Goal: Task Accomplishment & Management: Complete application form

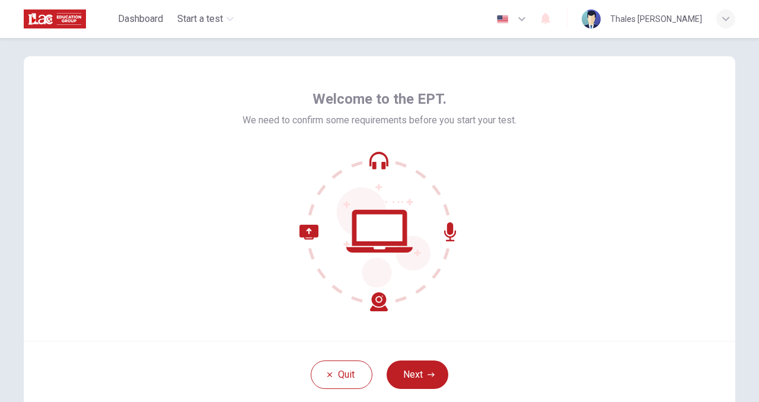
scroll to position [23, 0]
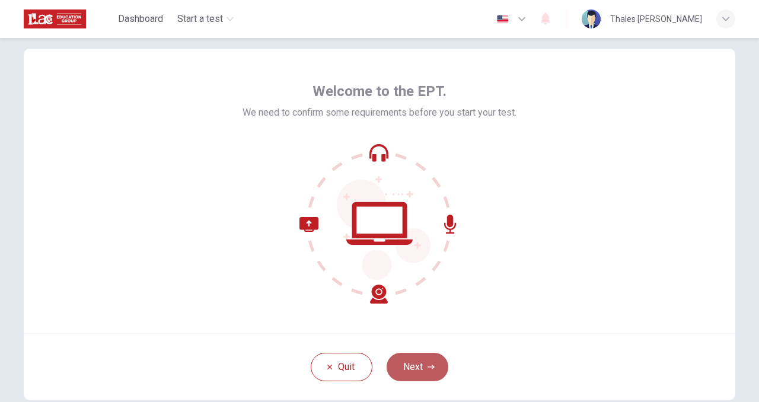
click at [437, 369] on button "Next" at bounding box center [417, 367] width 62 height 28
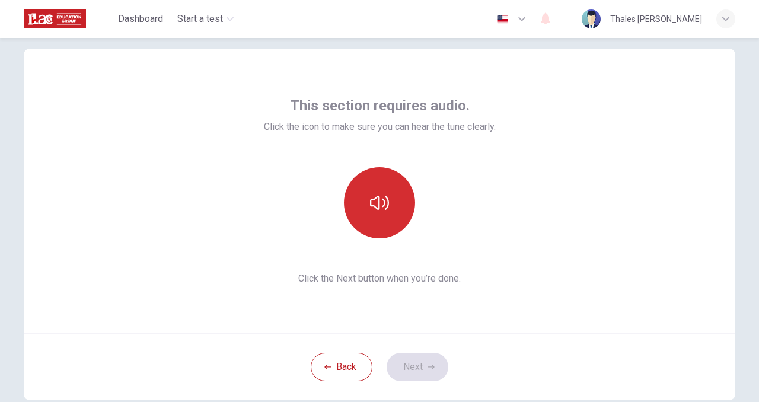
click at [385, 211] on button "button" at bounding box center [379, 202] width 71 height 71
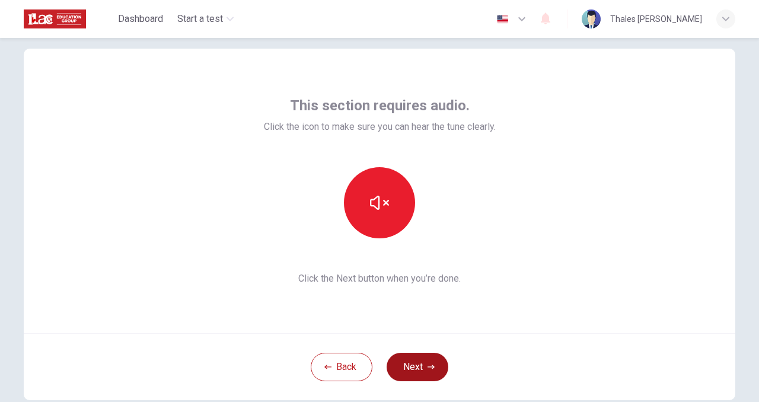
click at [429, 362] on button "Next" at bounding box center [417, 367] width 62 height 28
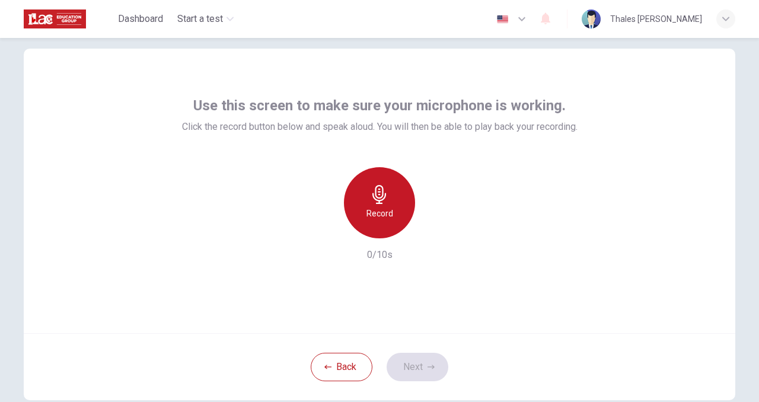
click at [384, 199] on icon "button" at bounding box center [379, 194] width 19 height 19
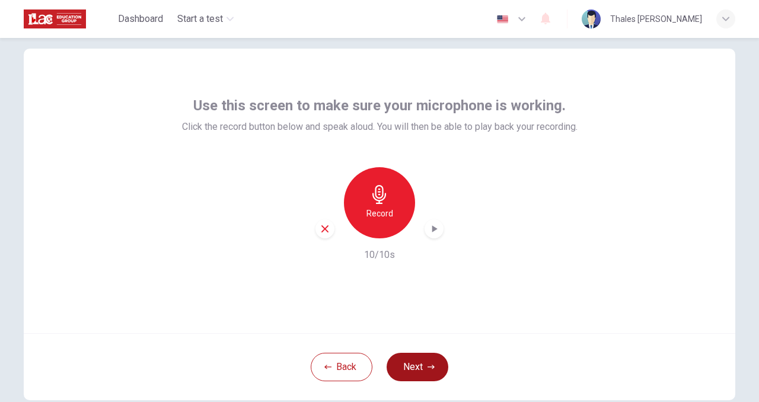
click at [411, 362] on button "Next" at bounding box center [417, 367] width 62 height 28
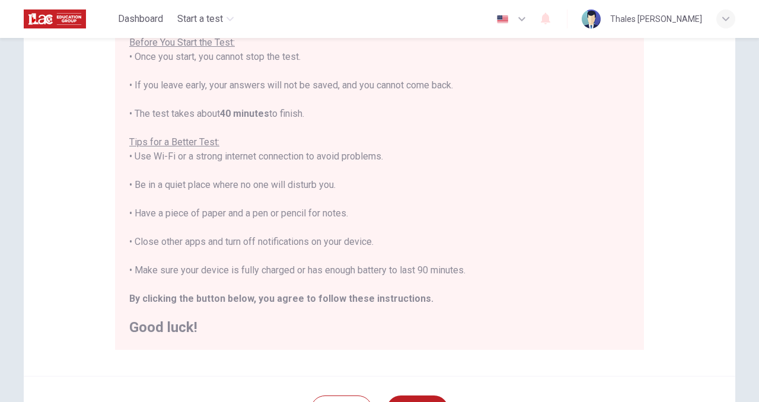
scroll to position [257, 0]
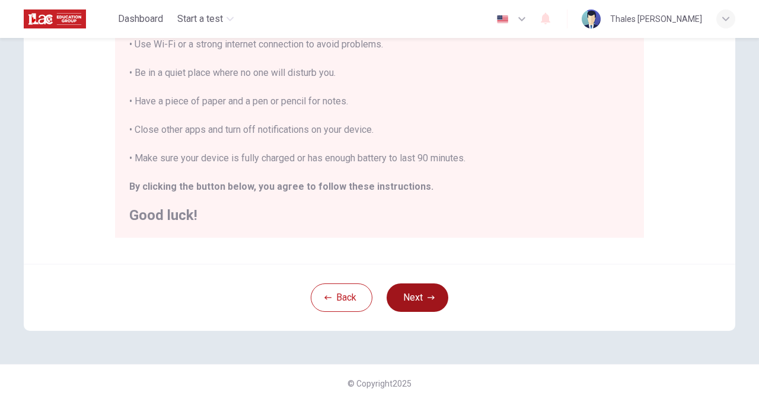
click at [434, 296] on button "Next" at bounding box center [417, 297] width 62 height 28
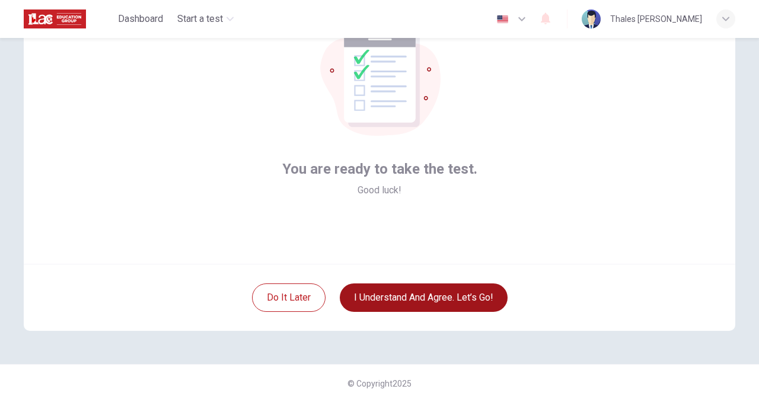
scroll to position [92, 0]
click at [434, 296] on button "I understand and agree. Let’s go!" at bounding box center [424, 297] width 168 height 28
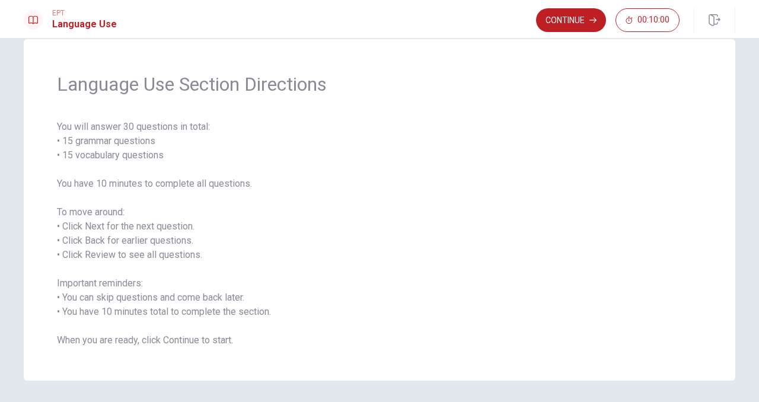
scroll to position [63, 0]
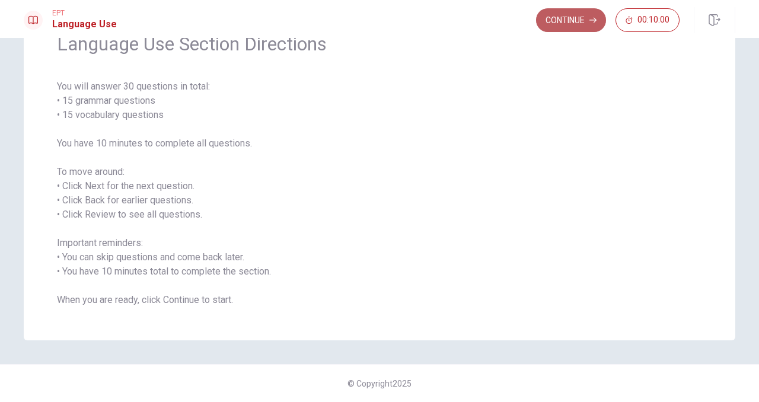
click at [555, 26] on button "Continue" at bounding box center [571, 20] width 70 height 24
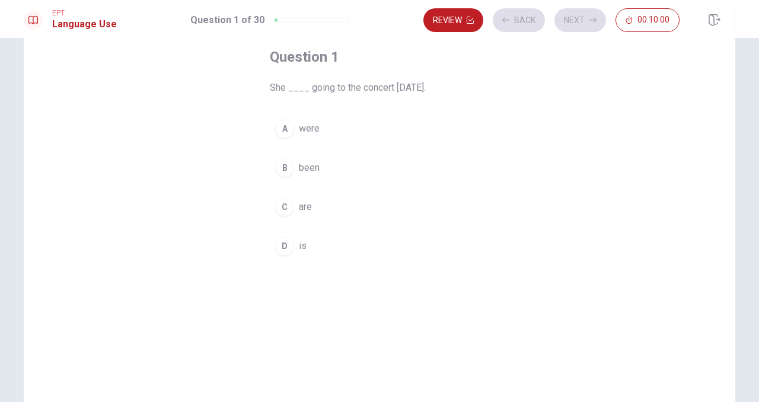
scroll to position [48, 0]
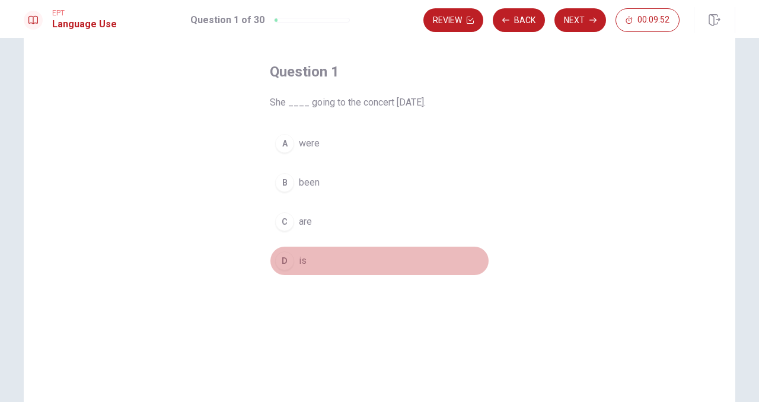
click at [302, 263] on button "D is" at bounding box center [379, 261] width 219 height 30
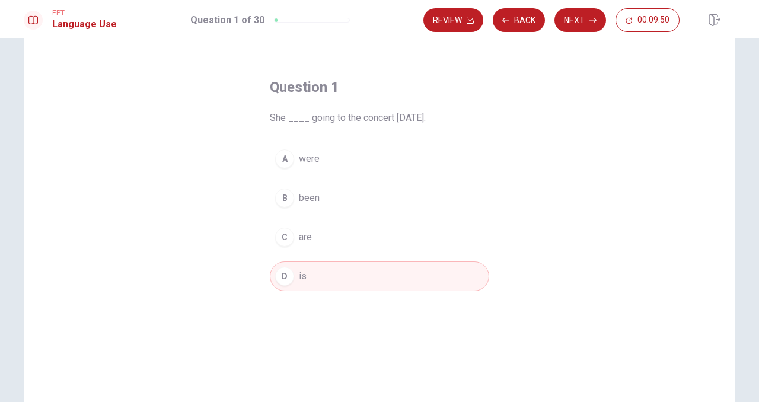
scroll to position [25, 0]
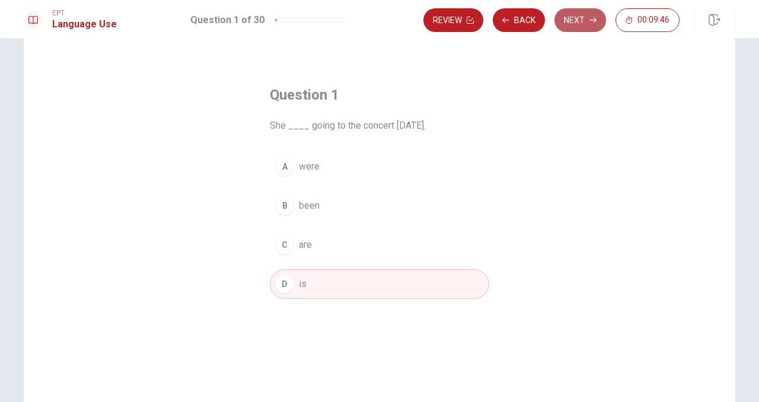
click at [585, 16] on button "Next" at bounding box center [580, 20] width 52 height 24
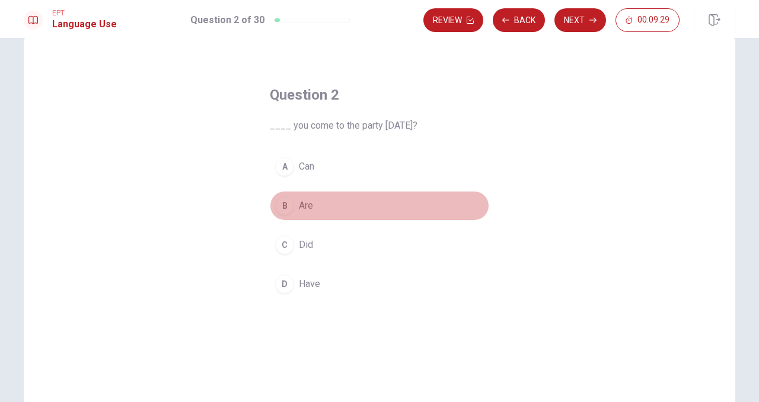
click at [304, 204] on span "Are" at bounding box center [306, 206] width 14 height 14
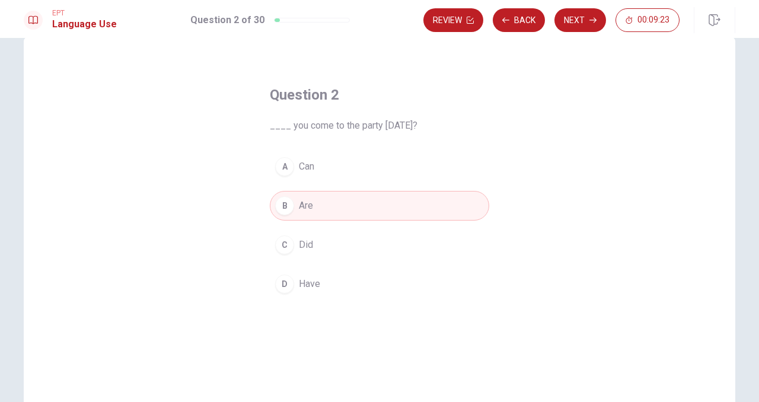
click at [324, 244] on button "C Did" at bounding box center [379, 245] width 219 height 30
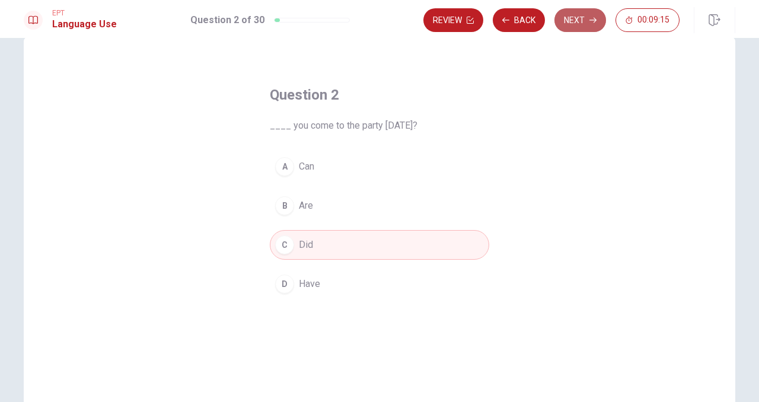
click at [573, 16] on button "Next" at bounding box center [580, 20] width 52 height 24
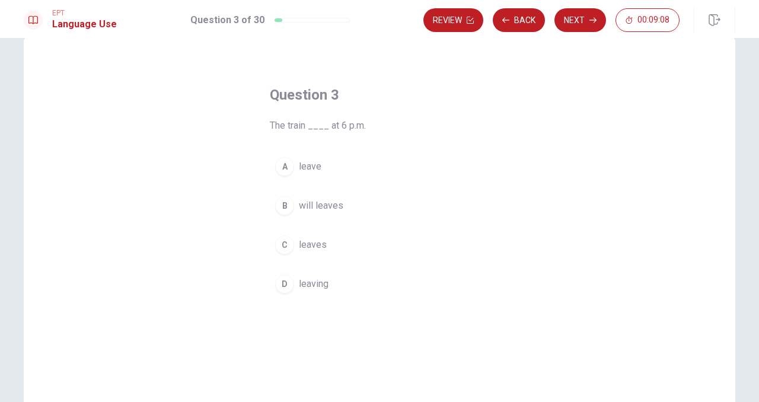
click at [319, 241] on span "leaves" at bounding box center [313, 245] width 28 height 14
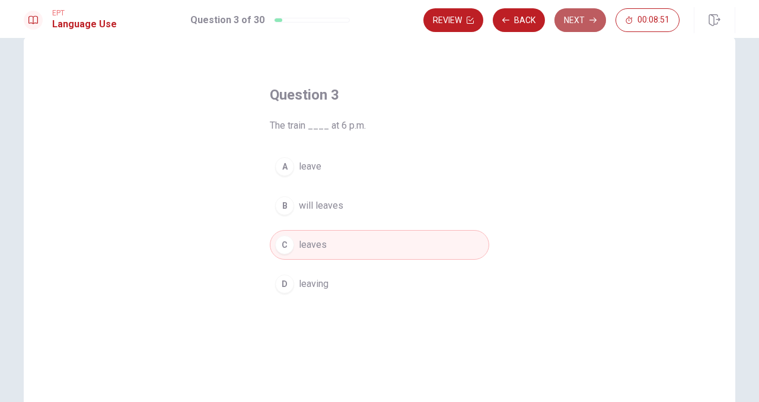
click at [561, 22] on button "Next" at bounding box center [580, 20] width 52 height 24
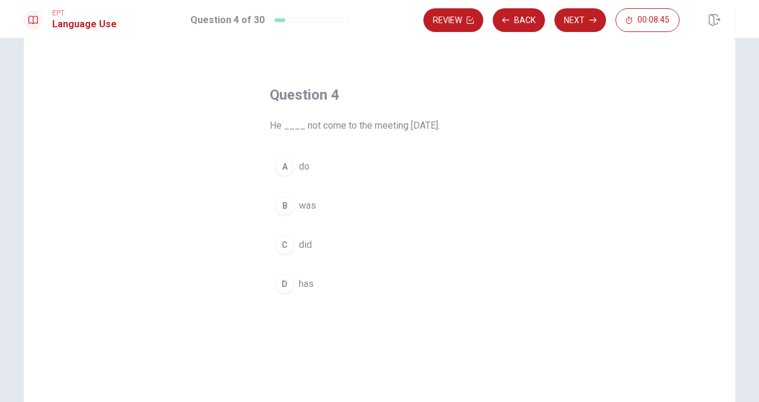
click at [309, 285] on span "has" at bounding box center [306, 284] width 15 height 14
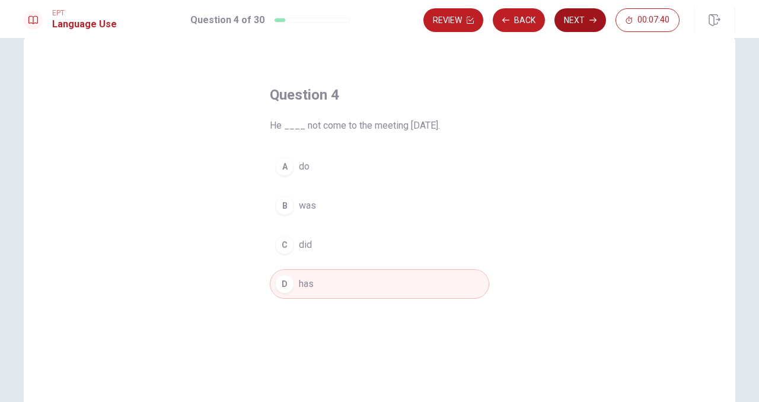
click at [589, 26] on button "Next" at bounding box center [580, 20] width 52 height 24
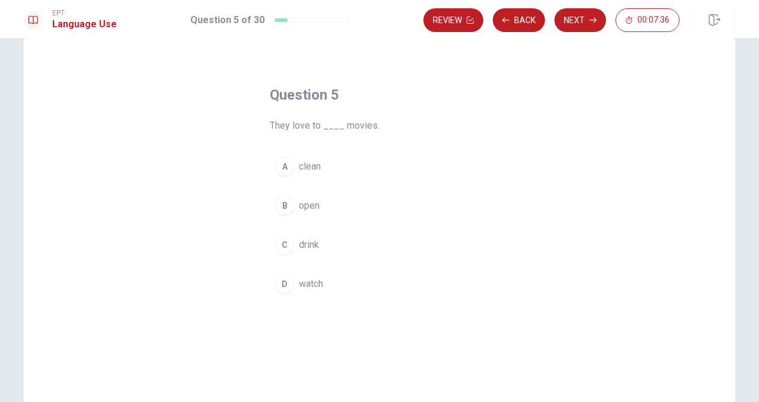
click at [303, 281] on span "watch" at bounding box center [311, 284] width 24 height 14
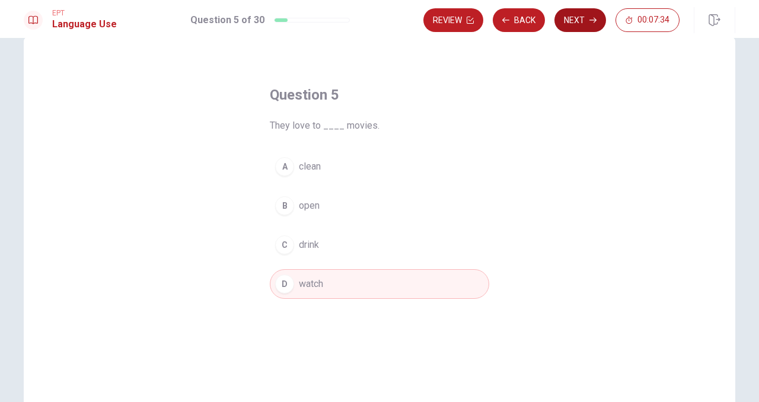
click at [565, 20] on button "Next" at bounding box center [580, 20] width 52 height 24
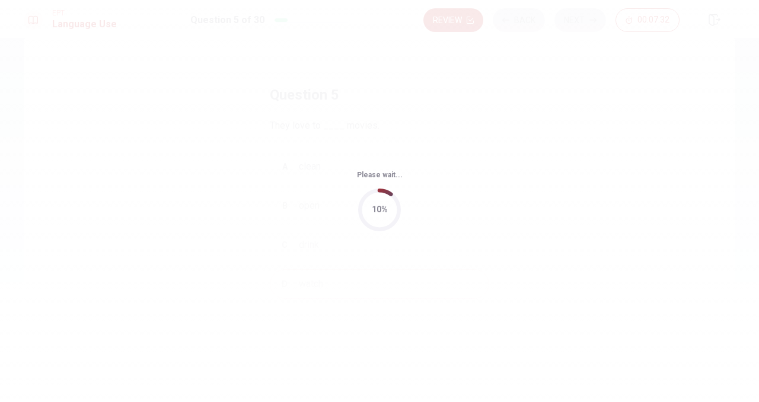
scroll to position [0, 0]
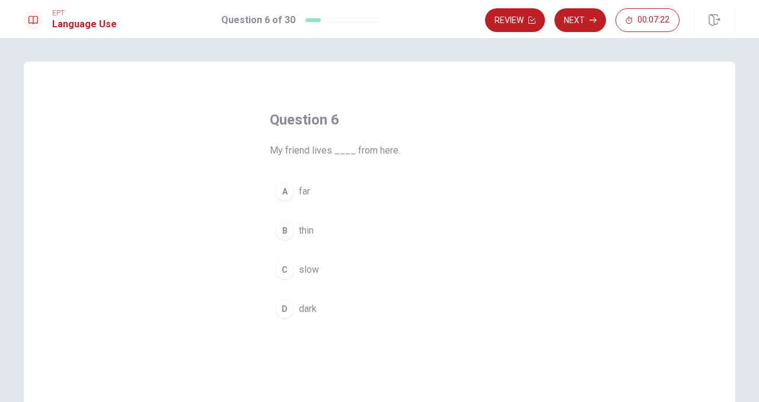
click at [305, 197] on span "far" at bounding box center [304, 191] width 11 height 14
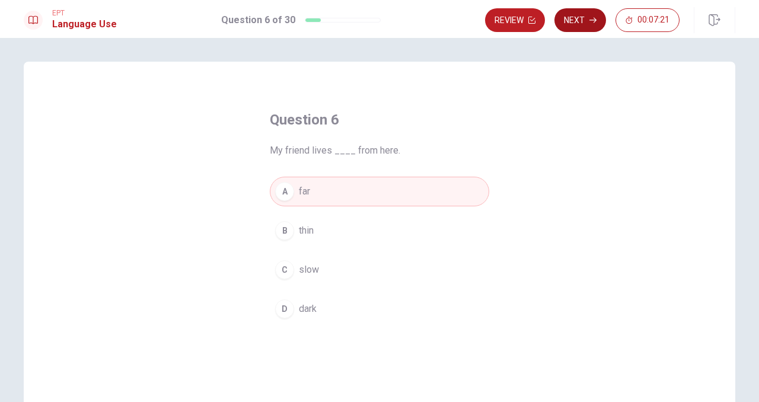
click at [589, 22] on icon "button" at bounding box center [592, 20] width 7 height 7
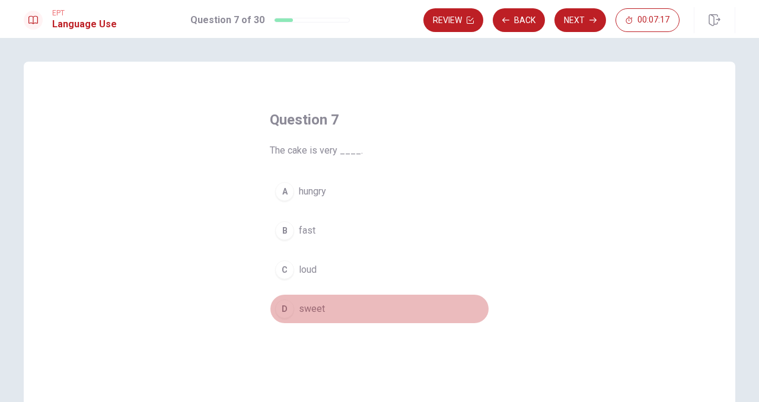
click at [307, 315] on span "sweet" at bounding box center [312, 309] width 26 height 14
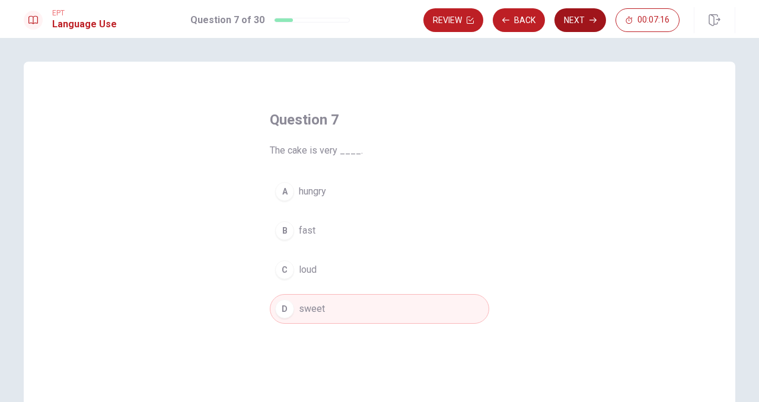
click at [564, 25] on button "Next" at bounding box center [580, 20] width 52 height 24
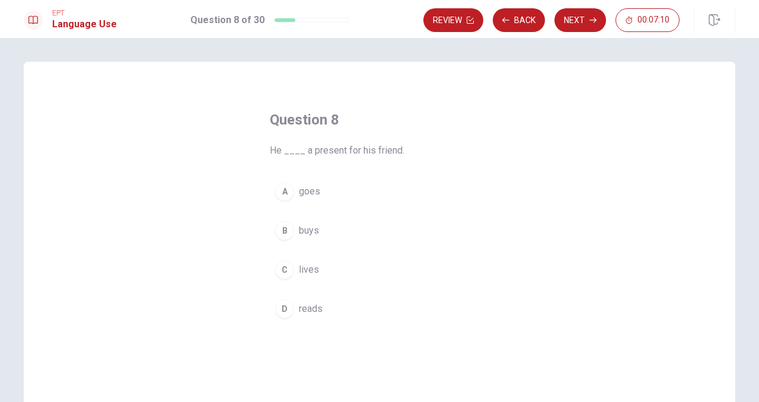
click at [306, 227] on span "buys" at bounding box center [309, 230] width 20 height 14
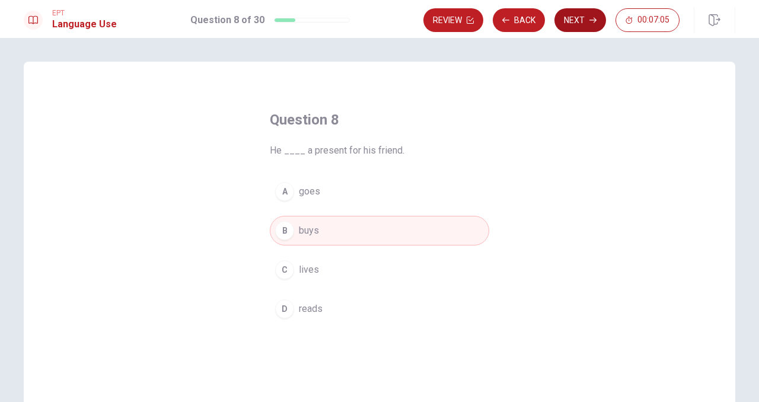
click at [585, 17] on button "Next" at bounding box center [580, 20] width 52 height 24
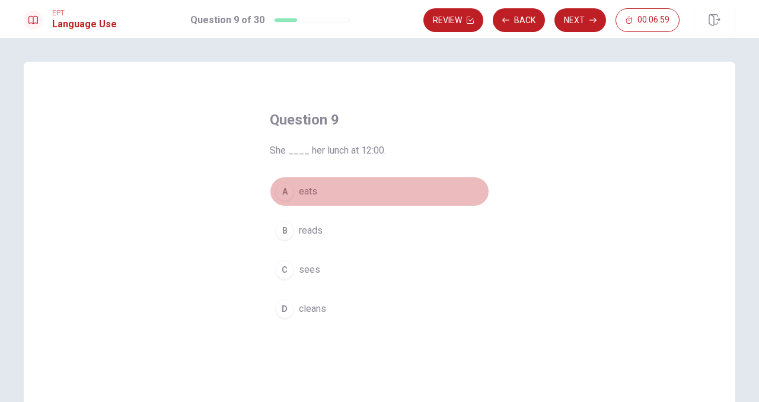
click at [311, 196] on span "eats" at bounding box center [308, 191] width 18 height 14
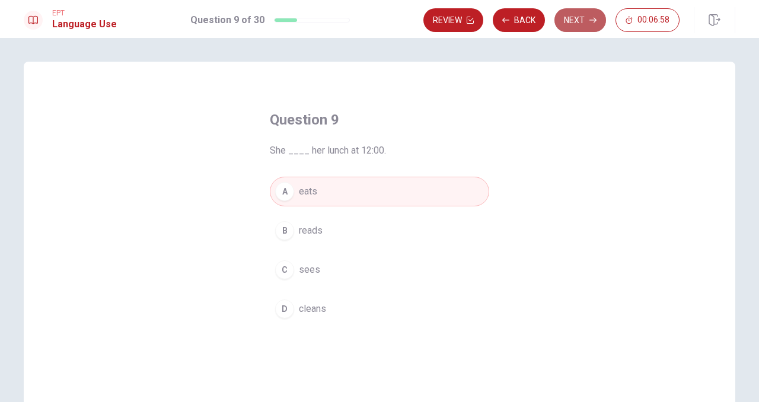
click at [562, 20] on button "Next" at bounding box center [580, 20] width 52 height 24
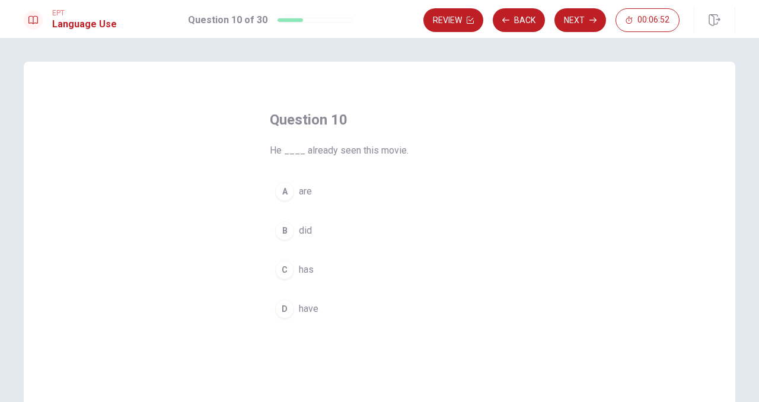
click at [308, 274] on span "has" at bounding box center [306, 270] width 15 height 14
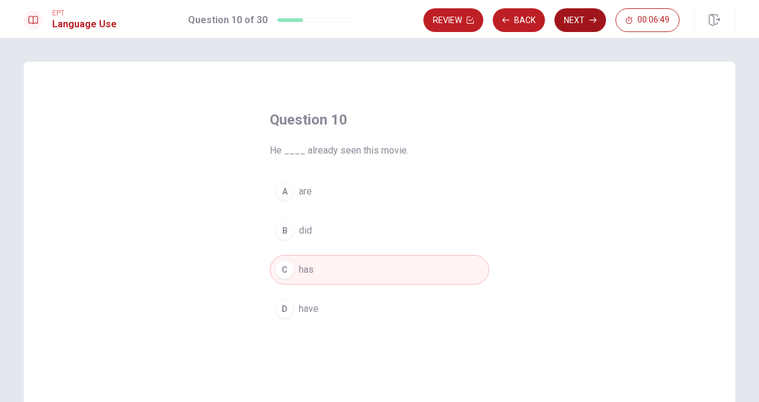
click at [571, 22] on button "Next" at bounding box center [580, 20] width 52 height 24
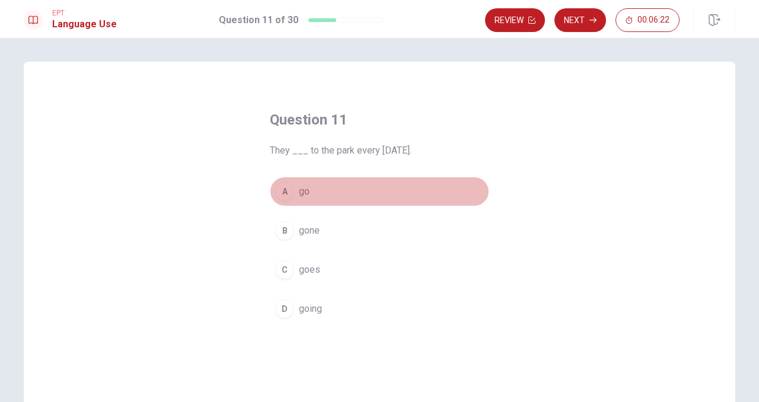
click at [299, 190] on span "go" at bounding box center [304, 191] width 11 height 14
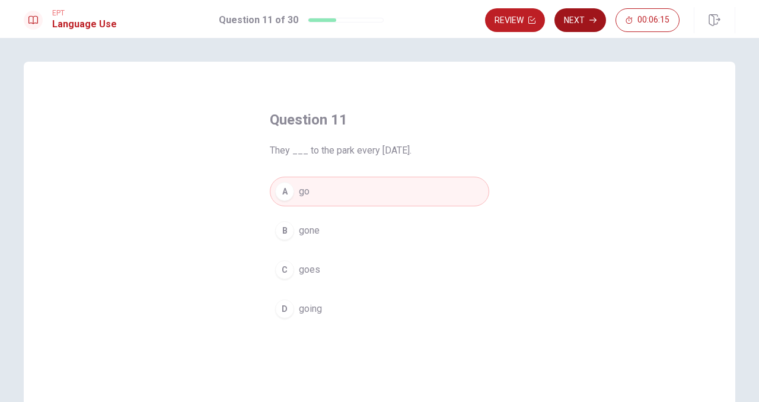
click at [591, 17] on icon "button" at bounding box center [592, 20] width 7 height 7
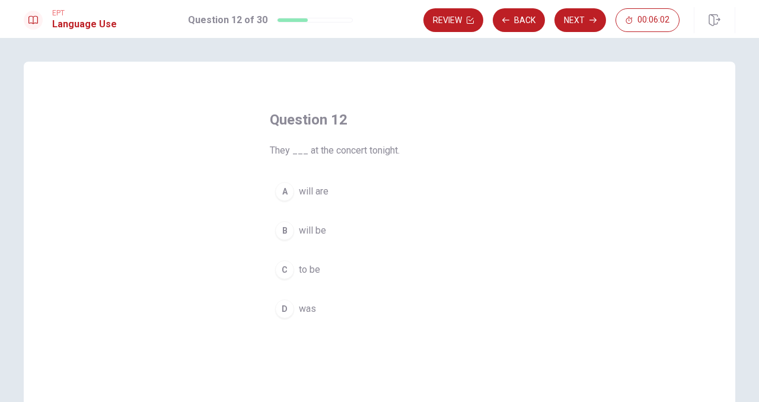
click at [306, 229] on span "will be" at bounding box center [312, 230] width 27 height 14
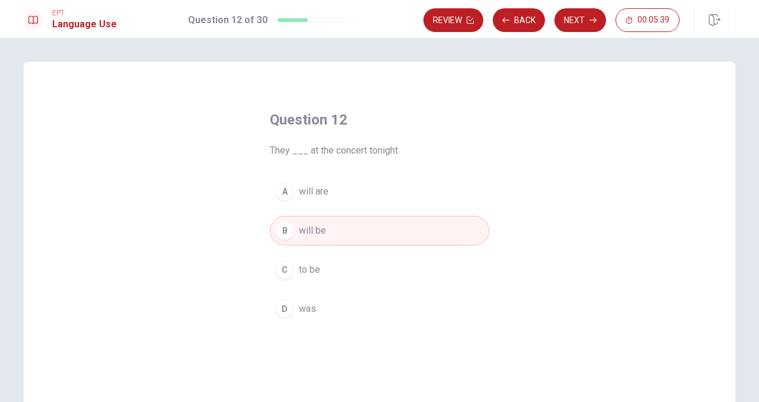
click at [295, 313] on button "D was" at bounding box center [379, 309] width 219 height 30
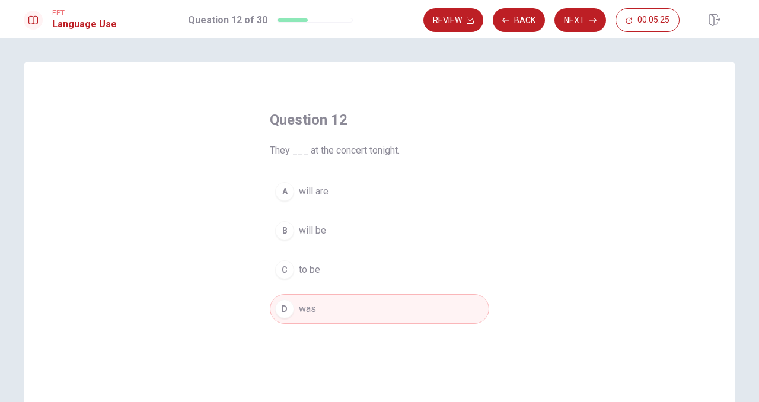
click at [315, 232] on span "will be" at bounding box center [312, 230] width 27 height 14
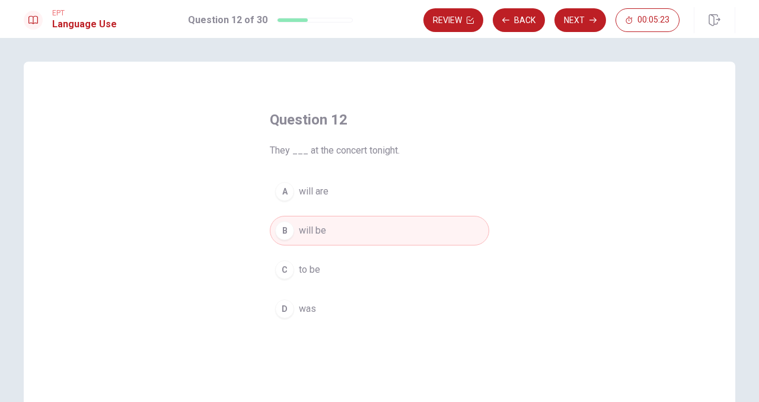
click at [306, 302] on span "was" at bounding box center [307, 309] width 17 height 14
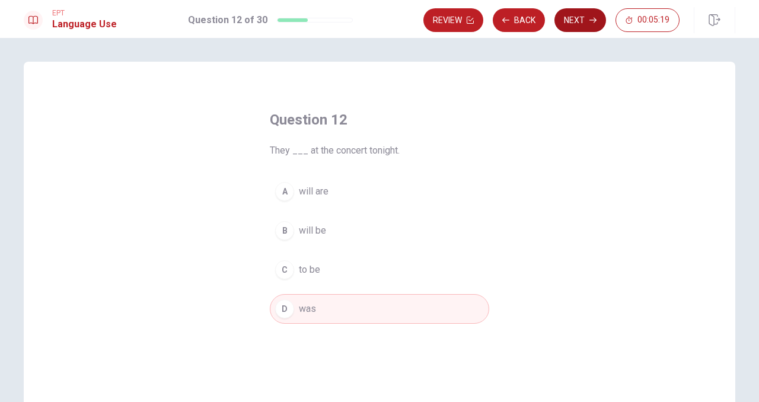
click at [587, 25] on button "Next" at bounding box center [580, 20] width 52 height 24
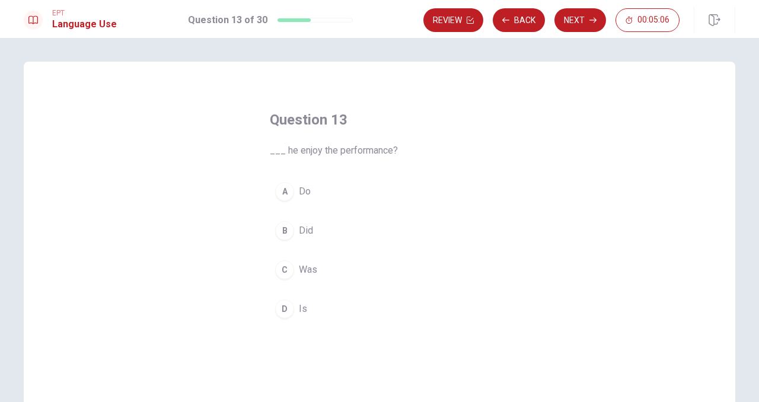
click at [294, 228] on button "B Did" at bounding box center [379, 231] width 219 height 30
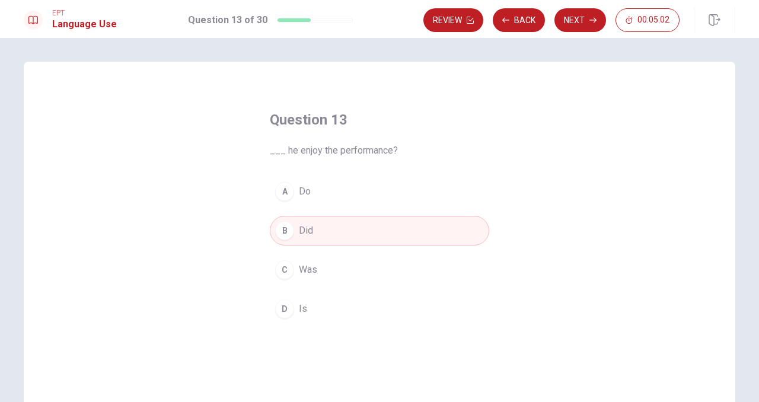
click at [293, 305] on button "D Is" at bounding box center [379, 309] width 219 height 30
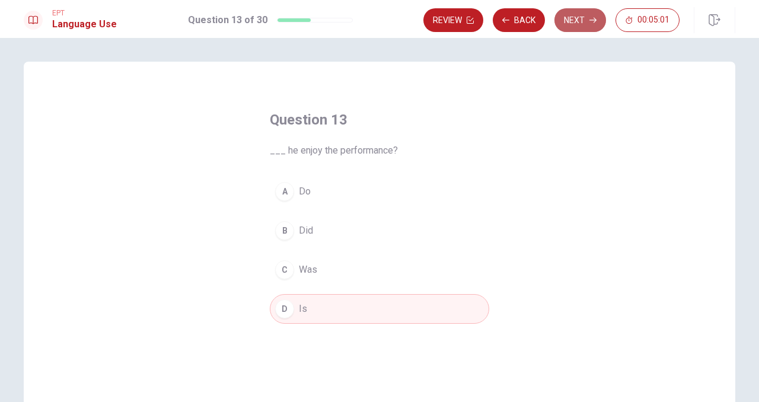
click at [568, 28] on button "Next" at bounding box center [580, 20] width 52 height 24
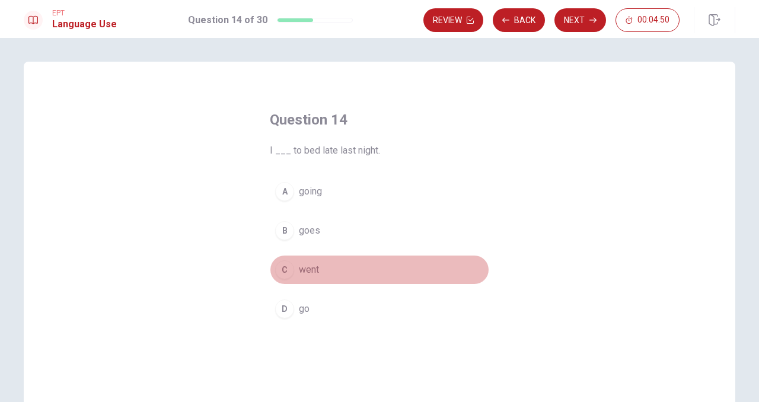
click at [301, 273] on span "went" at bounding box center [309, 270] width 20 height 14
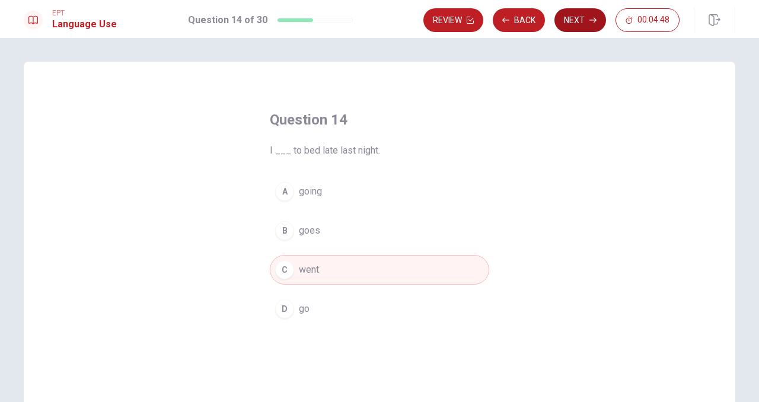
click at [585, 19] on button "Next" at bounding box center [580, 20] width 52 height 24
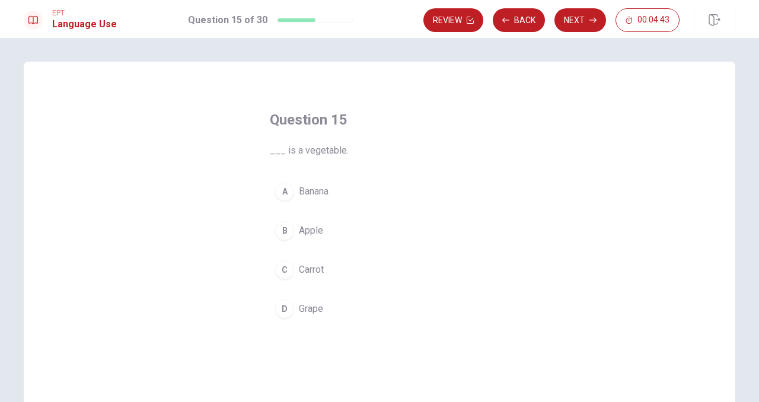
click at [311, 268] on span "Carrot" at bounding box center [311, 270] width 25 height 14
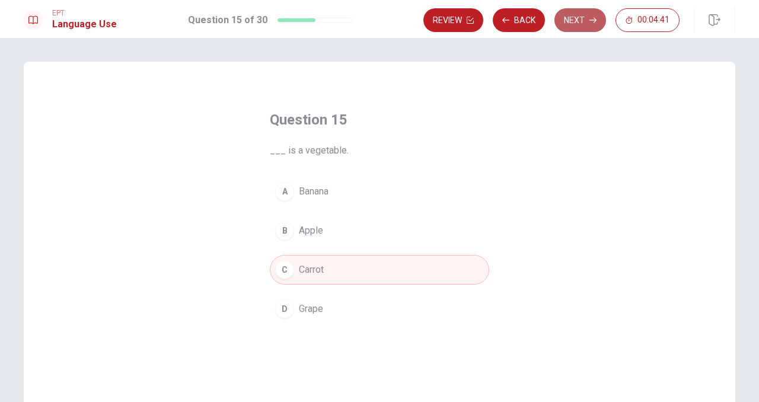
click at [572, 25] on button "Next" at bounding box center [580, 20] width 52 height 24
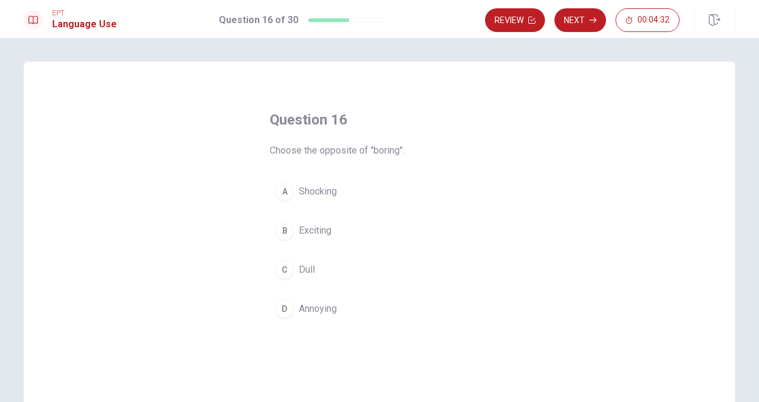
click at [308, 225] on span "Exciting" at bounding box center [315, 230] width 33 height 14
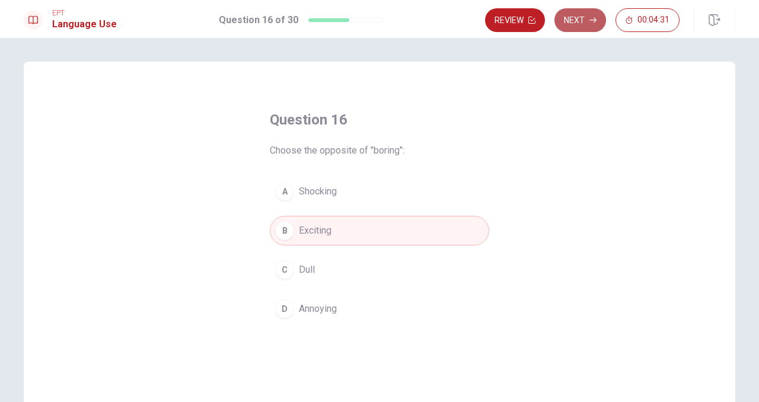
click at [579, 25] on button "Next" at bounding box center [580, 20] width 52 height 24
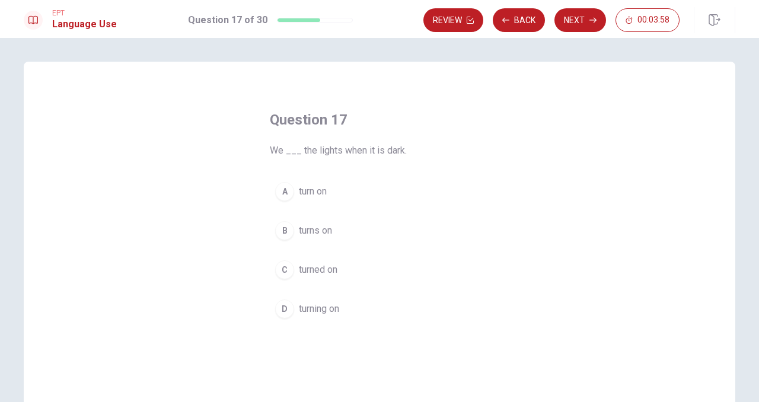
click at [331, 311] on span "turning on" at bounding box center [319, 309] width 40 height 14
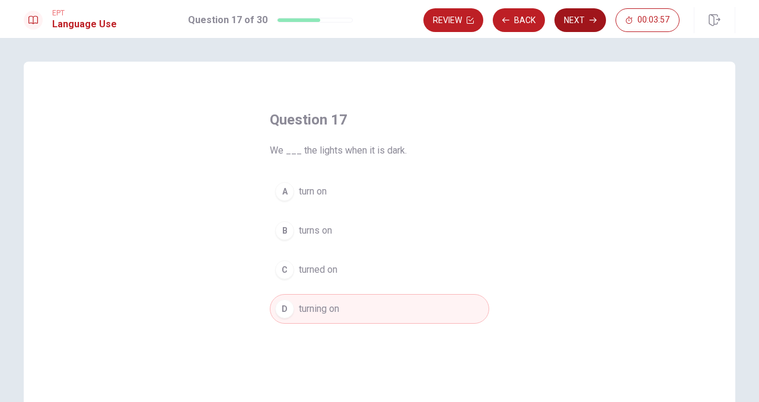
click at [567, 23] on button "Next" at bounding box center [580, 20] width 52 height 24
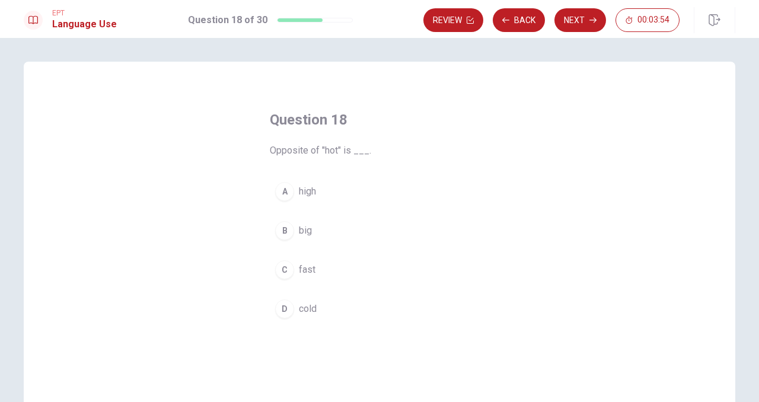
click at [299, 309] on span "cold" at bounding box center [308, 309] width 18 height 14
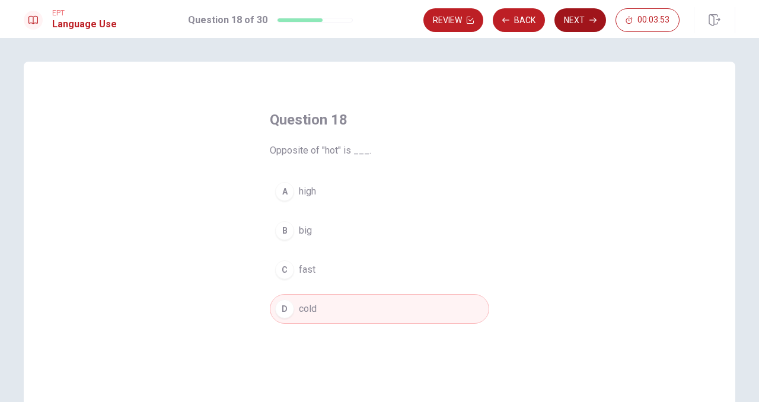
click at [587, 21] on button "Next" at bounding box center [580, 20] width 52 height 24
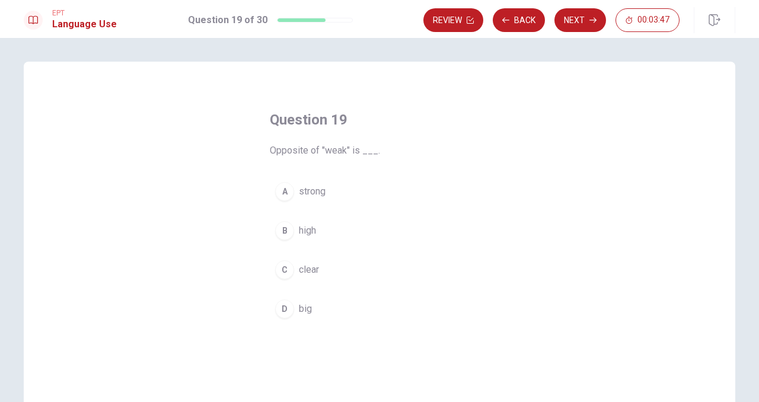
click at [316, 193] on span "strong" at bounding box center [312, 191] width 27 height 14
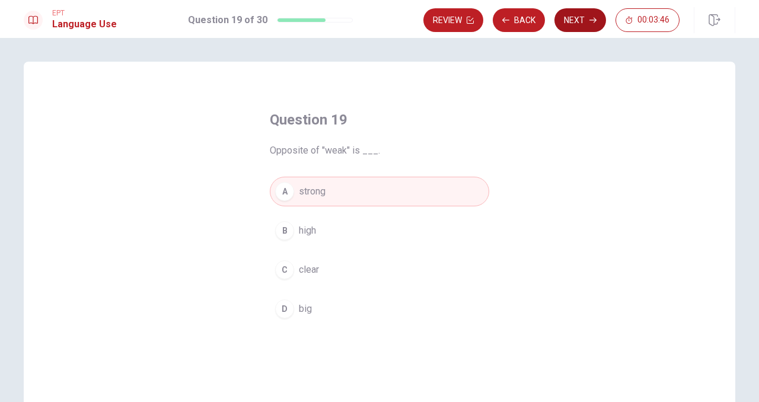
click at [563, 25] on button "Next" at bounding box center [580, 20] width 52 height 24
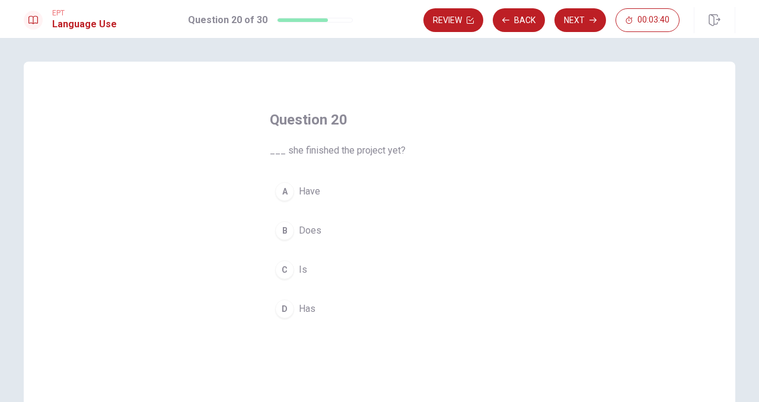
click at [313, 227] on span "Does" at bounding box center [310, 230] width 23 height 14
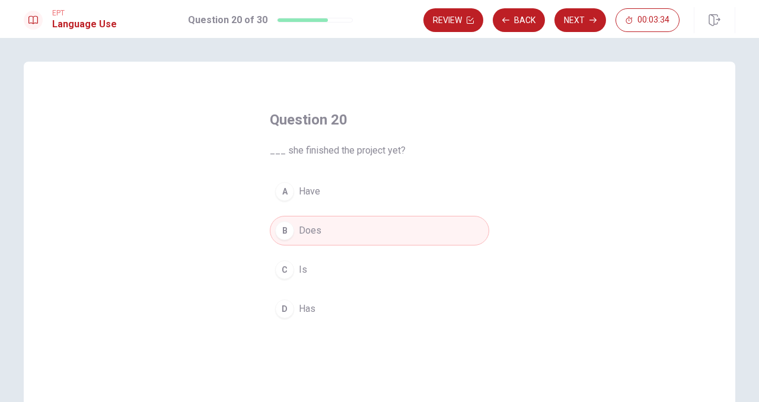
click at [300, 307] on span "Has" at bounding box center [307, 309] width 17 height 14
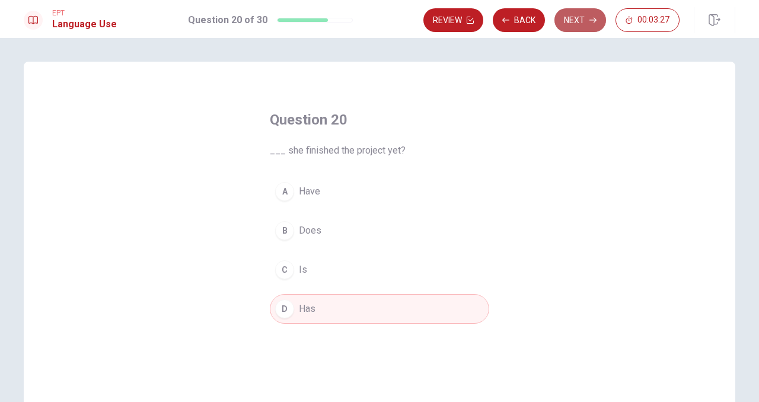
click at [577, 21] on button "Next" at bounding box center [580, 20] width 52 height 24
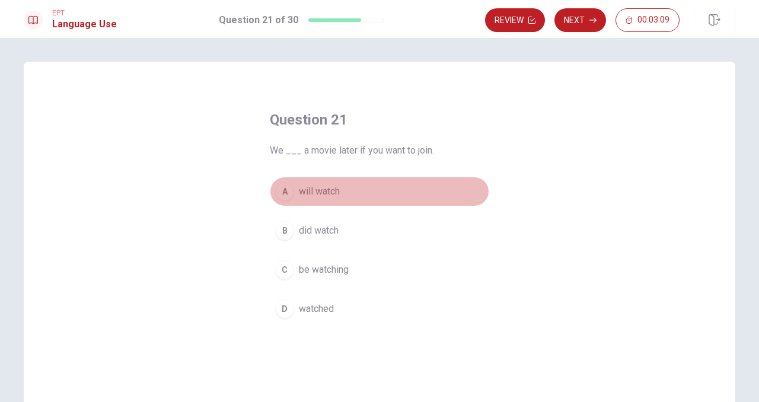
click at [329, 191] on span "will watch" at bounding box center [319, 191] width 41 height 14
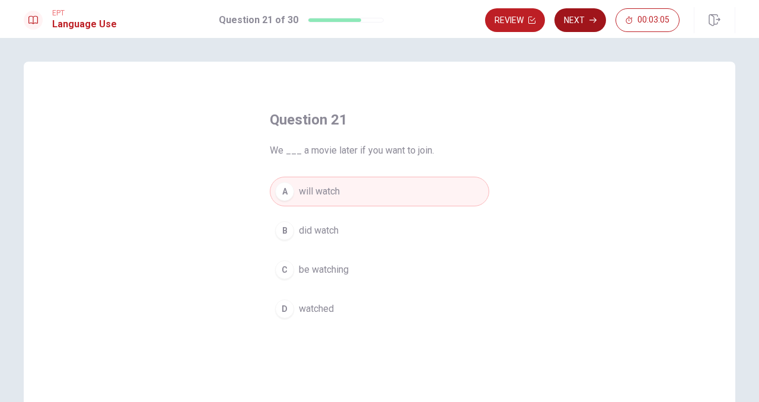
click at [597, 26] on button "Next" at bounding box center [580, 20] width 52 height 24
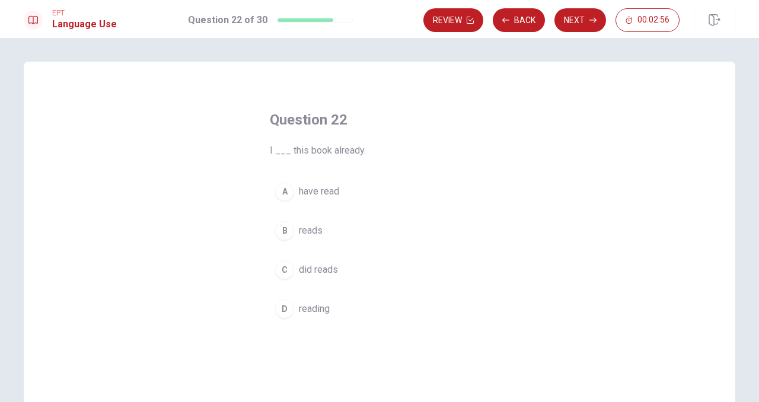
click at [317, 196] on span "have read" at bounding box center [319, 191] width 40 height 14
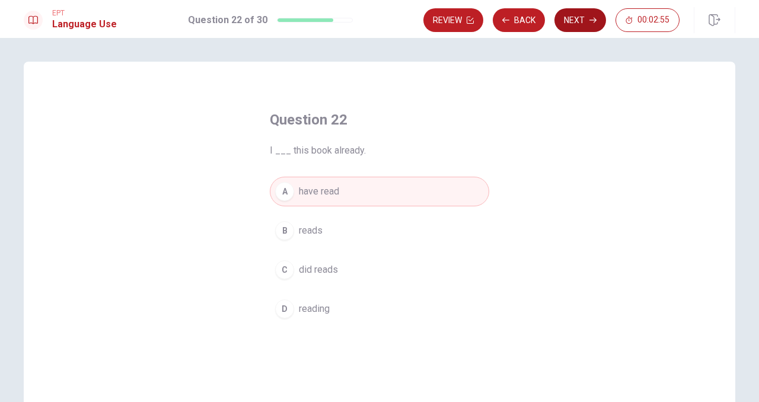
click at [579, 14] on button "Next" at bounding box center [580, 20] width 52 height 24
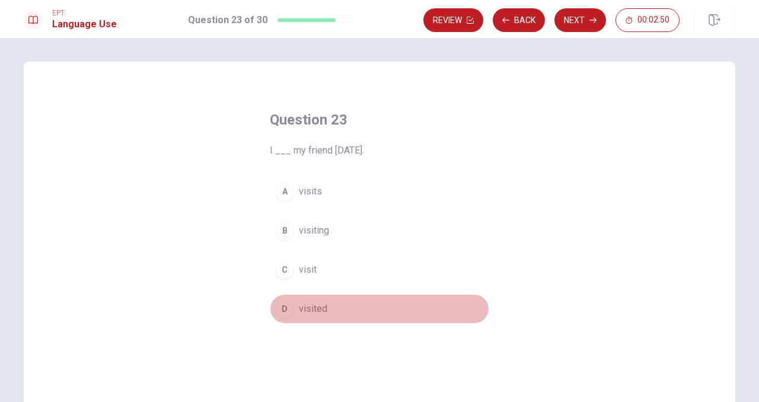
click at [309, 308] on span "visited" at bounding box center [313, 309] width 28 height 14
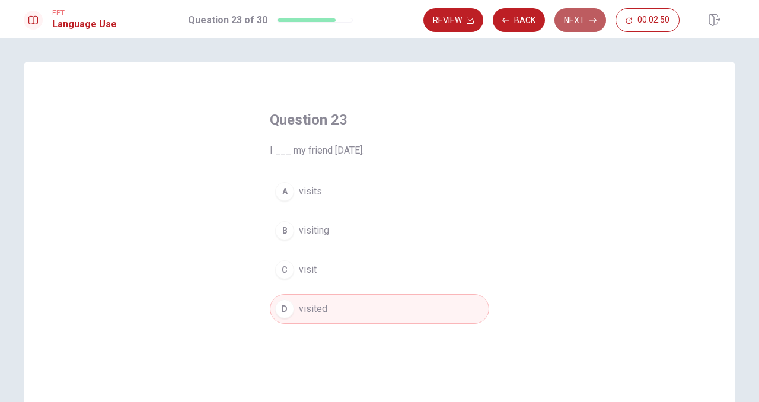
click at [568, 28] on button "Next" at bounding box center [580, 20] width 52 height 24
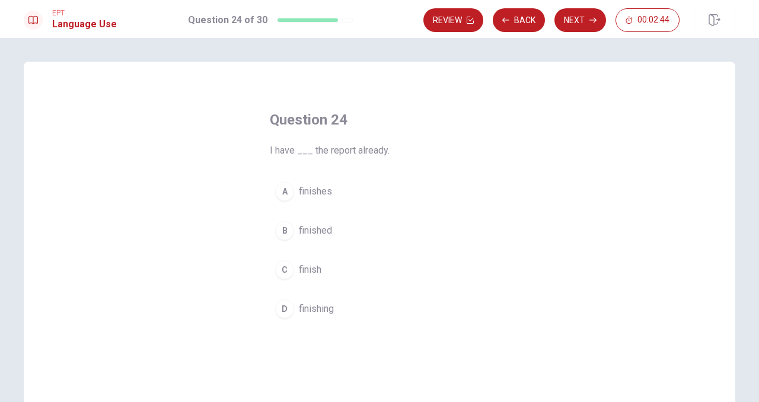
click at [325, 232] on span "finished" at bounding box center [315, 230] width 33 height 14
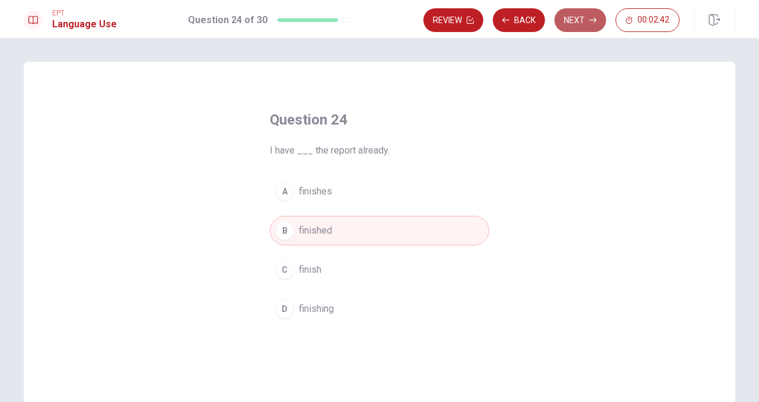
click at [575, 22] on button "Next" at bounding box center [580, 20] width 52 height 24
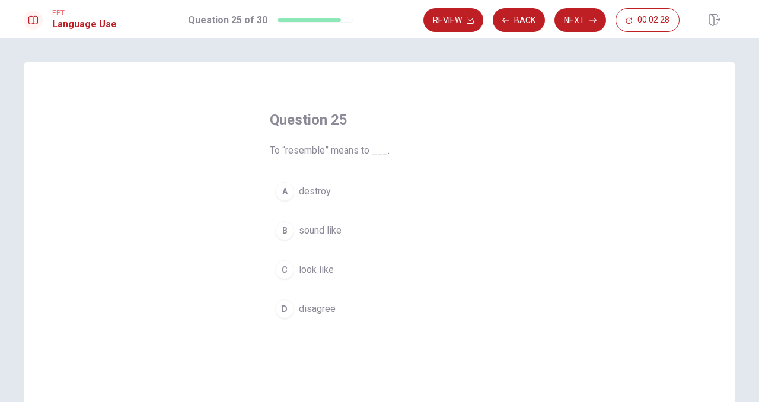
click at [322, 311] on span "disagree" at bounding box center [317, 309] width 37 height 14
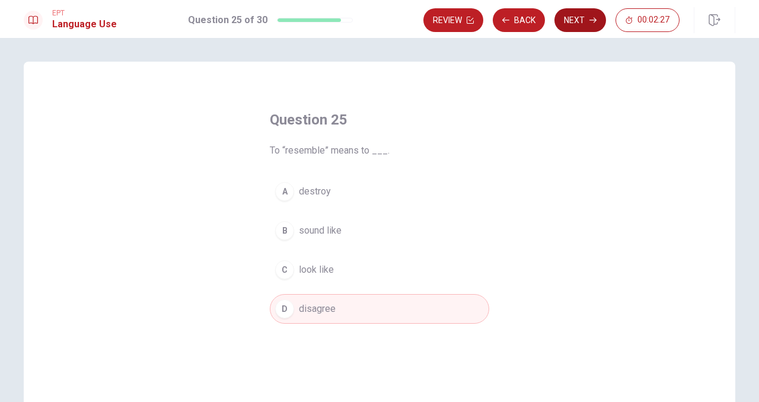
click at [564, 25] on button "Next" at bounding box center [580, 20] width 52 height 24
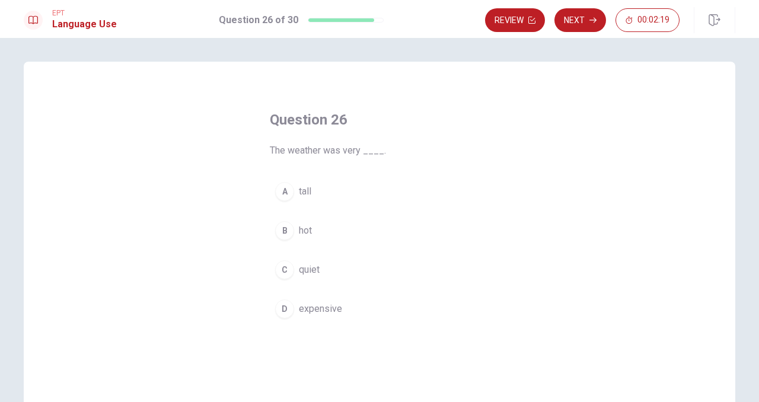
click at [305, 235] on span "hot" at bounding box center [305, 230] width 13 height 14
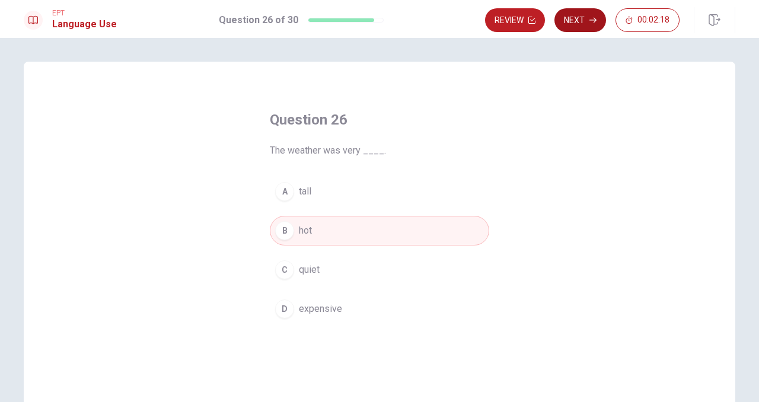
click at [587, 23] on button "Next" at bounding box center [580, 20] width 52 height 24
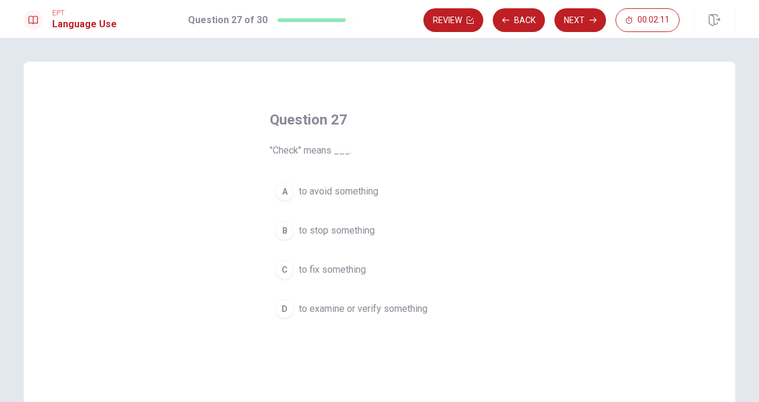
click at [344, 311] on span "to examine or verify something" at bounding box center [363, 309] width 129 height 14
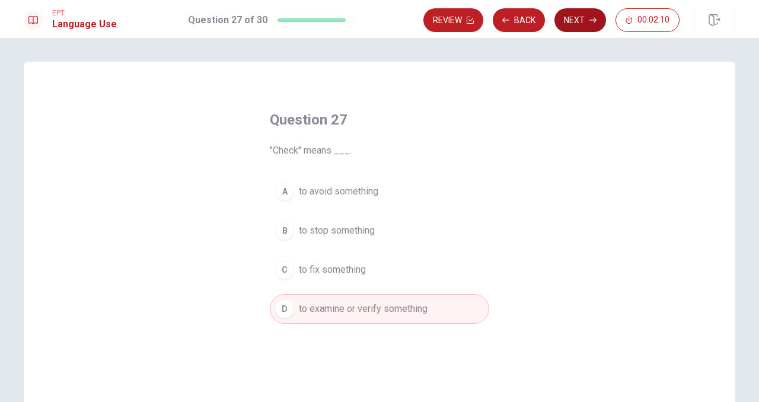
click at [596, 18] on button "Next" at bounding box center [580, 20] width 52 height 24
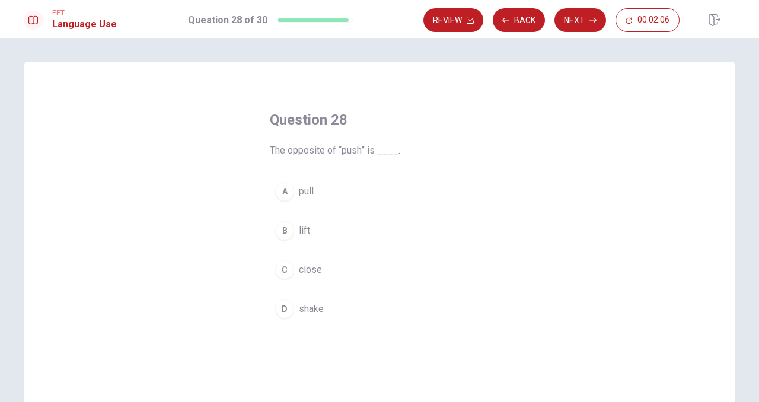
click at [304, 198] on span "pull" at bounding box center [306, 191] width 15 height 14
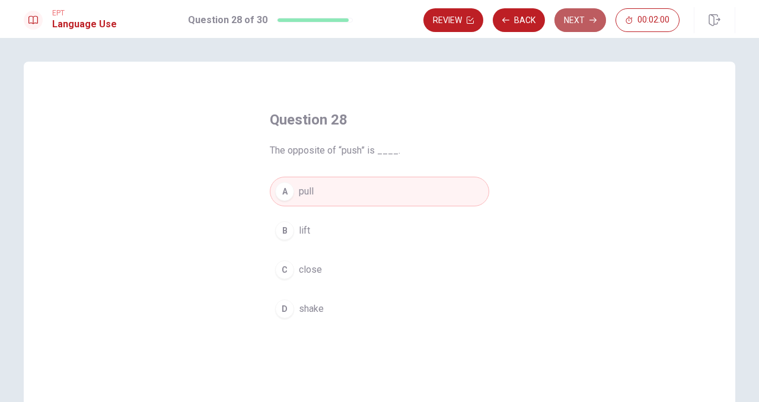
click at [565, 26] on button "Next" at bounding box center [580, 20] width 52 height 24
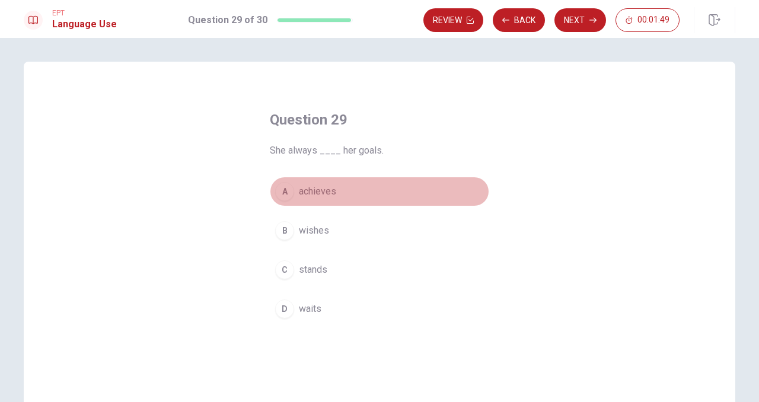
click at [323, 193] on span "achieves" at bounding box center [317, 191] width 37 height 14
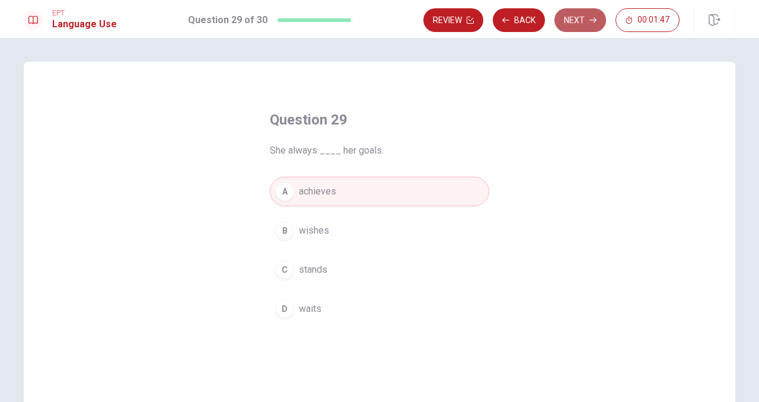
click at [564, 20] on button "Next" at bounding box center [580, 20] width 52 height 24
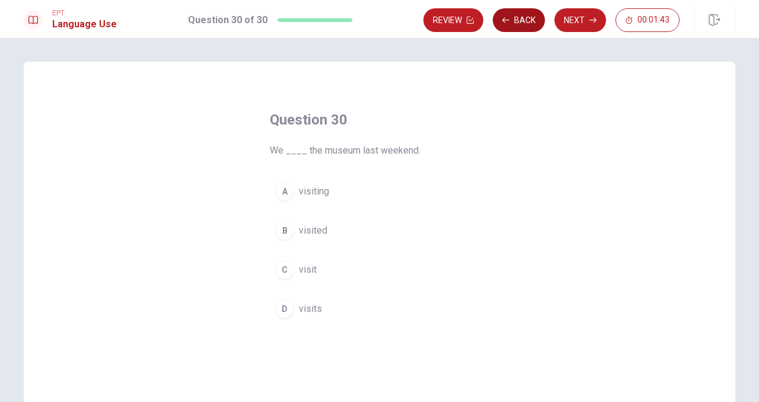
click at [510, 23] on button "Back" at bounding box center [519, 20] width 52 height 24
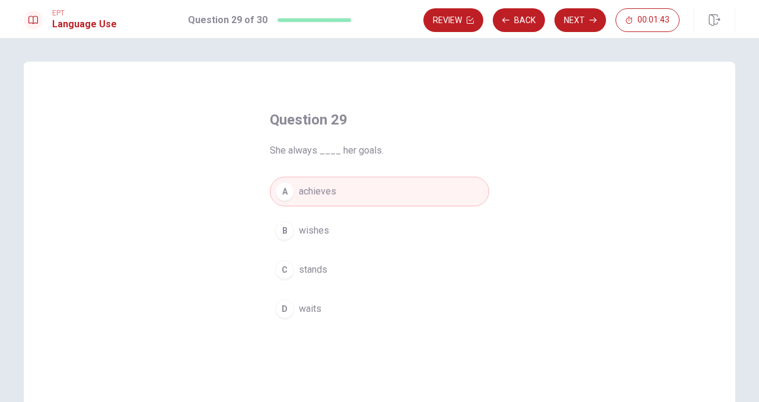
click at [553, 19] on div "Review Back Next 00:01:43" at bounding box center [551, 20] width 256 height 24
click at [565, 19] on button "Next" at bounding box center [580, 20] width 52 height 24
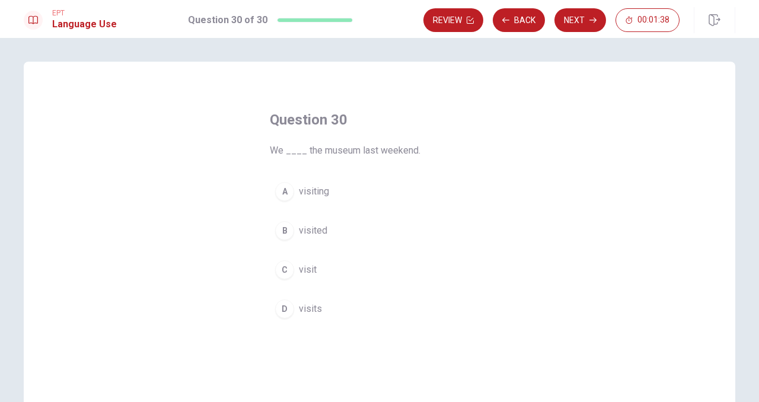
click at [319, 230] on span "visited" at bounding box center [313, 230] width 28 height 14
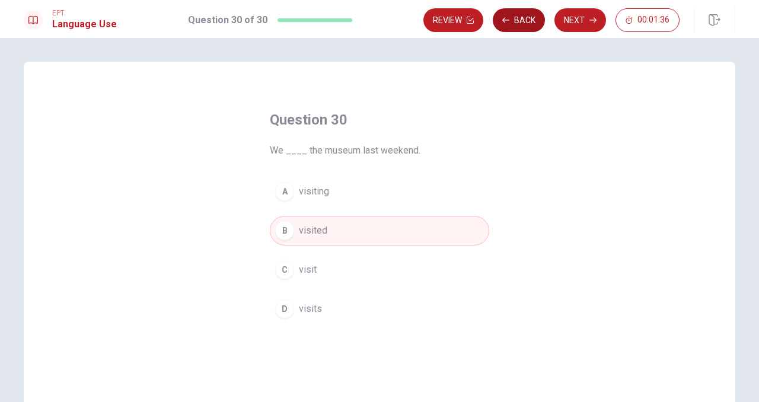
click at [512, 17] on button "Back" at bounding box center [519, 20] width 52 height 24
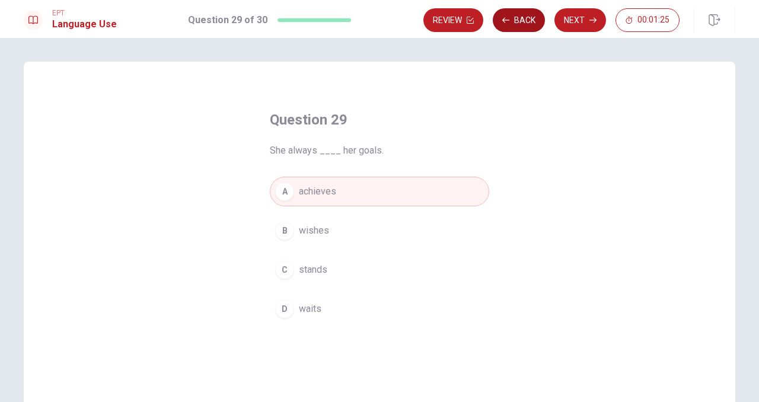
click at [522, 18] on button "Back" at bounding box center [519, 20] width 52 height 24
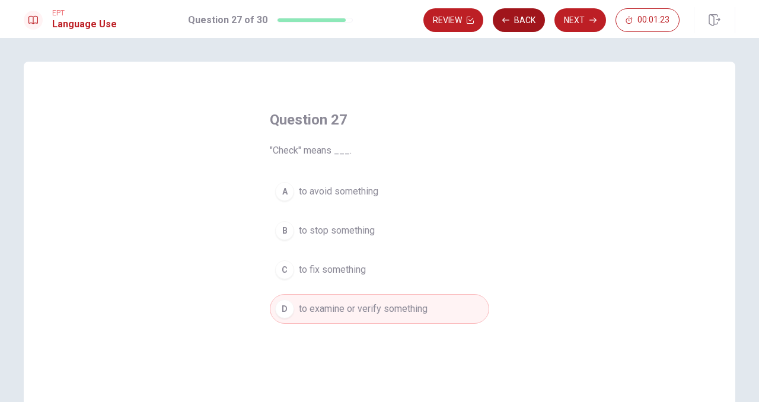
click at [522, 18] on button "Back" at bounding box center [519, 20] width 52 height 24
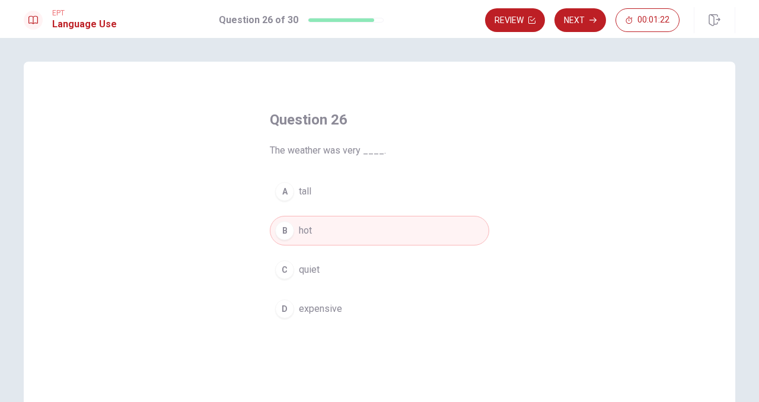
click at [522, 18] on button "Review" at bounding box center [515, 20] width 60 height 24
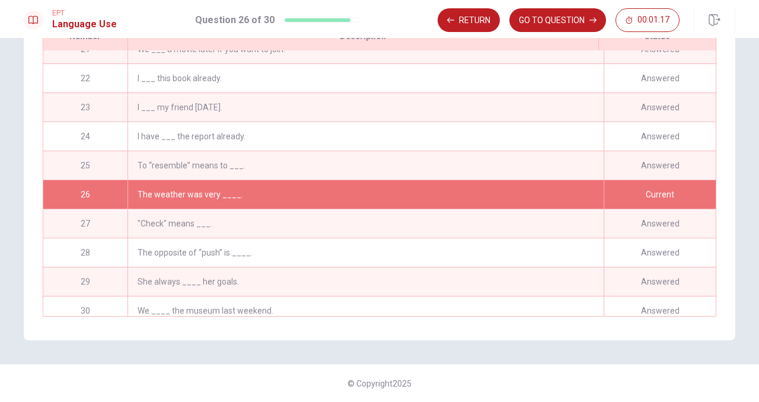
scroll to position [589, 0]
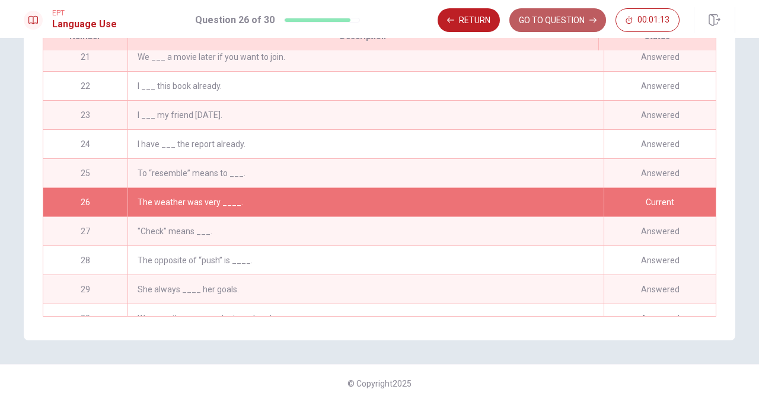
click at [582, 19] on button "GO TO QUESTION" at bounding box center [557, 20] width 97 height 24
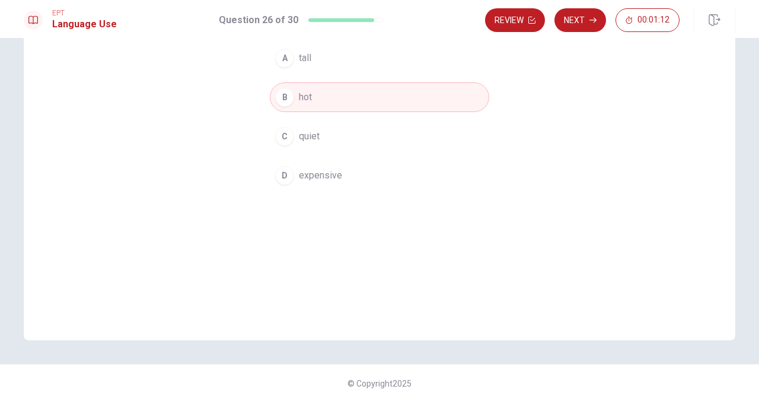
scroll to position [0, 0]
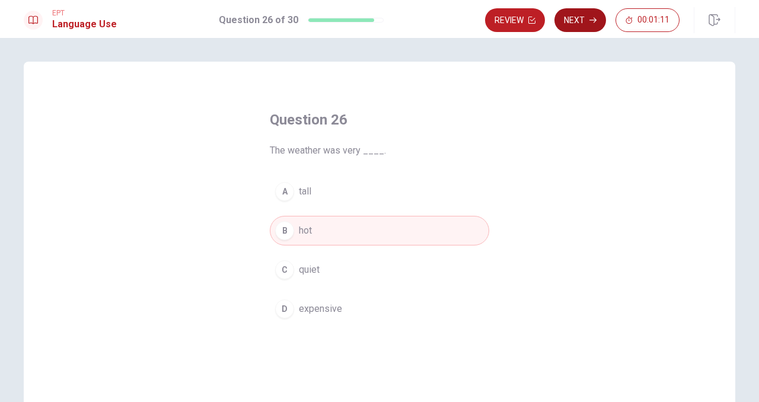
click at [580, 27] on button "Next" at bounding box center [580, 20] width 52 height 24
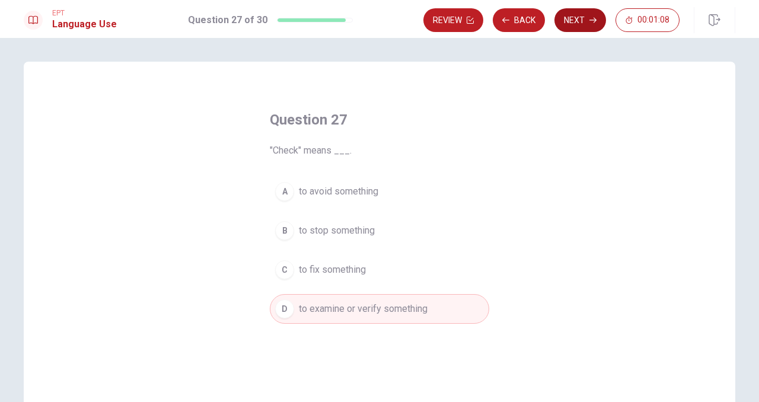
click at [573, 21] on button "Next" at bounding box center [580, 20] width 52 height 24
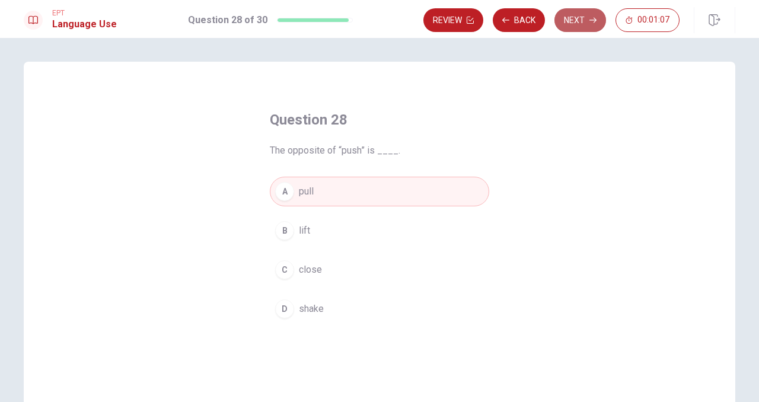
click at [576, 24] on button "Next" at bounding box center [580, 20] width 52 height 24
click at [580, 24] on button "Next" at bounding box center [580, 20] width 52 height 24
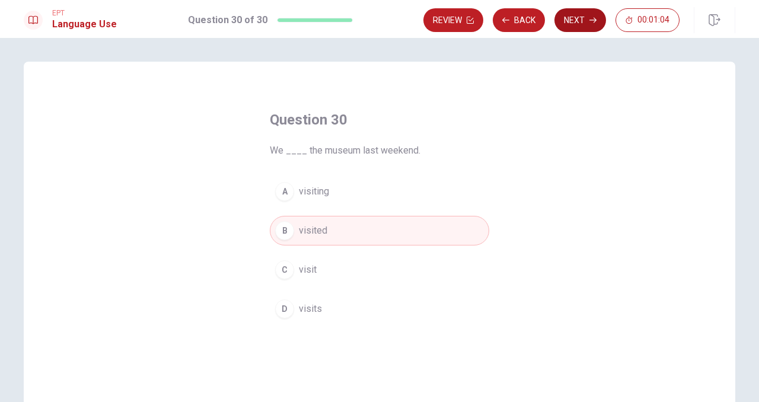
click at [582, 24] on button "Next" at bounding box center [580, 20] width 52 height 24
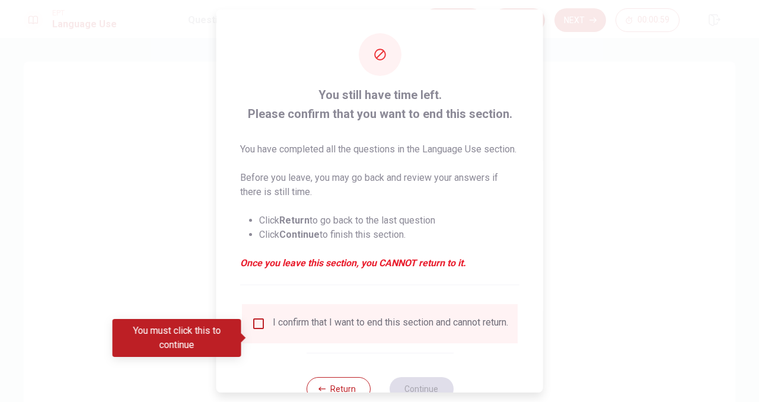
click at [260, 331] on div "I confirm that I want to end this section and cannot return." at bounding box center [379, 324] width 257 height 14
click at [262, 331] on input "You must click this to continue" at bounding box center [258, 324] width 14 height 14
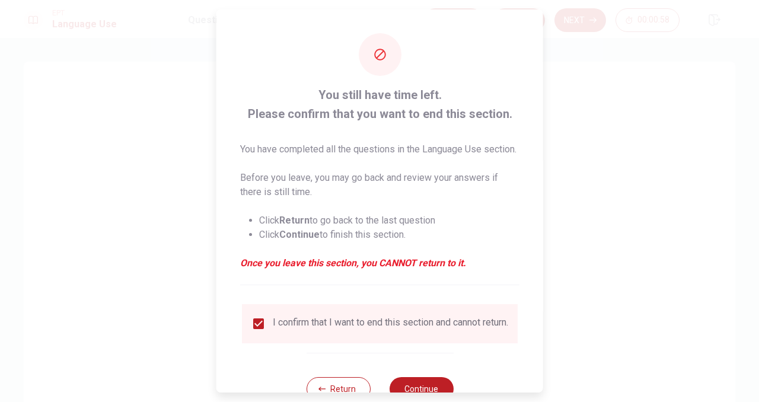
scroll to position [55, 0]
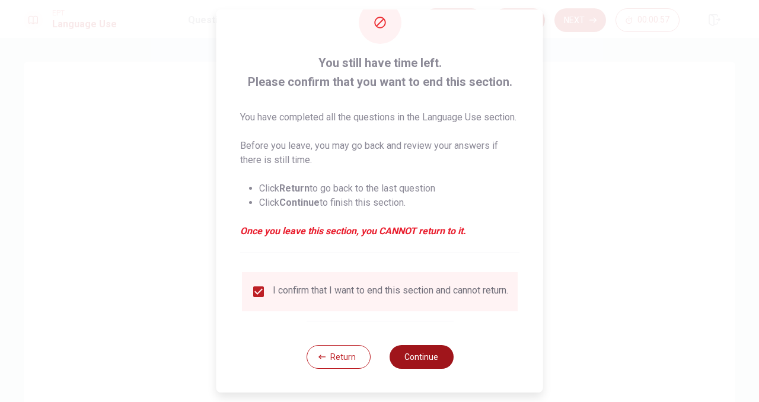
click at [427, 360] on button "Continue" at bounding box center [421, 357] width 64 height 24
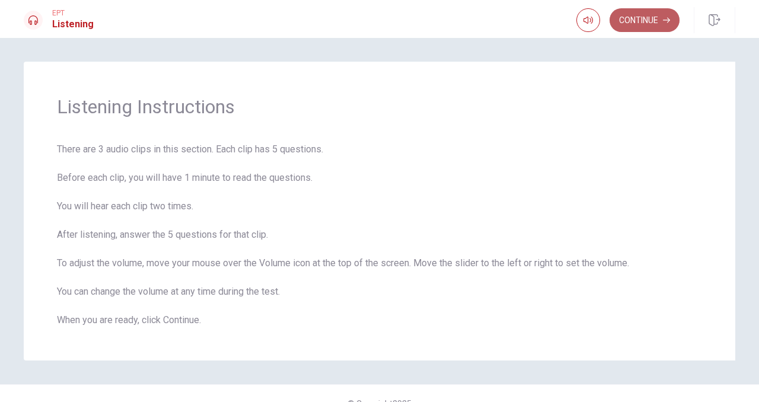
click at [637, 23] on button "Continue" at bounding box center [644, 20] width 70 height 24
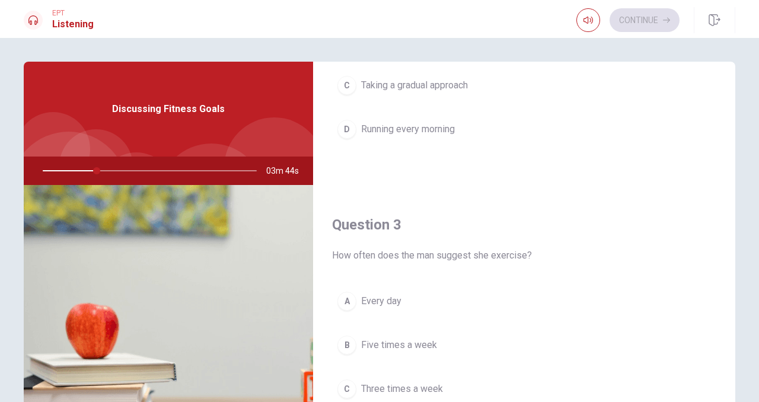
scroll to position [0, 0]
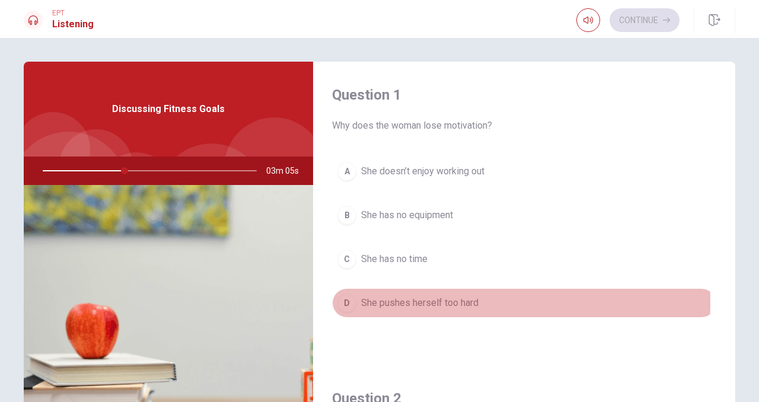
click at [404, 303] on span "She pushes herself too hard" at bounding box center [419, 303] width 117 height 14
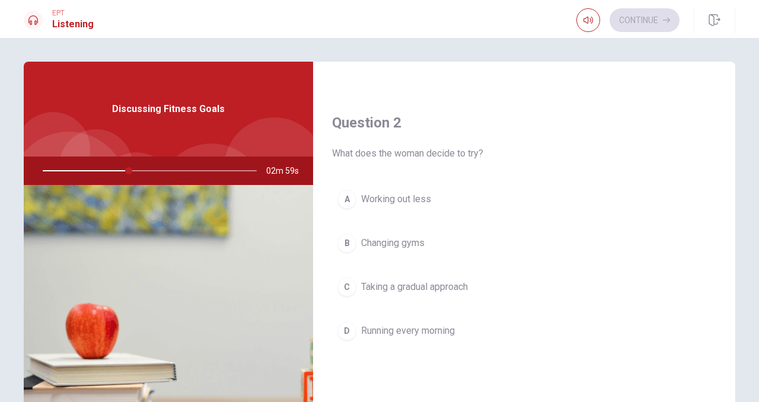
scroll to position [283, 0]
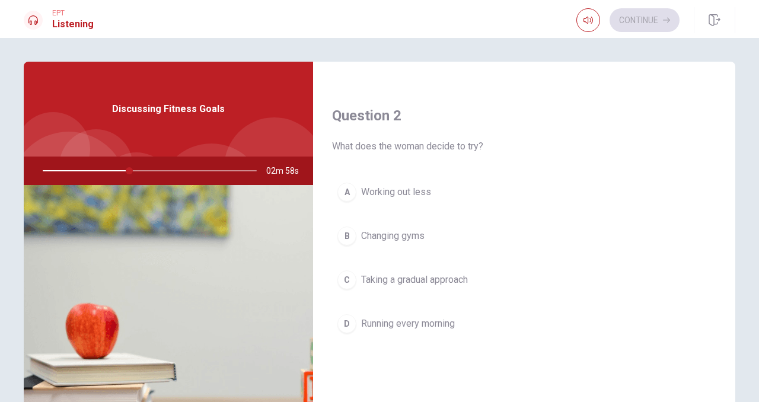
click at [462, 279] on span "Taking a gradual approach" at bounding box center [414, 280] width 107 height 14
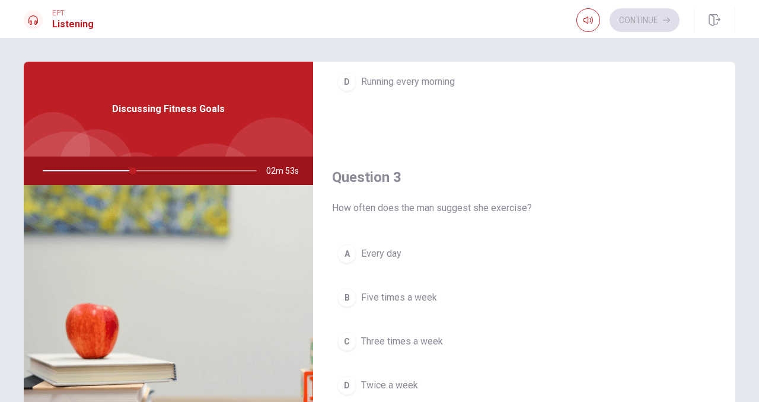
scroll to position [548, 0]
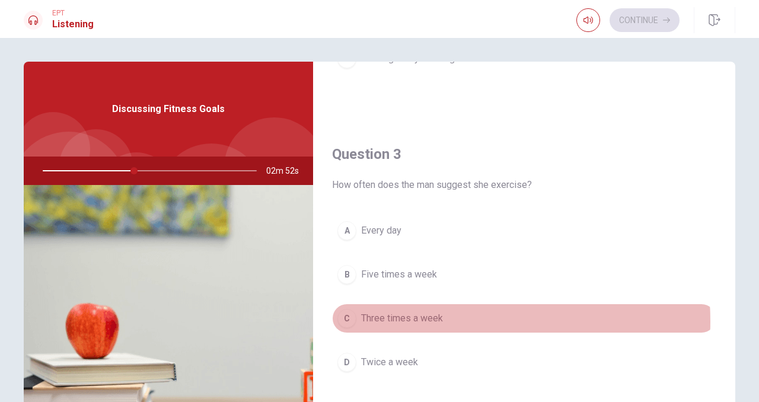
click at [420, 321] on span "Three times a week" at bounding box center [402, 318] width 82 height 14
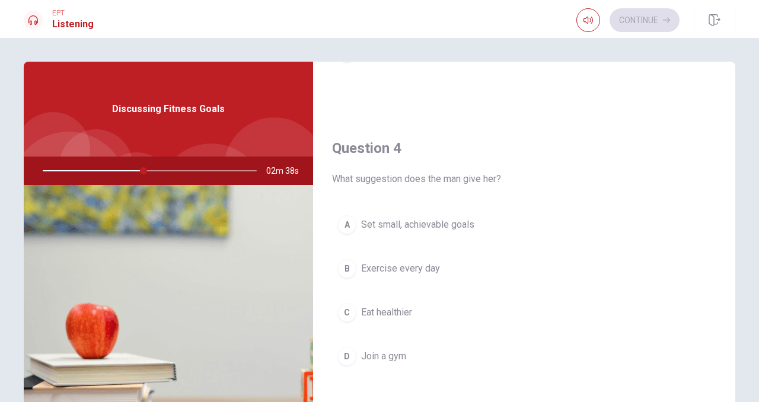
scroll to position [873, 0]
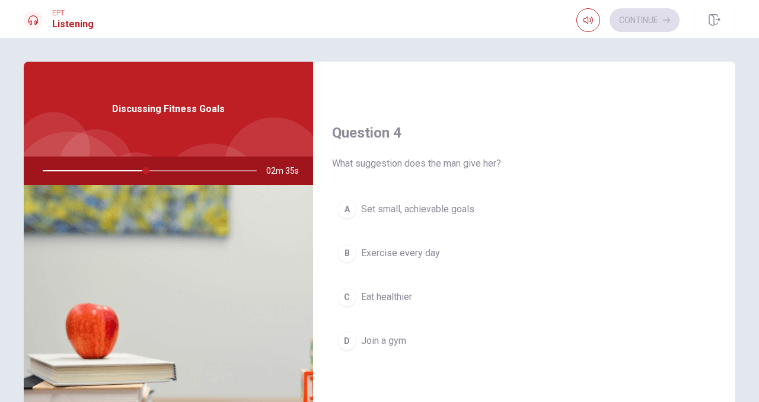
click at [456, 214] on span "Set small, achievable goals" at bounding box center [417, 209] width 113 height 14
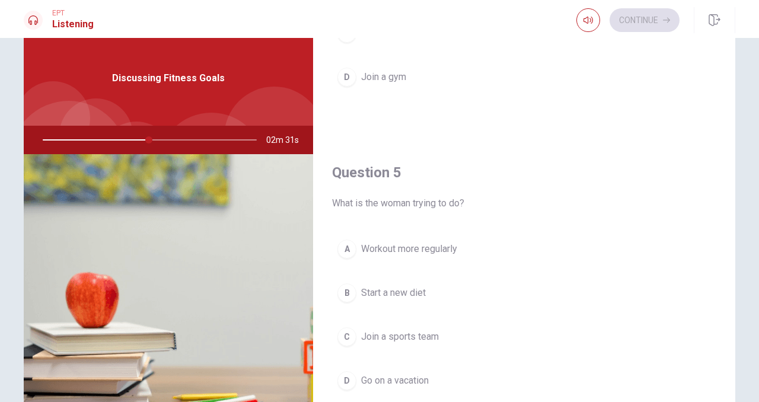
scroll to position [39, 0]
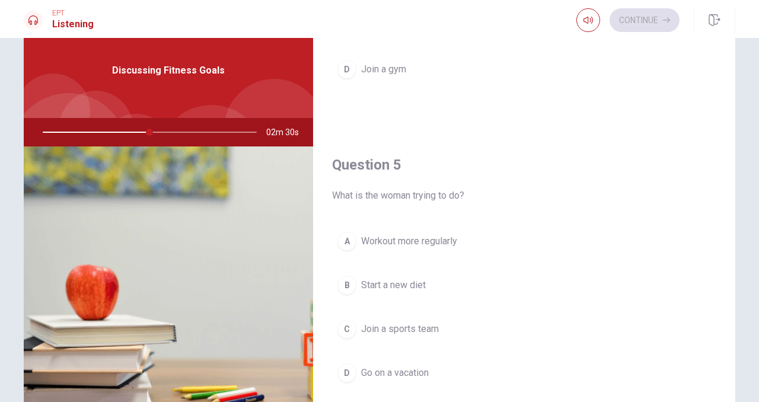
click at [442, 248] on span "Workout more regularly" at bounding box center [409, 241] width 96 height 14
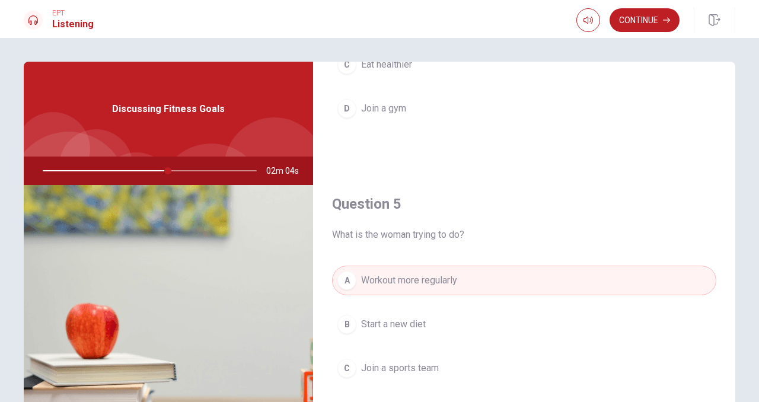
scroll to position [1105, 0]
click at [645, 21] on button "Continue" at bounding box center [644, 20] width 70 height 24
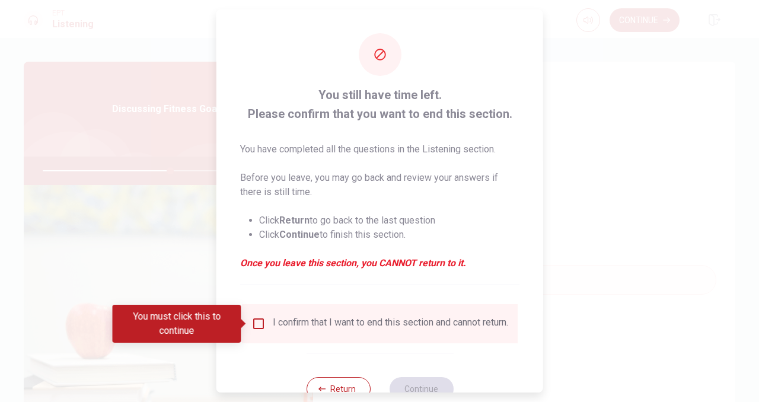
click at [283, 331] on div "I confirm that I want to end this section and cannot return." at bounding box center [390, 324] width 235 height 14
click at [263, 324] on input "You must click this to continue" at bounding box center [258, 324] width 14 height 14
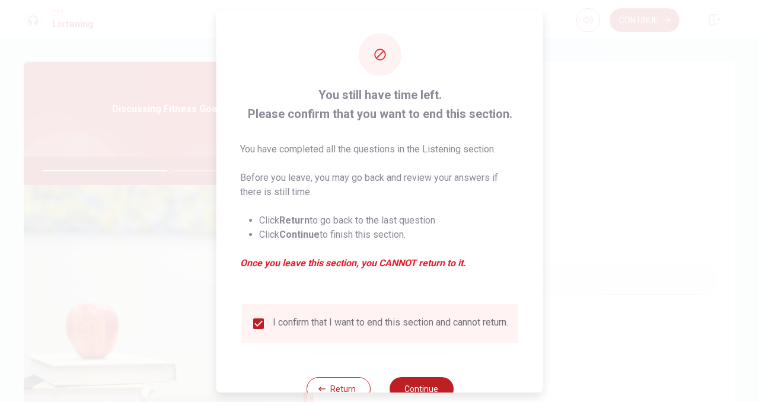
scroll to position [40, 0]
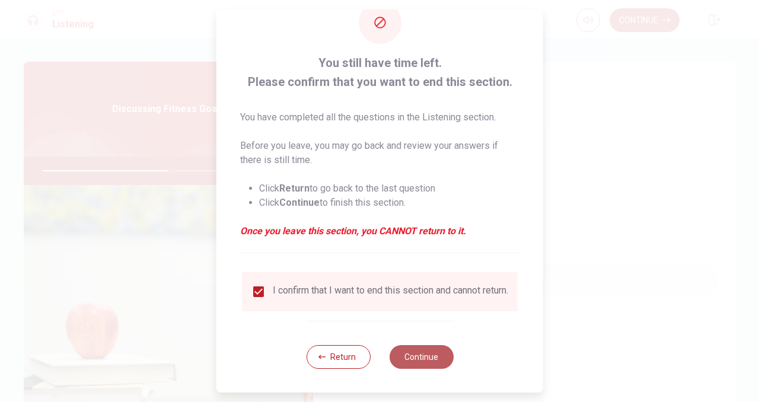
click at [418, 362] on button "Continue" at bounding box center [421, 357] width 64 height 24
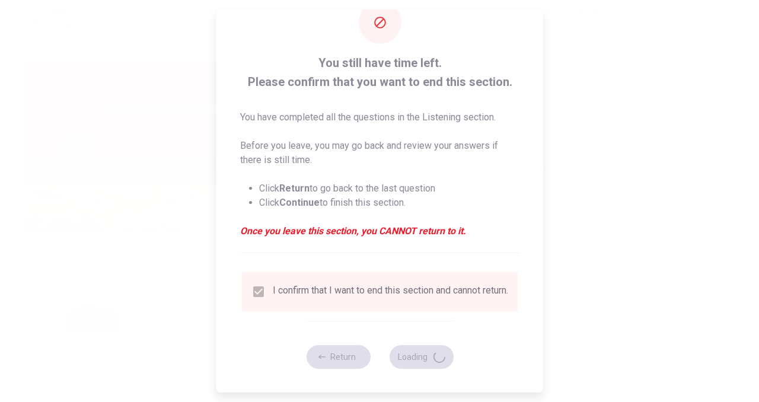
type input "61"
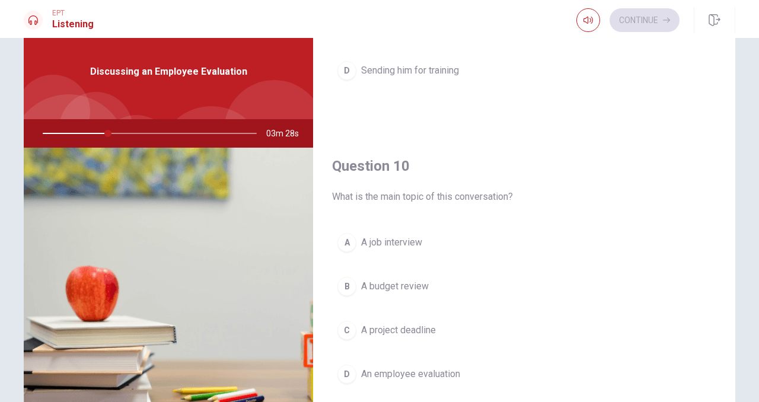
scroll to position [133, 0]
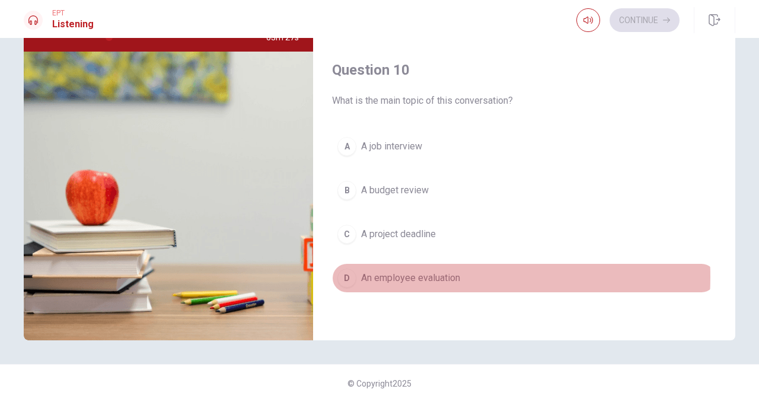
click at [408, 277] on span "An employee evaluation" at bounding box center [410, 278] width 99 height 14
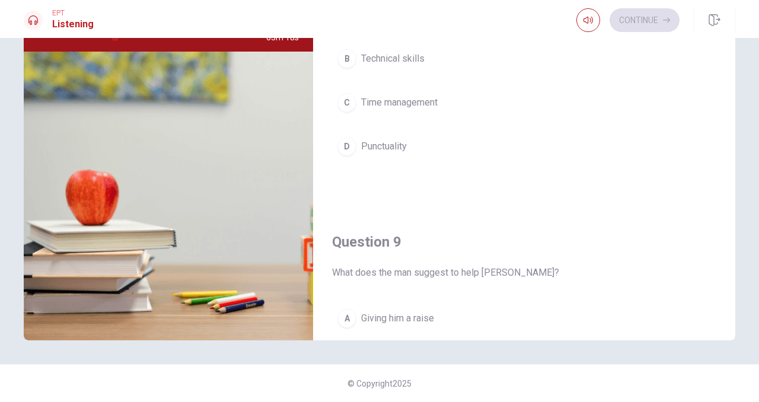
scroll to position [559, 0]
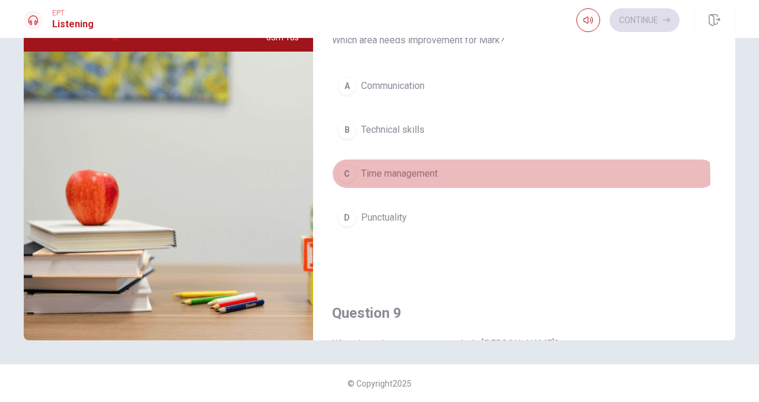
click at [418, 179] on span "Time management" at bounding box center [399, 174] width 76 height 14
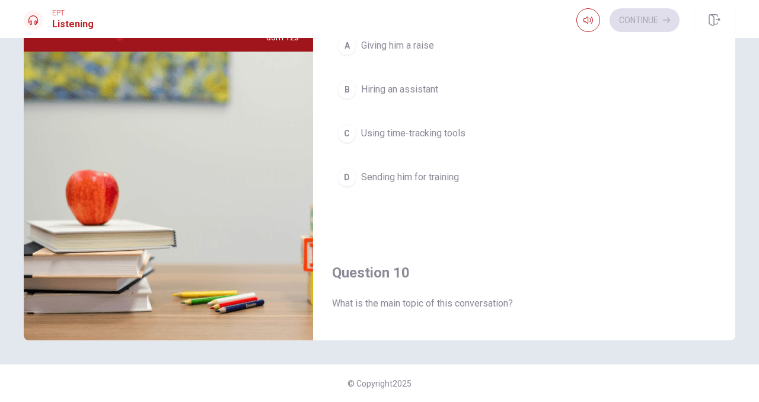
scroll to position [842, 0]
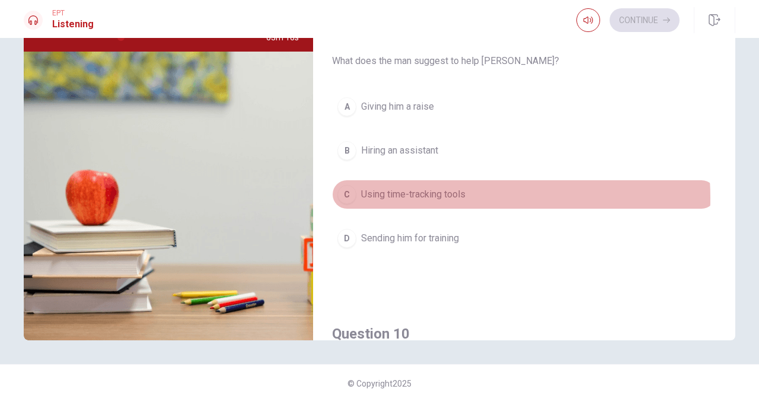
click at [433, 198] on span "Using time-tracking tools" at bounding box center [413, 194] width 104 height 14
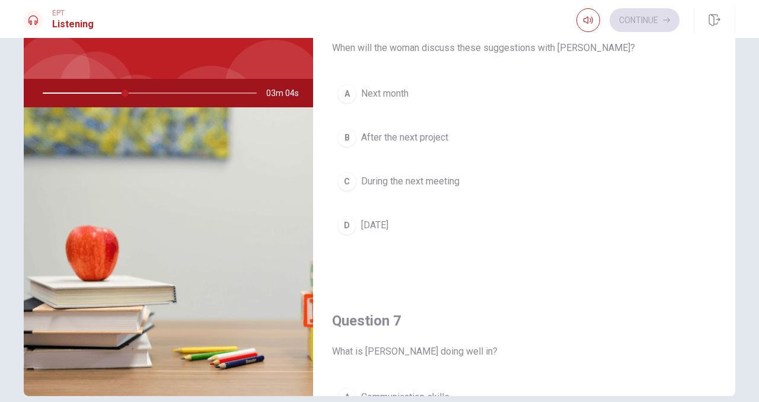
scroll to position [68, 0]
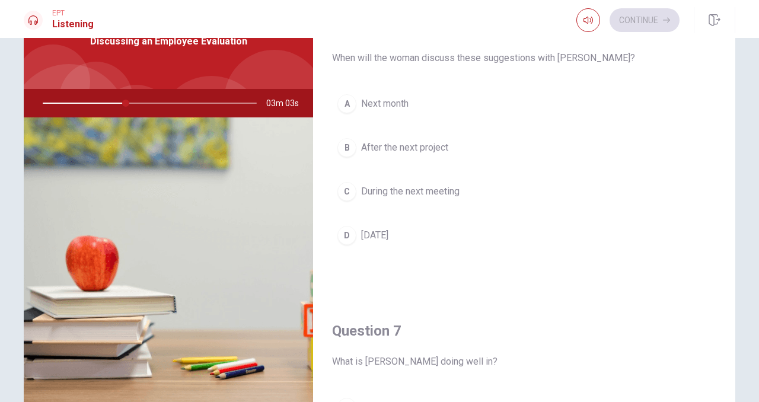
click at [452, 194] on span "During the next meeting" at bounding box center [410, 191] width 98 height 14
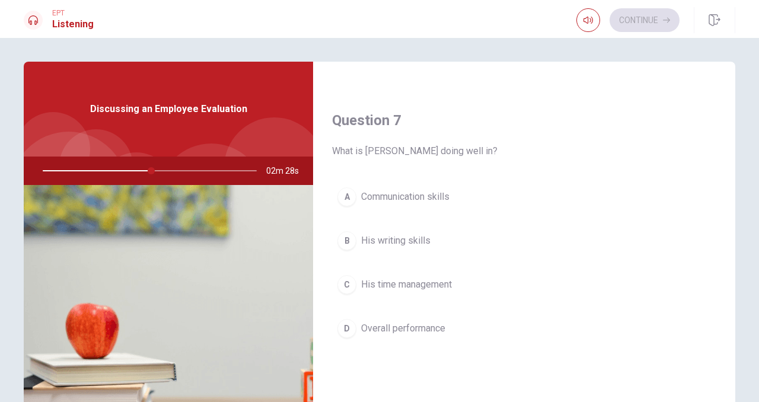
scroll to position [286, 0]
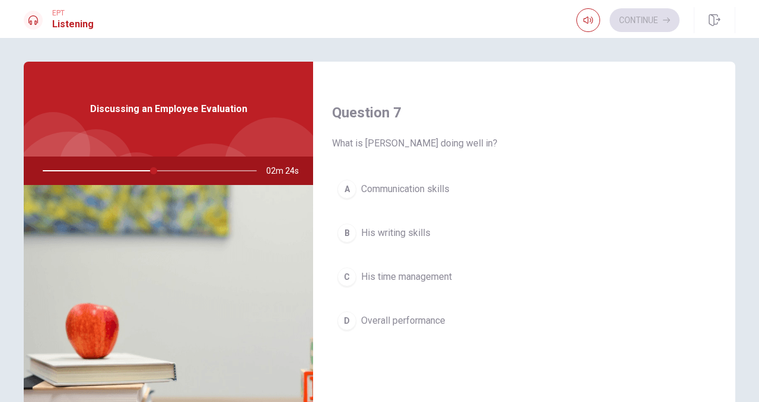
click at [416, 280] on span "His time management" at bounding box center [406, 277] width 91 height 14
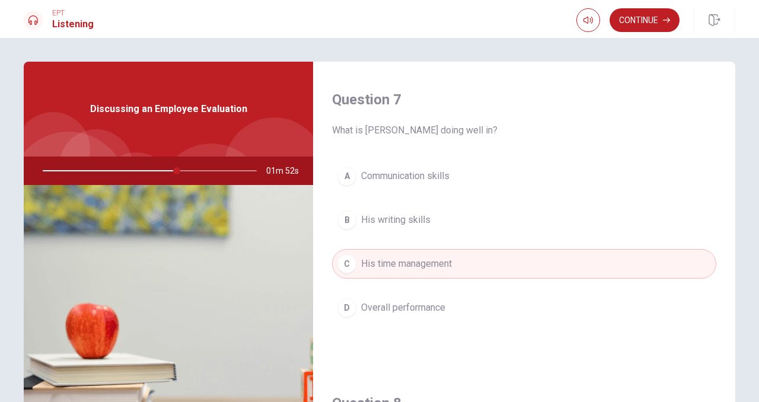
scroll to position [0, 0]
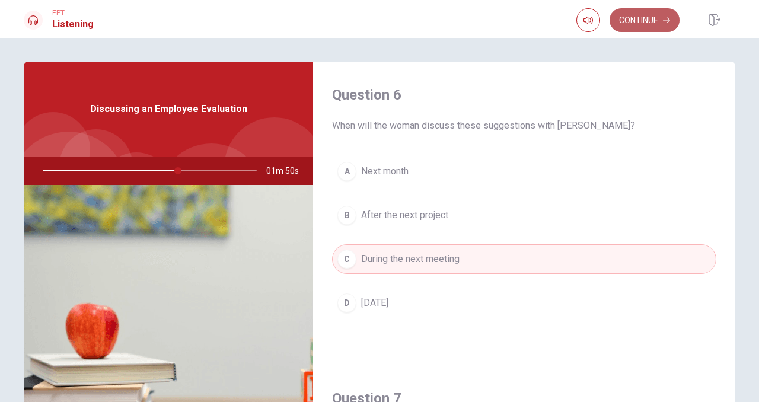
click at [642, 17] on button "Continue" at bounding box center [644, 20] width 70 height 24
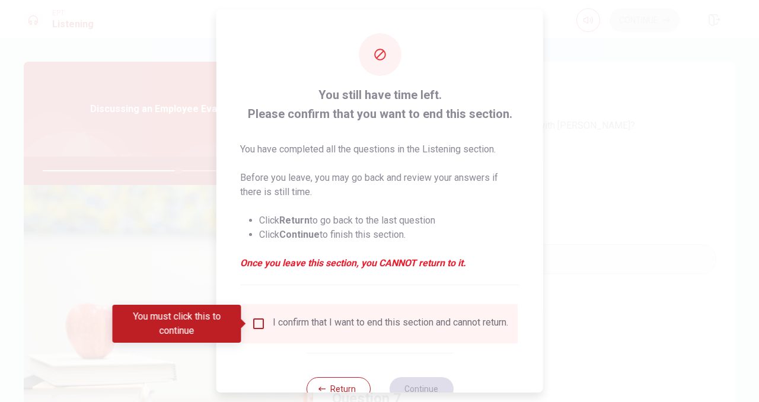
click at [258, 324] on input "You must click this to continue" at bounding box center [258, 324] width 14 height 14
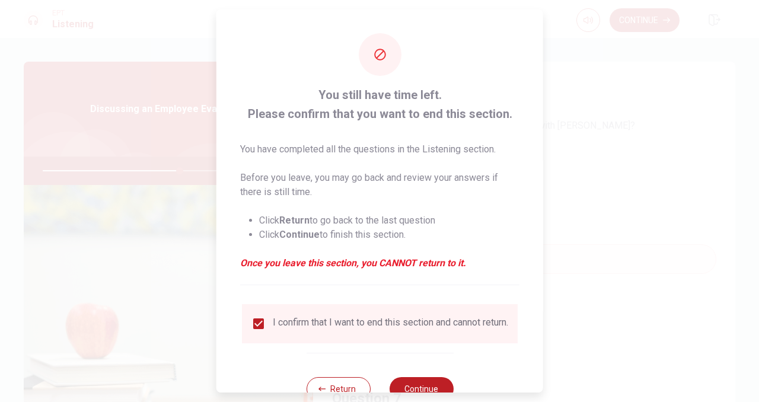
scroll to position [40, 0]
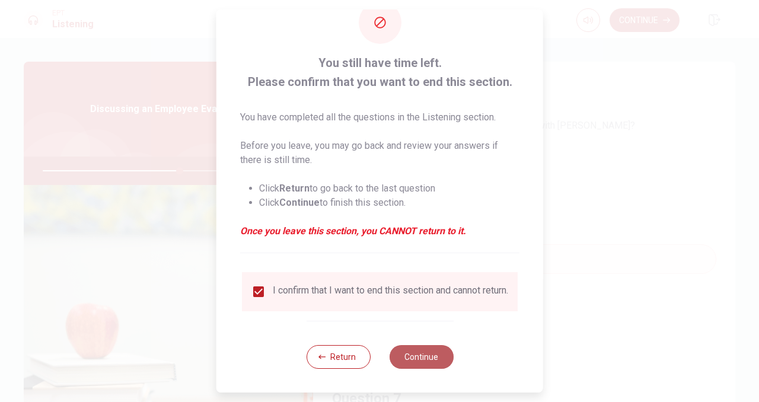
click at [400, 353] on button "Continue" at bounding box center [421, 357] width 64 height 24
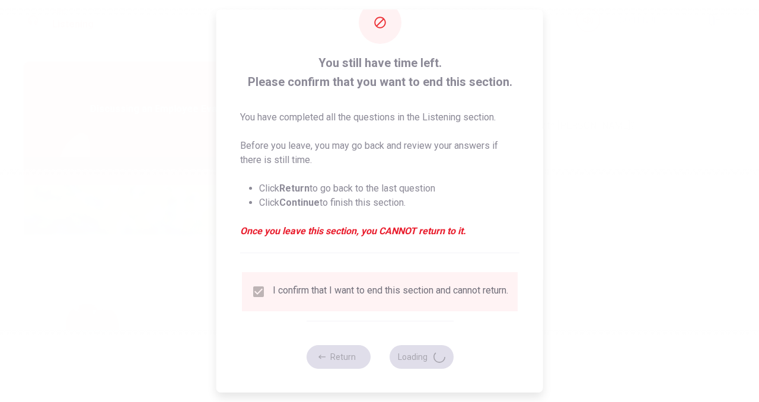
type input "65"
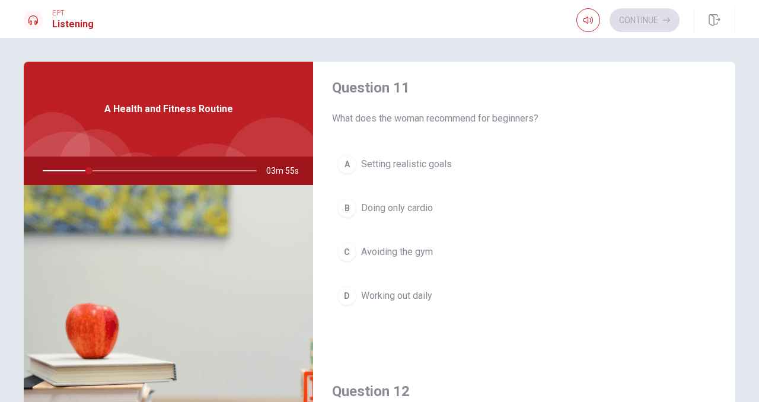
scroll to position [0, 0]
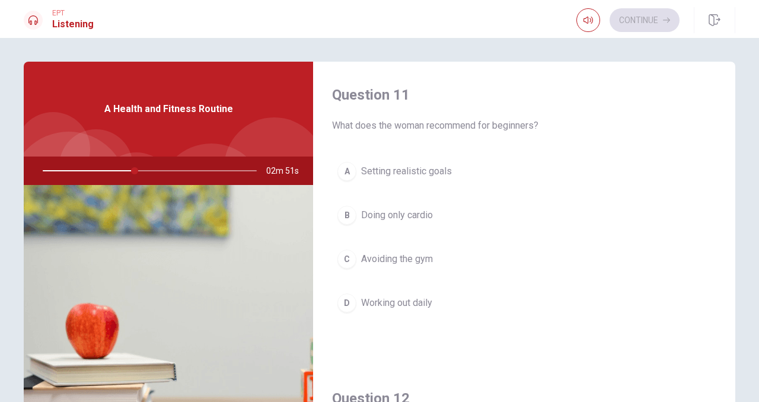
click at [436, 174] on span "Setting realistic goals" at bounding box center [406, 171] width 91 height 14
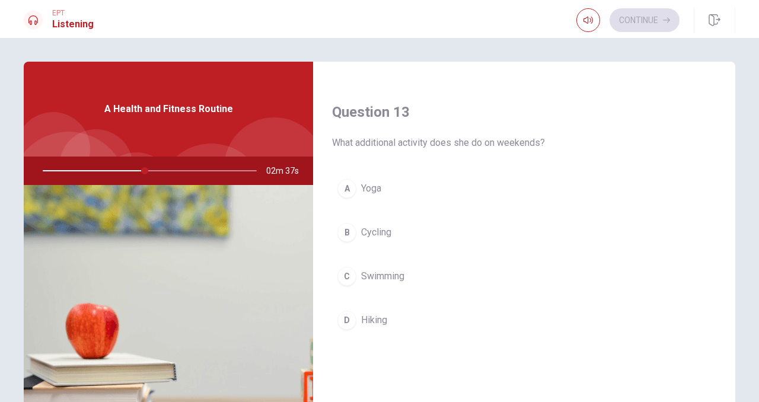
scroll to position [650, 0]
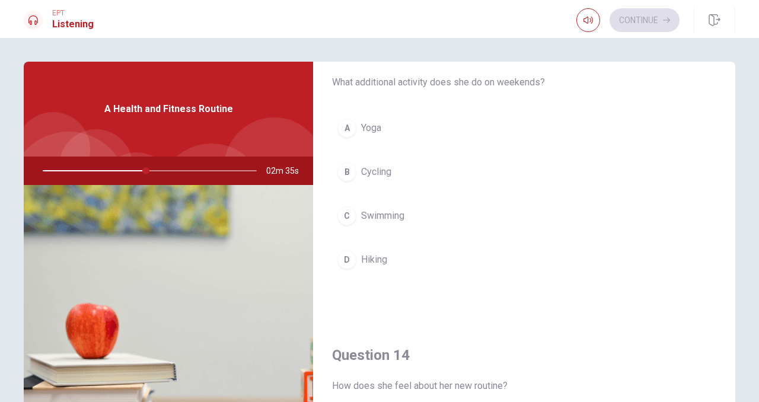
click at [368, 128] on span "Yoga" at bounding box center [371, 128] width 20 height 14
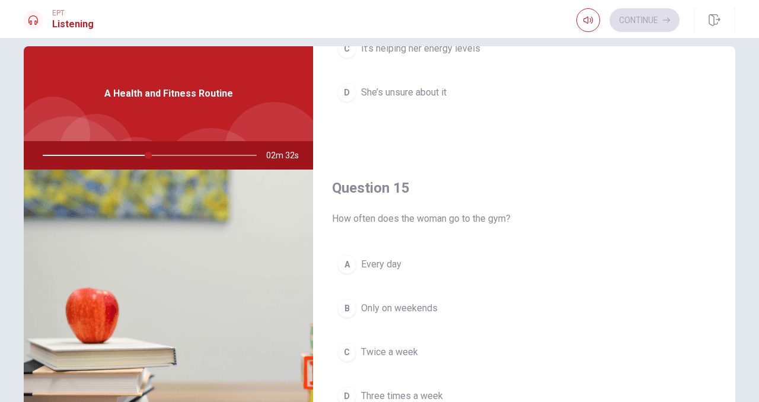
scroll to position [47, 0]
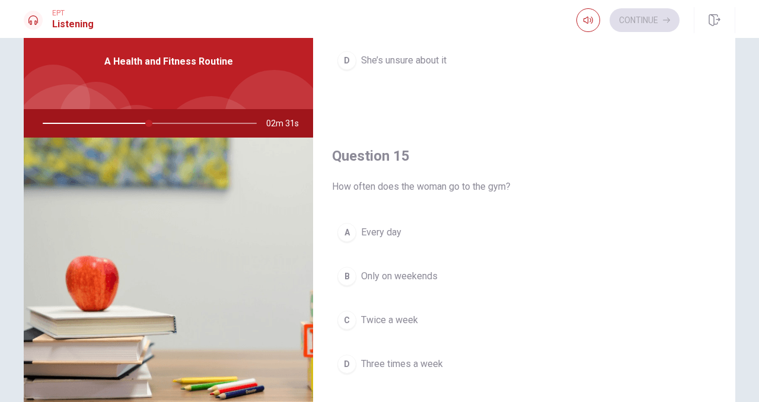
click at [418, 363] on span "Three times a week" at bounding box center [402, 364] width 82 height 14
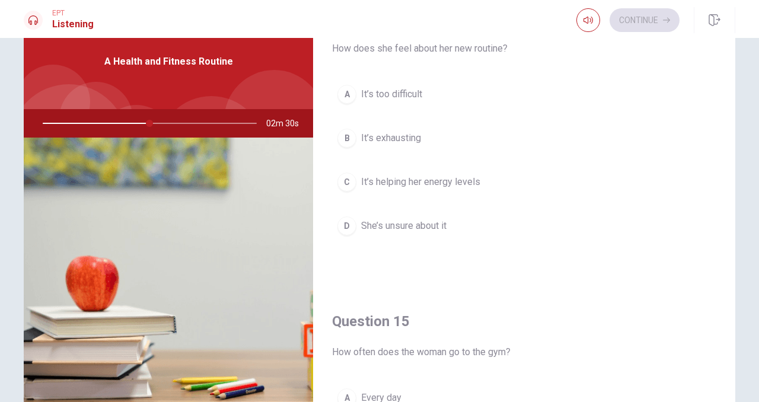
scroll to position [873, 0]
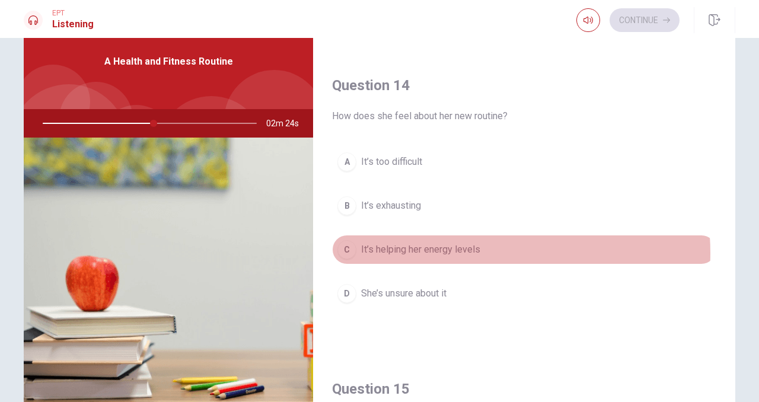
click at [453, 253] on span "It’s helping her energy levels" at bounding box center [420, 249] width 119 height 14
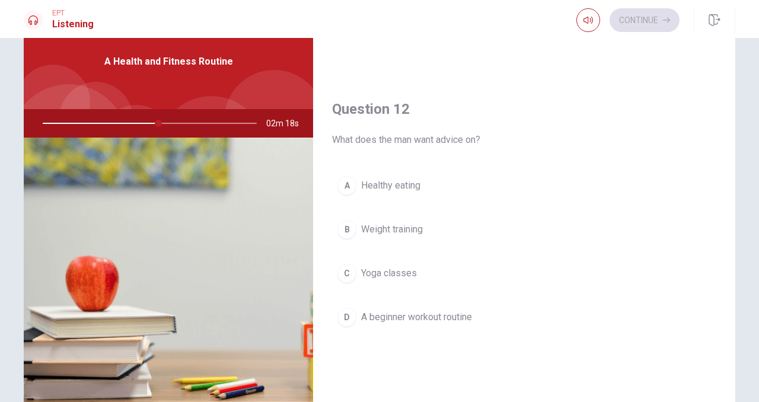
scroll to position [249, 0]
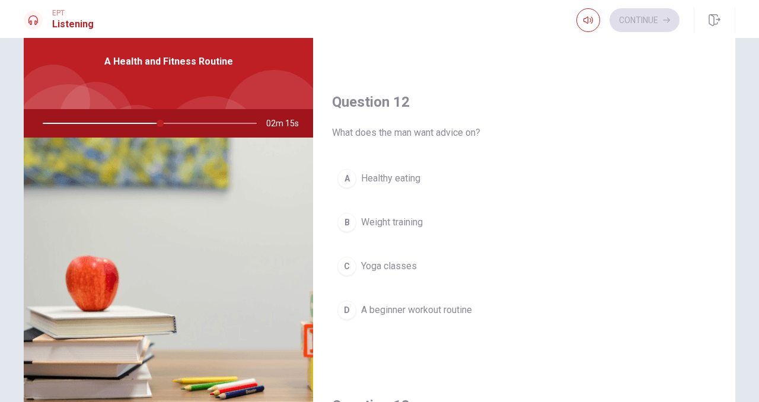
click at [464, 311] on span "A beginner workout routine" at bounding box center [416, 310] width 111 height 14
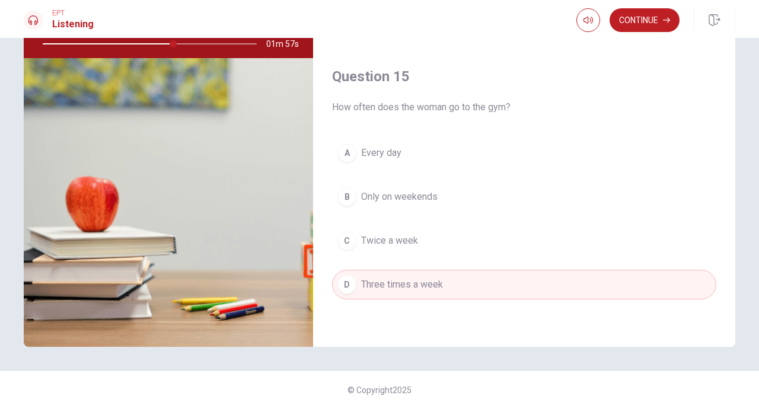
scroll to position [133, 0]
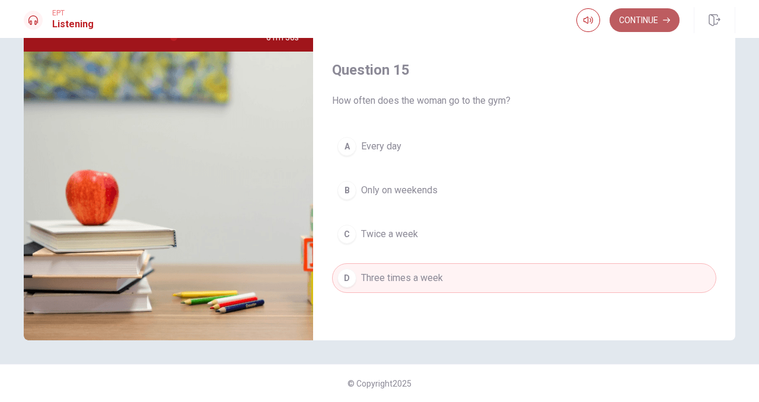
click at [637, 20] on button "Continue" at bounding box center [644, 20] width 70 height 24
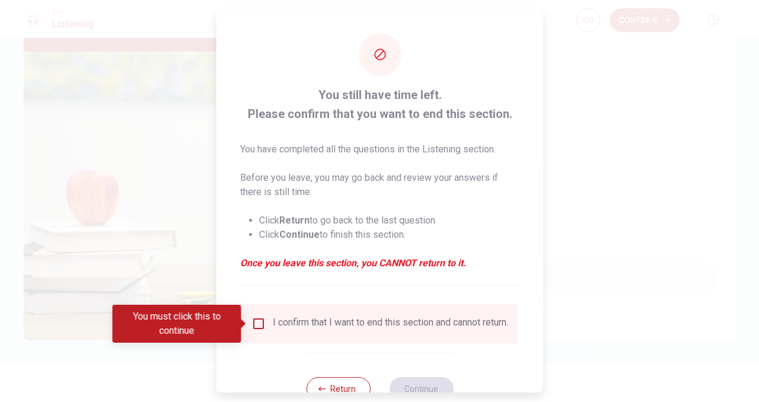
click at [253, 325] on input "You must click this to continue" at bounding box center [258, 324] width 14 height 14
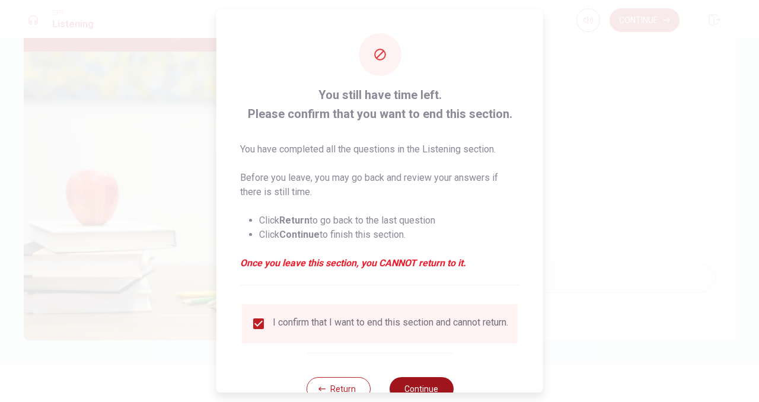
click at [404, 389] on button "Continue" at bounding box center [421, 389] width 64 height 24
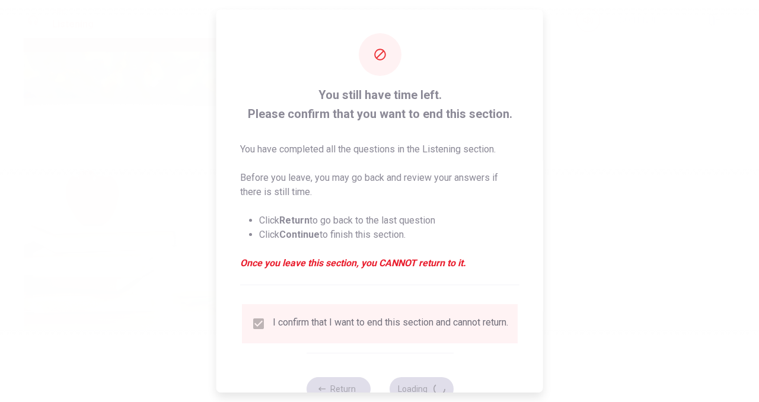
type input "63"
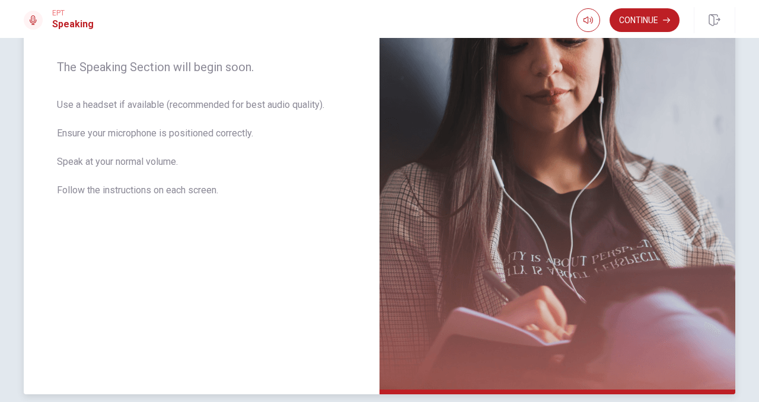
scroll to position [238, 0]
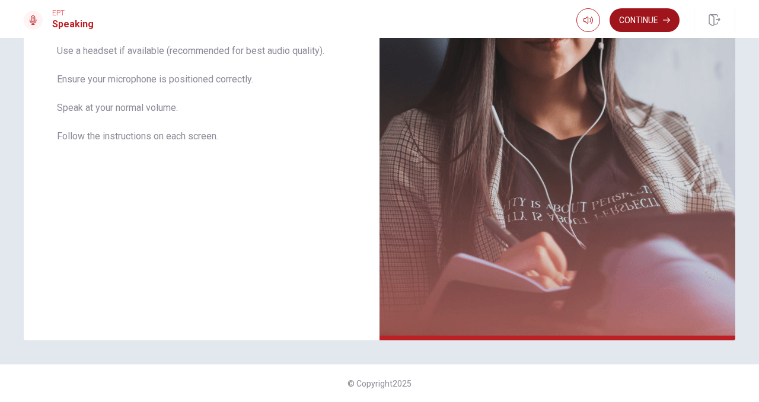
click at [644, 21] on button "Continue" at bounding box center [644, 20] width 70 height 24
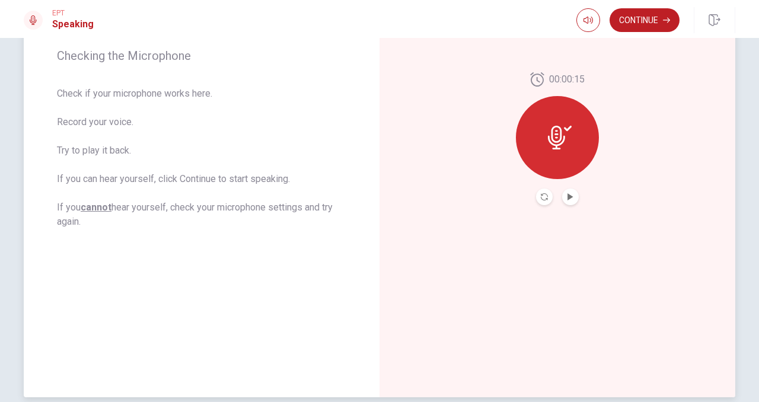
scroll to position [174, 0]
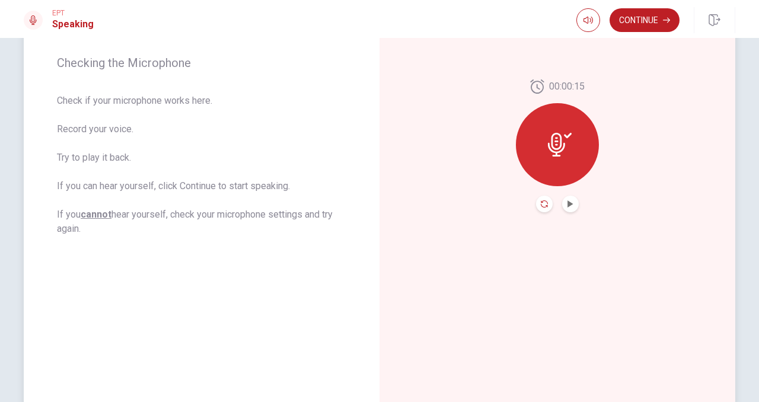
click at [541, 204] on icon "Record Again" at bounding box center [544, 203] width 7 height 7
click at [568, 202] on icon "Play Audio" at bounding box center [570, 203] width 7 height 7
click at [544, 203] on icon "Record Again" at bounding box center [544, 203] width 7 height 7
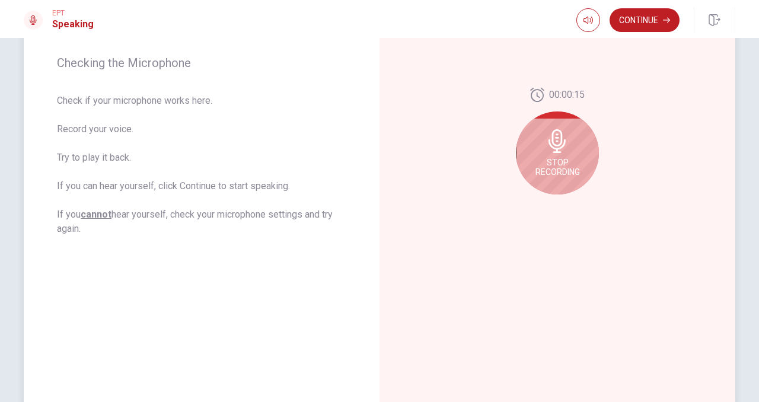
click at [557, 161] on span "Stop Recording" at bounding box center [557, 167] width 44 height 19
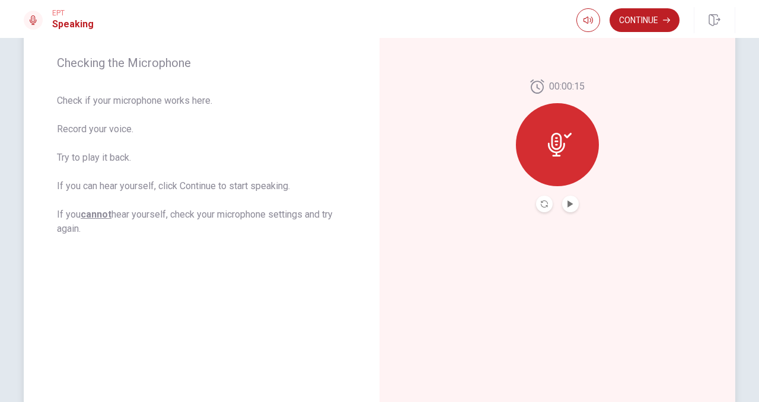
click at [542, 207] on button "Record Again" at bounding box center [544, 204] width 17 height 17
click at [567, 204] on icon "Play Audio" at bounding box center [570, 203] width 7 height 7
click at [637, 26] on button "Continue" at bounding box center [644, 20] width 70 height 24
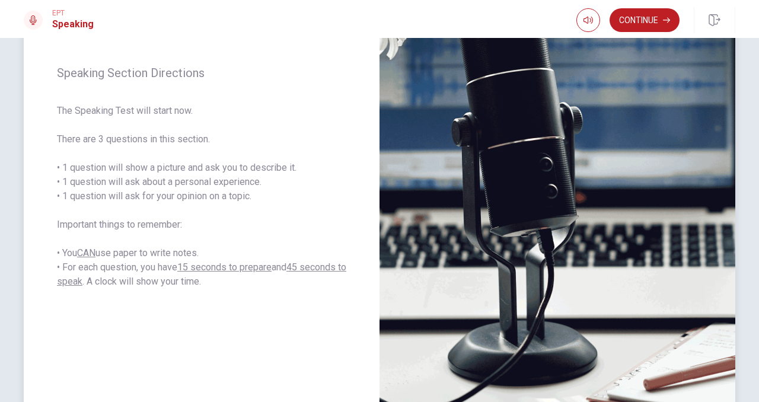
scroll to position [151, 0]
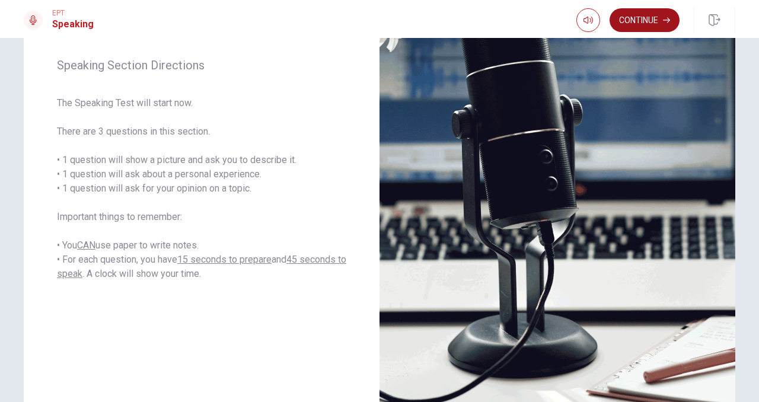
click at [656, 20] on button "Continue" at bounding box center [644, 20] width 70 height 24
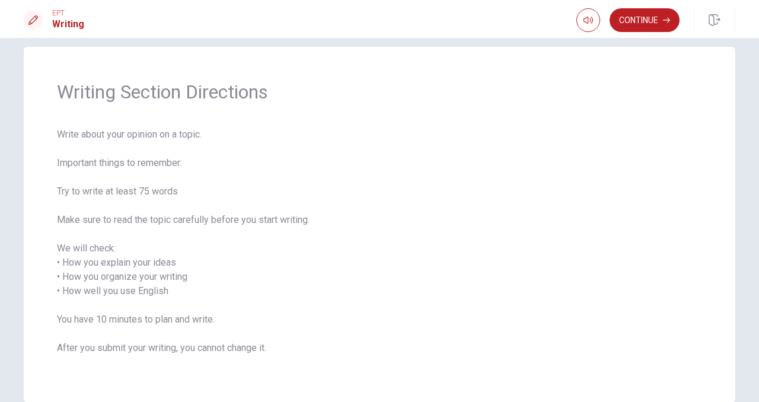
scroll to position [30, 0]
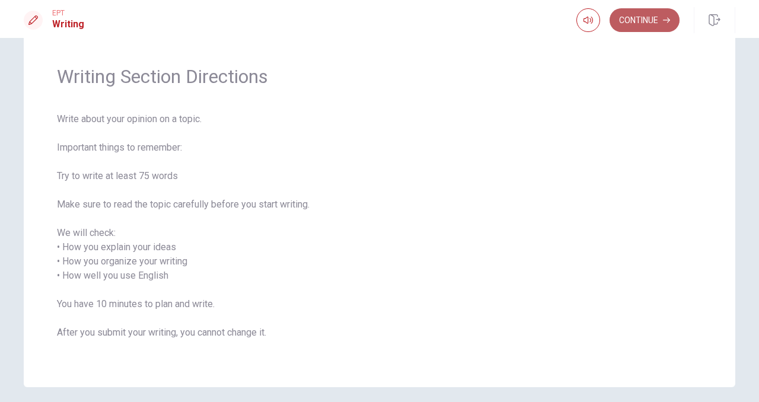
click at [655, 18] on button "Continue" at bounding box center [644, 20] width 70 height 24
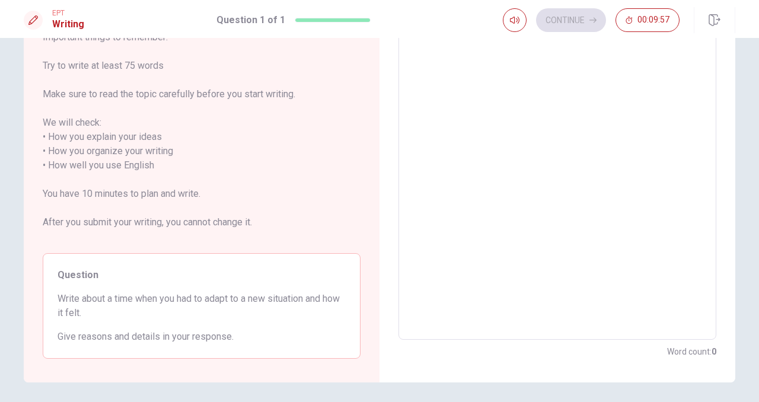
scroll to position [127, 0]
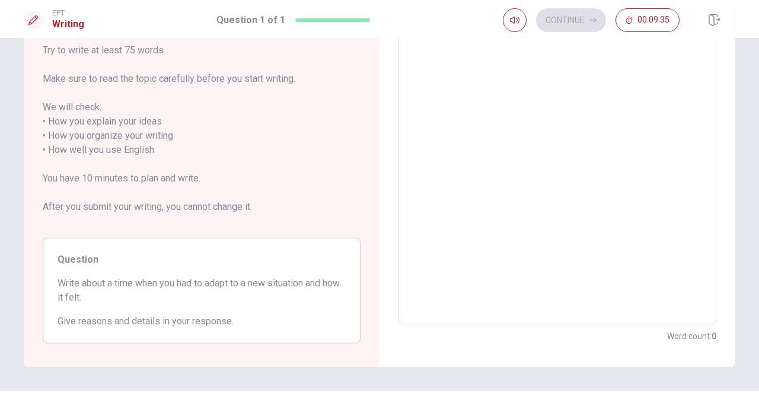
click at [458, 128] on textarea at bounding box center [557, 150] width 301 height 329
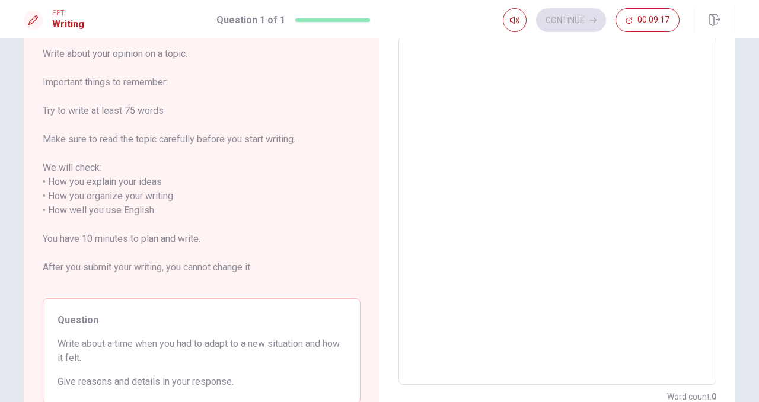
scroll to position [29, 0]
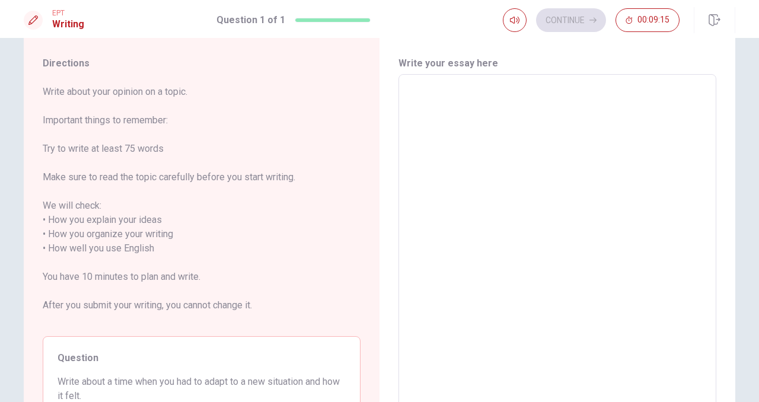
type textarea "I"
type textarea "x"
type textarea "I"
type textarea "x"
type textarea "I r"
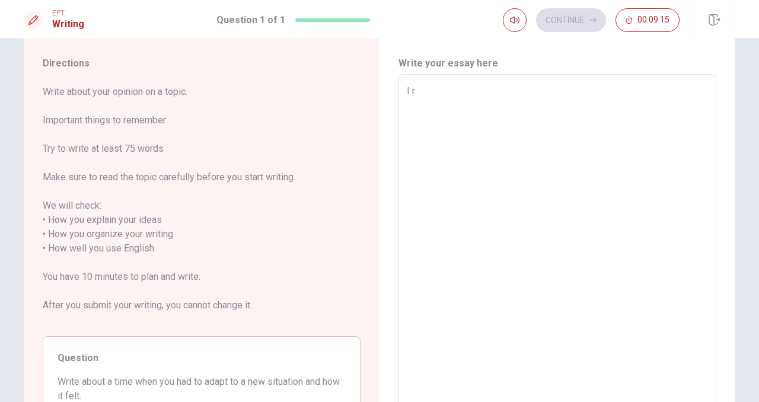
type textarea "x"
type textarea "I re"
type textarea "x"
type textarea "I rem"
type textarea "x"
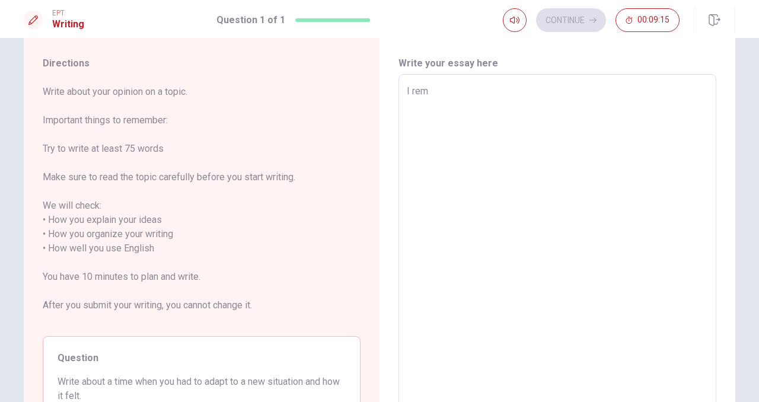
type textarea "I reme"
type textarea "x"
type textarea "I remem"
type textarea "x"
type textarea "I rememb"
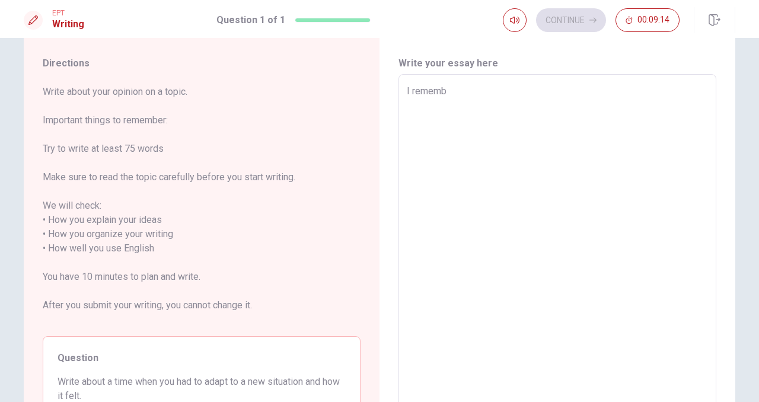
type textarea "x"
type textarea "I remembe"
type textarea "x"
type textarea "I remember"
type textarea "x"
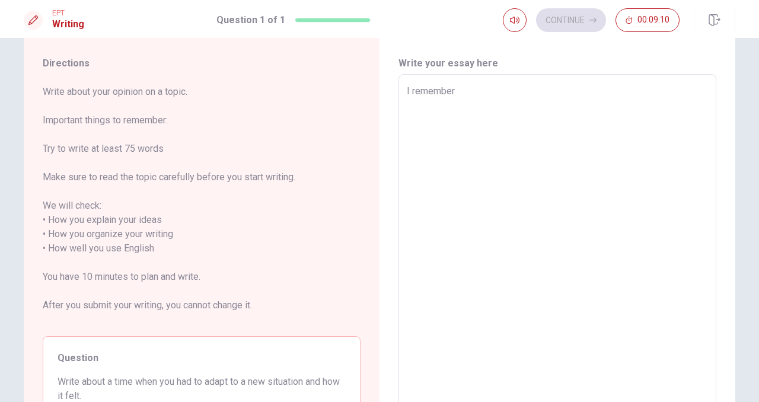
type textarea "I remember"
type textarea "x"
type textarea "I remember o"
type textarea "x"
type textarea "I remember on"
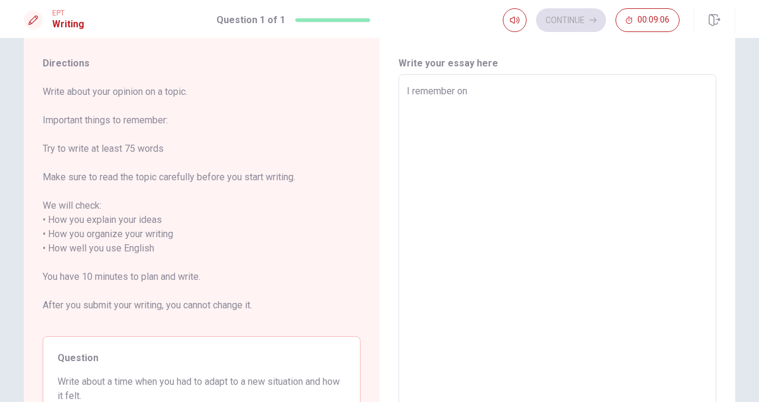
type textarea "x"
type textarea "I remember one"
type textarea "x"
type textarea "I remember one"
type textarea "x"
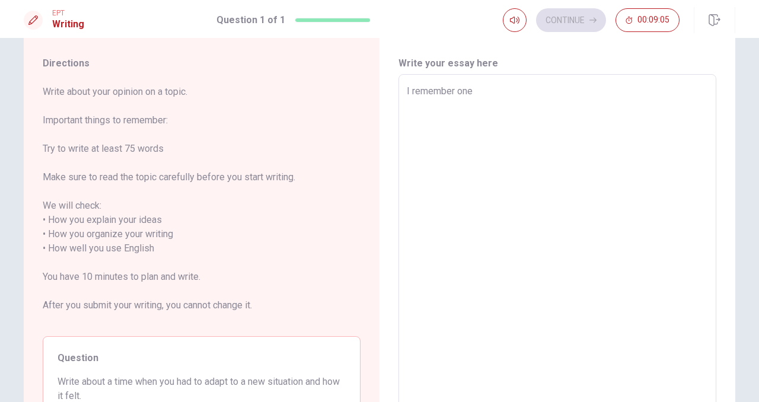
type textarea "I remember one t"
type textarea "x"
type textarea "I remember one th"
type textarea "x"
type textarea "I remember one t"
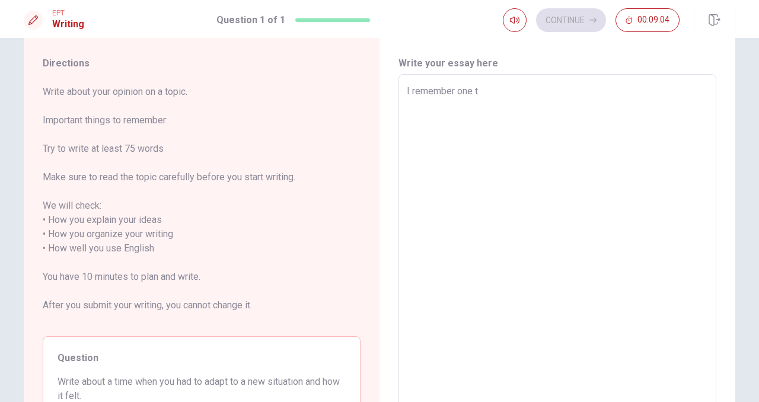
type textarea "x"
type textarea "I remember one ti"
type textarea "x"
type textarea "I remember one [PERSON_NAME]"
type textarea "x"
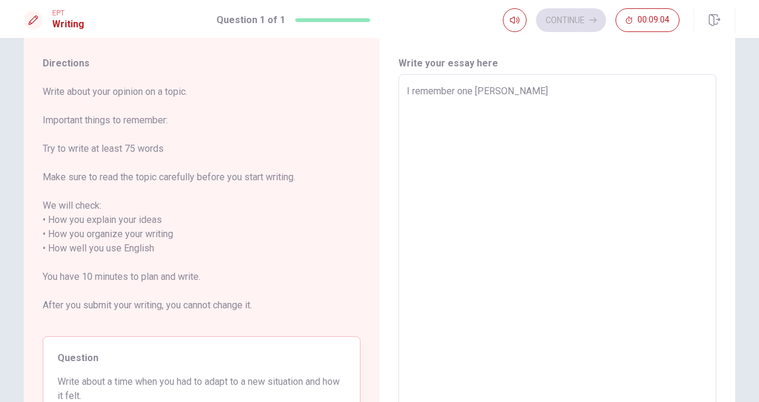
type textarea "I remember one time"
type textarea "x"
type textarea "I remember one time"
type textarea "x"
type textarea "I remember one time w"
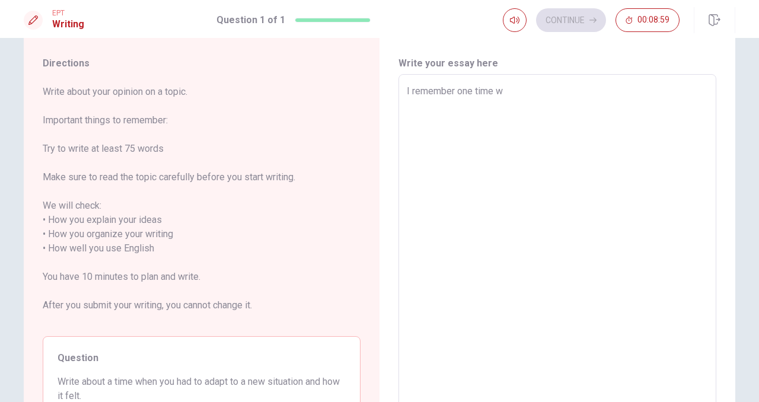
type textarea "x"
type textarea "I remember one time wh"
type textarea "x"
type textarea "I remember one time whe"
type textarea "x"
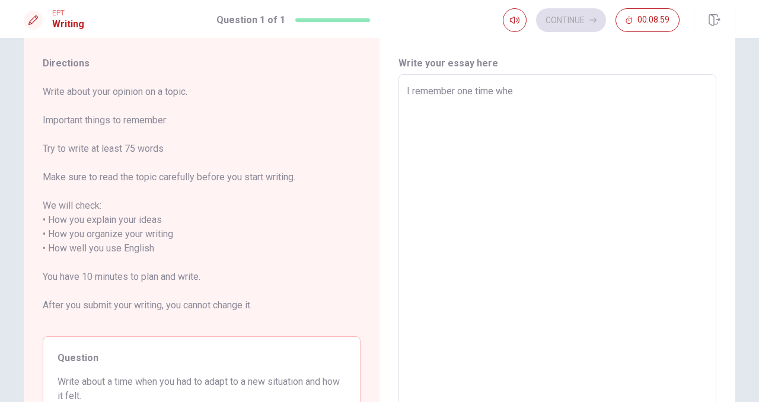
type textarea "I remember one time when"
type textarea "x"
type textarea "I remember one time when"
type textarea "x"
type textarea "I remember one time when I"
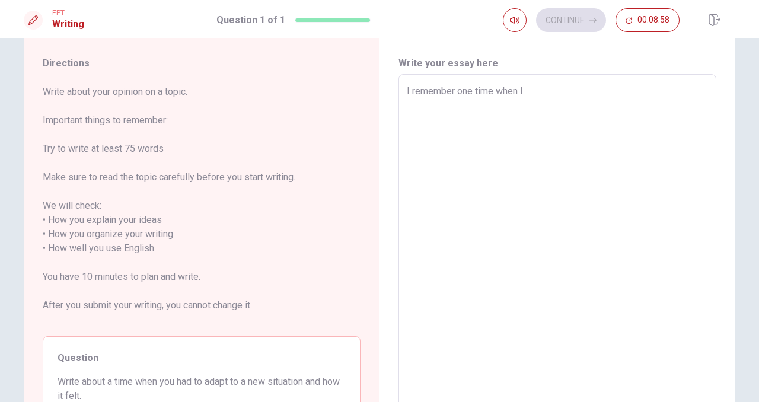
type textarea "x"
type textarea "I remember one time when I"
type textarea "x"
type textarea "I remember one time when I h"
type textarea "x"
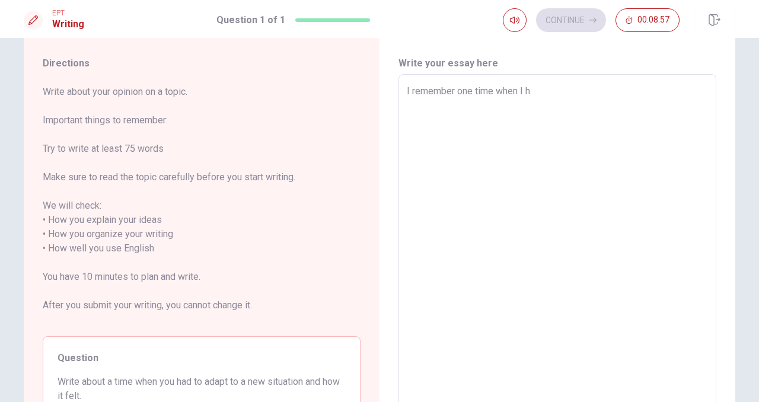
type textarea "I remember one time when I ha"
type textarea "x"
type textarea "I remember one time when I had"
type textarea "x"
type textarea "I remember one time when I had"
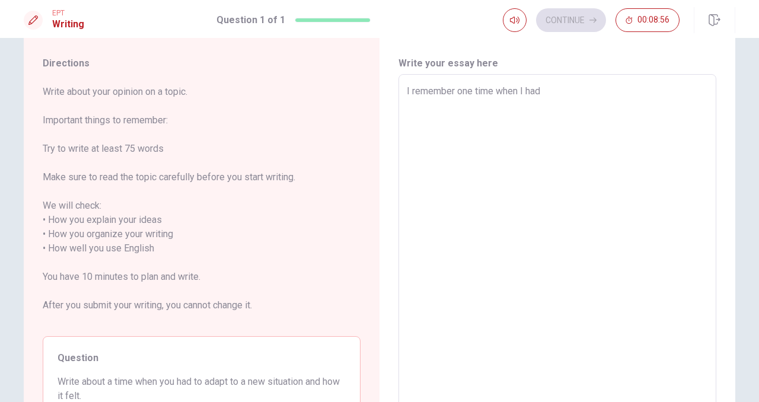
type textarea "x"
type textarea "I remember one time when I had t"
type textarea "x"
type textarea "I remember one time when I had to"
type textarea "x"
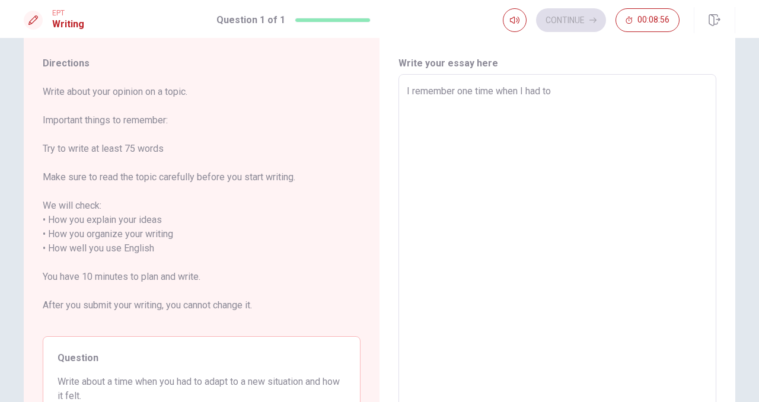
type textarea "I remember one time when I had to"
type textarea "x"
type textarea "I remember one time when I had to a"
type textarea "x"
type textarea "I remember one time when I had to ad"
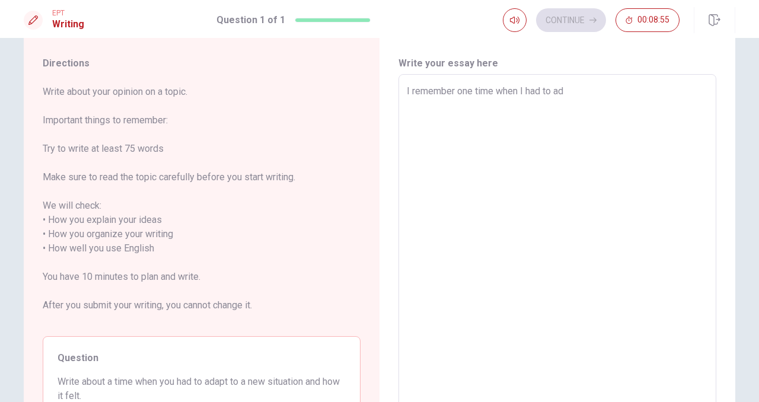
type textarea "x"
type textarea "I remember one time when I had to ada"
type textarea "x"
type textarea "I remember one time when I had to adap"
type textarea "x"
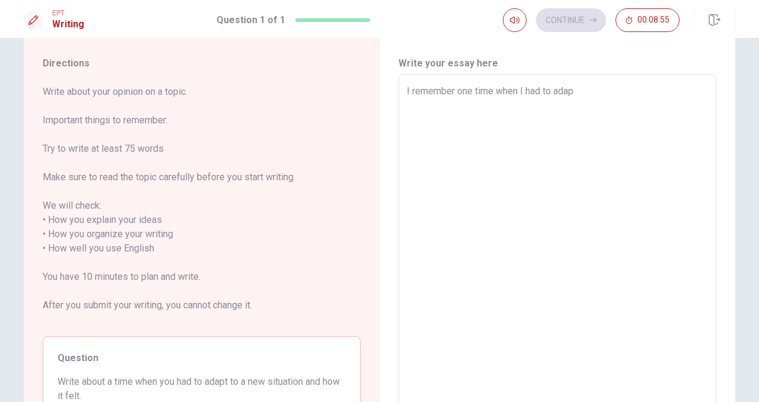
type textarea "I remember one time when I had to adapt"
type textarea "x"
type textarea "I remember one time when I had to adapt"
click at [475, 124] on textarea "I remember one time when I had to adapt" at bounding box center [557, 248] width 301 height 329
click at [590, 106] on textarea "I remember one time when I had to adapt" at bounding box center [557, 248] width 301 height 329
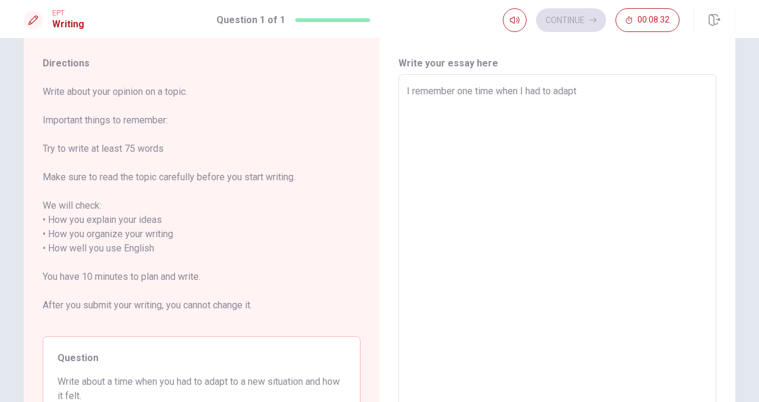
type textarea "x"
type textarea "I remember one time when I had to adapt a"
type textarea "x"
type textarea "I remember one time when I had to adapt a"
type textarea "x"
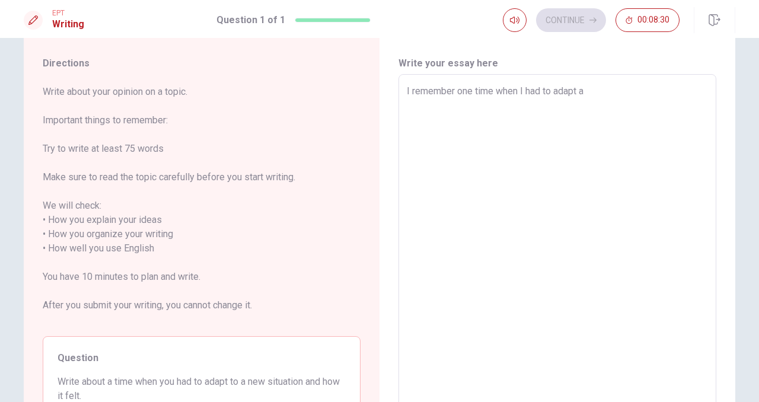
type textarea "I remember one time when I had to adapt a n"
type textarea "x"
type textarea "I remember one time when I had to adapt a ne"
type textarea "x"
type textarea "I remember one time when I had to adapt a new"
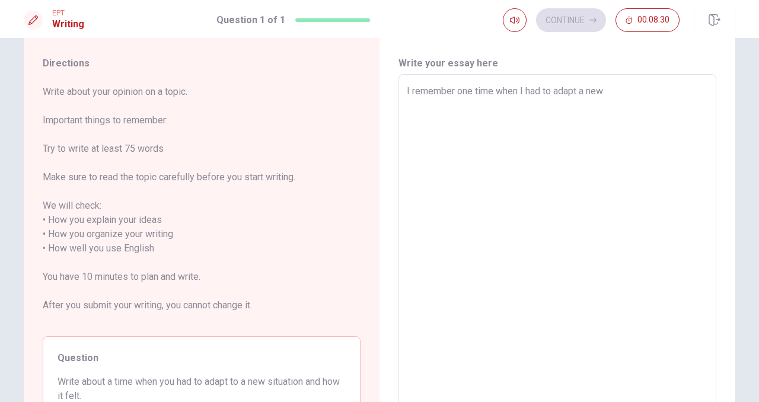
type textarea "x"
type textarea "I remember one time when I had to adapt a new"
type textarea "x"
type textarea "I remember one time when I had to adapt a new j"
type textarea "x"
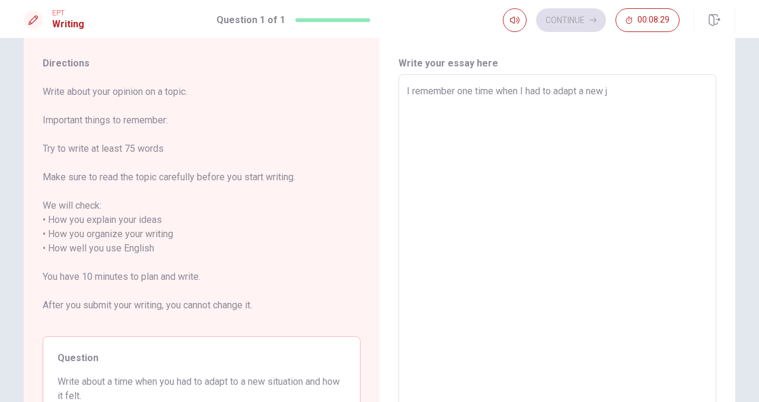
type textarea "I remember one time when I had to adapt a new jo"
type textarea "x"
type textarea "I remember one time when I had to adapt a new job"
type textarea "x"
type textarea "I remember one time when I had to adapt a new job"
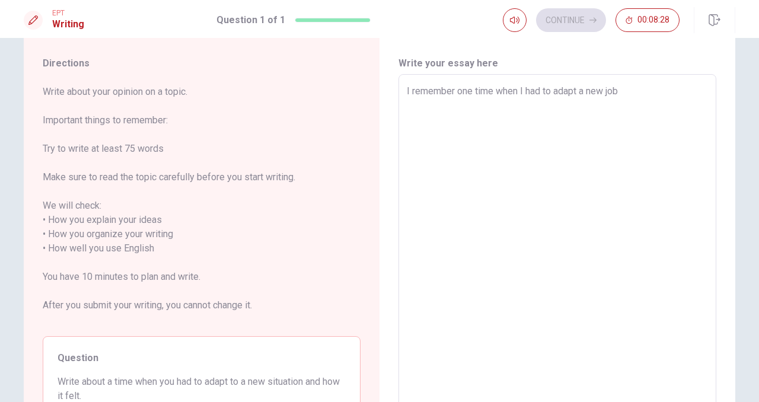
type textarea "x"
type textarea "I remember one time when I had to adapt a new job i"
type textarea "x"
type textarea "I remember one time when I had to adapt a new job in"
type textarea "x"
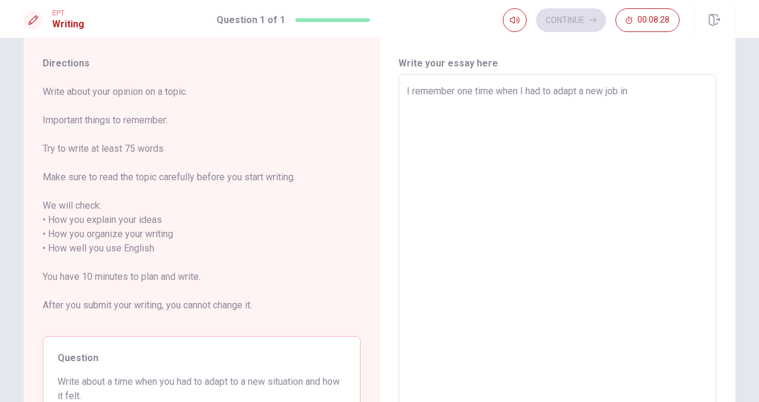
type textarea "I remember one time when I had to adapt a new job in"
type textarea "x"
type textarea "I remember one time when I had to adapt a new job in a"
type textarea "x"
type textarea "I remember one time when I had to adapt a new job in a"
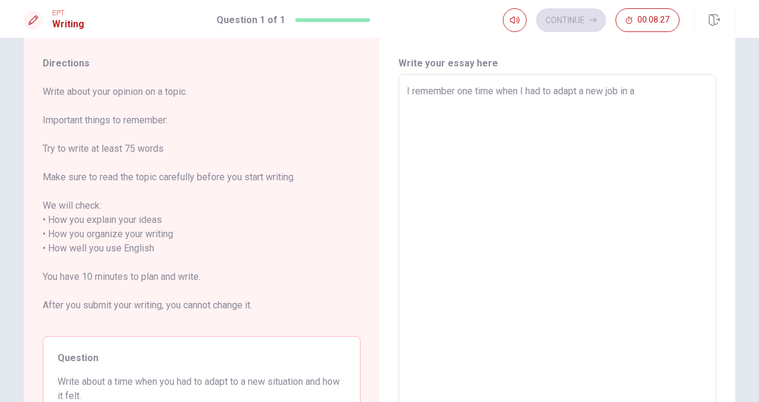
type textarea "x"
type textarea "I remember one time when I had to adapt a new job in a c"
type textarea "x"
type textarea "I remember one time when I had to adapt a new job in a co"
type textarea "x"
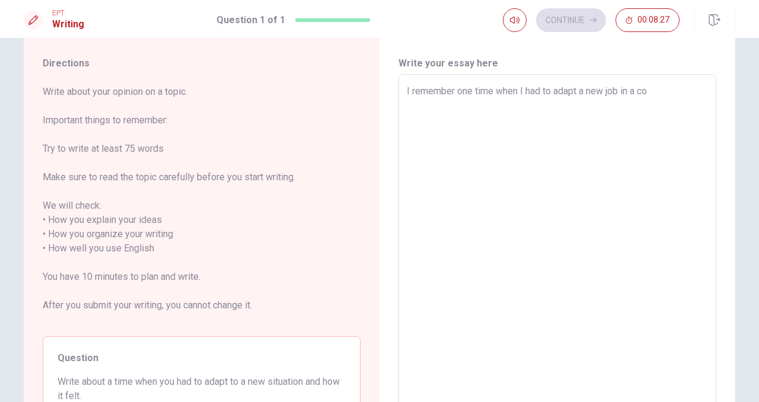
type textarea "I remember one time when I had to adapt a new job in a com"
type textarea "x"
type textarea "I remember one time when I had to adapt a new job in a comp"
type textarea "x"
type textarea "I remember one time when I had to adapt a new job in a compa"
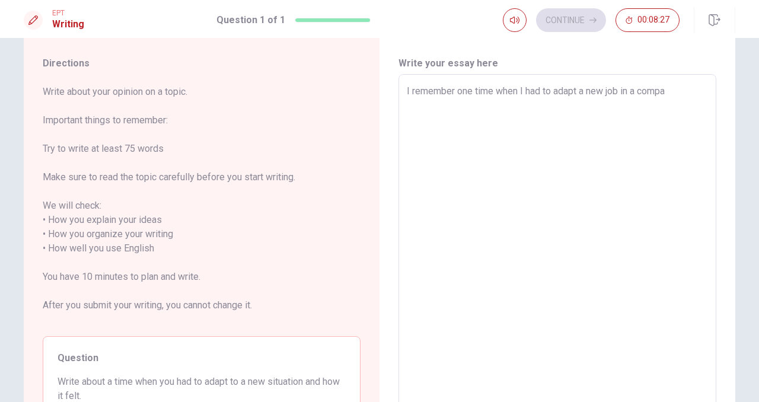
type textarea "x"
type textarea "I remember one time when I had to adapt a new job in a compan"
type textarea "x"
type textarea "I remember one time when I had to adapt a new job in a compa"
type textarea "x"
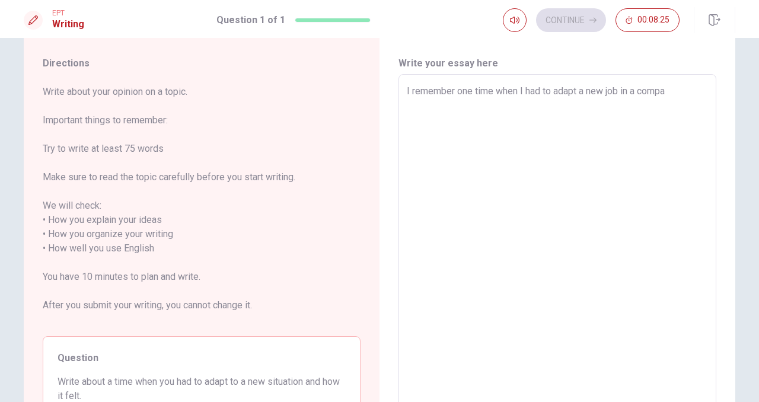
type textarea "I remember one time when I had to adapt a new job in a comp"
type textarea "x"
type textarea "I remember one time when I had to adapt a new job in a com"
type textarea "x"
type textarea "I remember one time when I had to adapt a new job in a co"
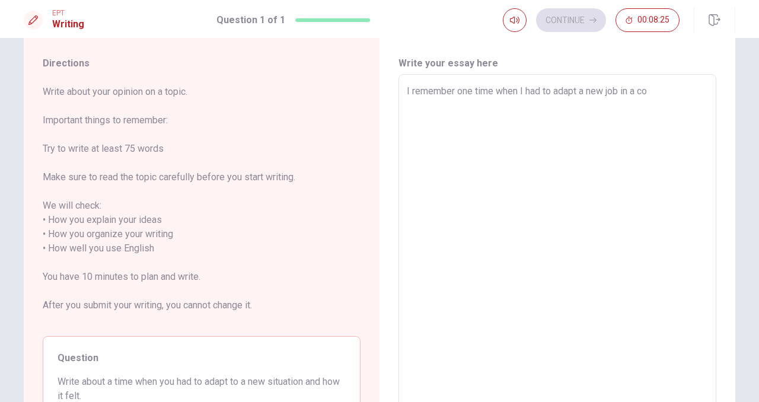
type textarea "x"
type textarea "I remember one time when I had to adapt a new job in a c"
type textarea "x"
type textarea "I remember one time when I had to adapt a new job in a"
type textarea "x"
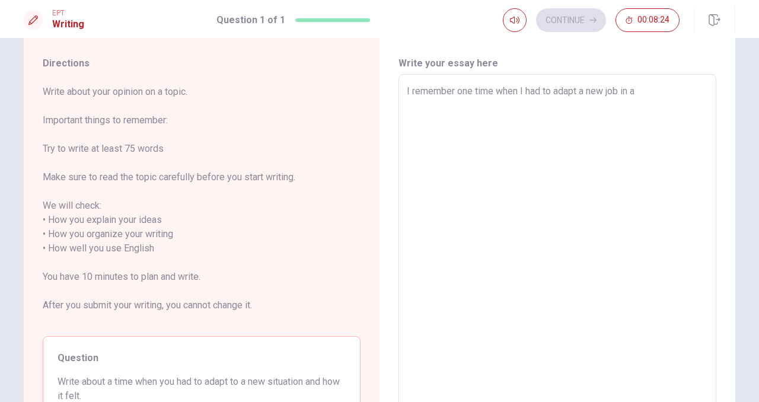
type textarea "I remember one time when I had to adapt a new job in a"
type textarea "x"
type textarea "I remember one time when I had to adapt a new job in"
type textarea "x"
type textarea "I remember one time when I had to adapt a new job in"
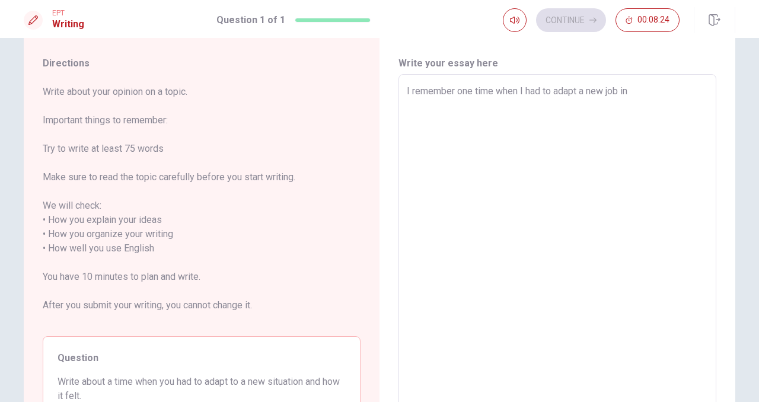
type textarea "x"
type textarea "I remember one time when I had to adapt a new job i"
type textarea "x"
drag, startPoint x: 408, startPoint y: 92, endPoint x: 625, endPoint y: 96, distance: 216.4
click at [625, 96] on textarea "I remember one time when I had to adapt a new job i" at bounding box center [557, 248] width 301 height 329
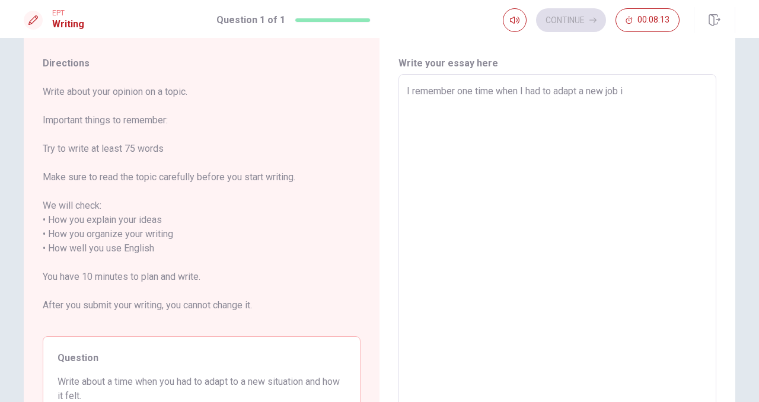
type textarea "I"
type textarea "x"
type textarea "I h"
type textarea "x"
type textarea "I ha"
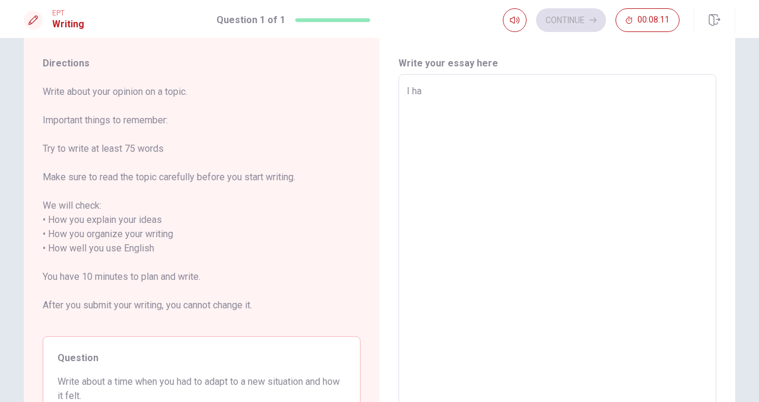
type textarea "x"
type textarea "I had"
type textarea "x"
type textarea "I had"
type textarea "x"
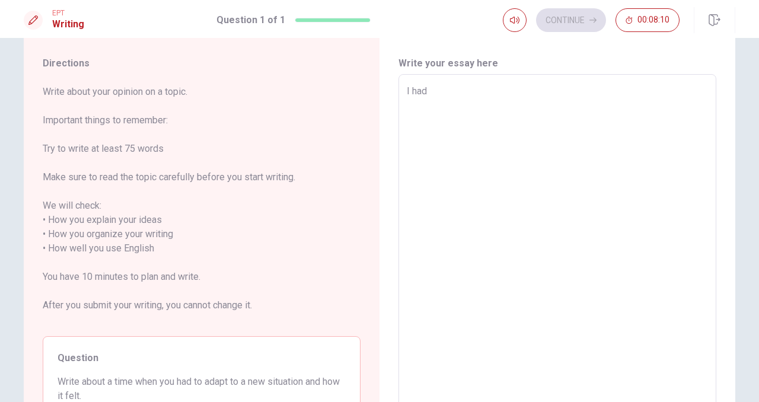
type textarea "I had t"
type textarea "x"
type textarea "I had to"
type textarea "x"
type textarea "I had to"
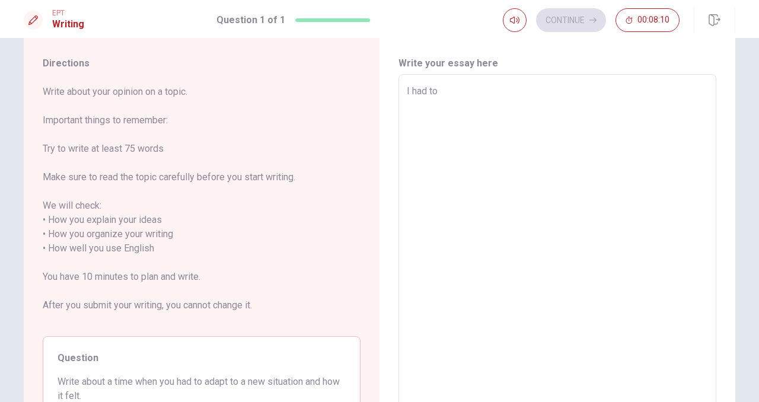
type textarea "x"
type textarea "I had to a"
type textarea "x"
type textarea "I had to ad"
type textarea "x"
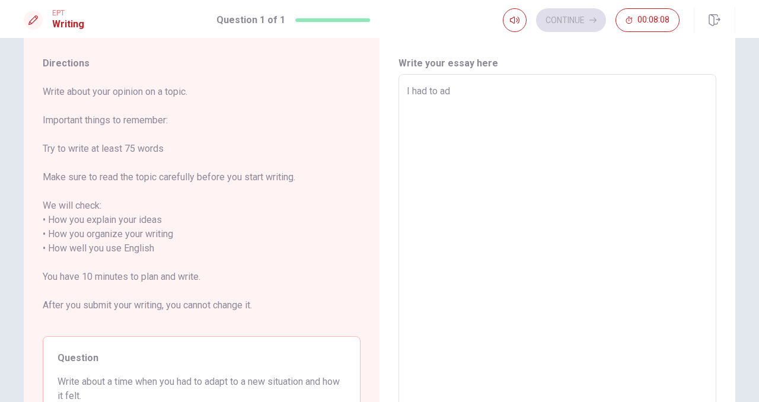
type textarea "I had to ada"
type textarea "x"
type textarea "I had to adap"
type textarea "x"
type textarea "I had to adapt"
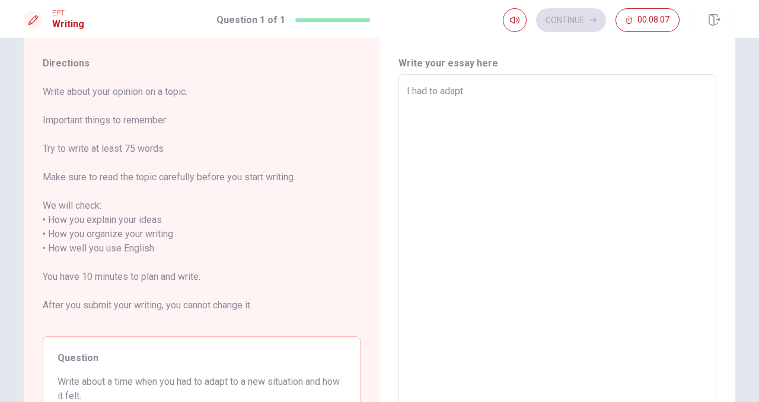
type textarea "x"
type textarea "I had to adapt"
type textarea "x"
type textarea "I had to adapt w"
type textarea "x"
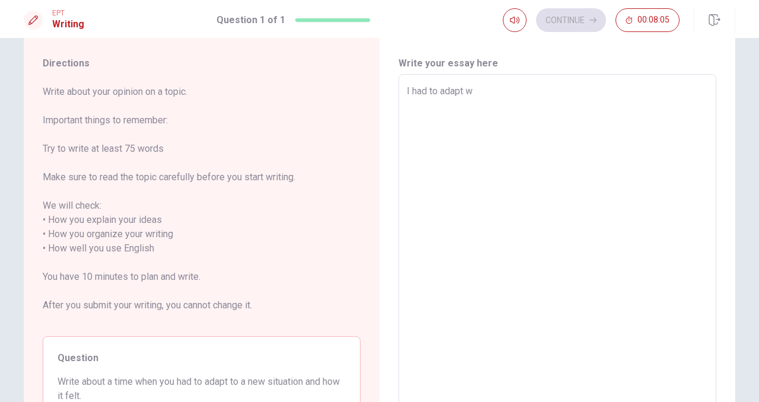
type textarea "I had to adapt wa"
type textarea "x"
type textarea "I had to adapt was"
type textarea "x"
type textarea "I had to adapt was"
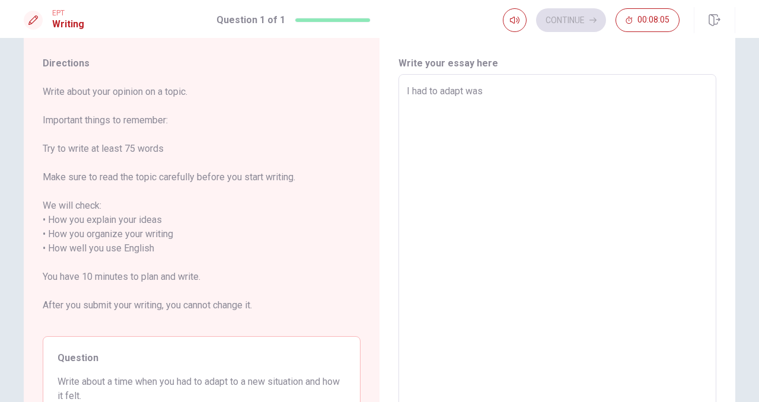
type textarea "x"
type textarea "I had to adapt was I"
type textarea "x"
type textarea "I had to adapt was I"
type textarea "x"
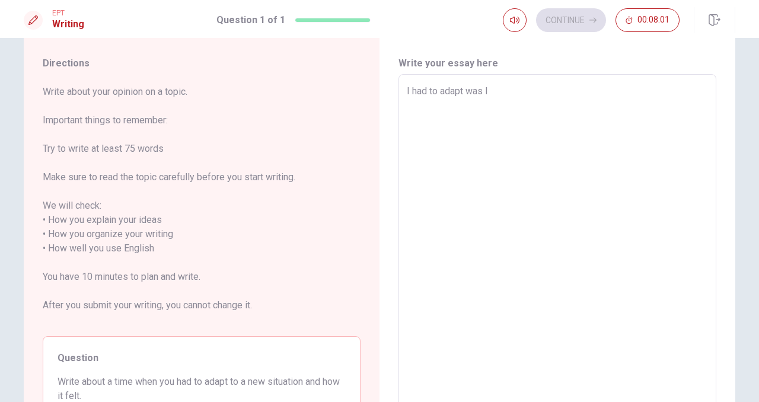
type textarea "I had to adapt was I c"
type textarea "x"
type textarea "I had to adapt was I ch"
type textarea "x"
type textarea "I had to adapt was I cha"
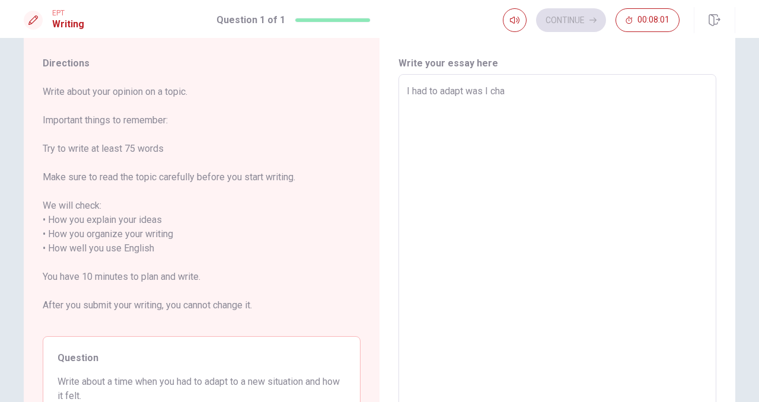
type textarea "x"
type textarea "I had to adapt was I chan"
type textarea "x"
type textarea "I had to adapt was I [PERSON_NAME]"
type textarea "x"
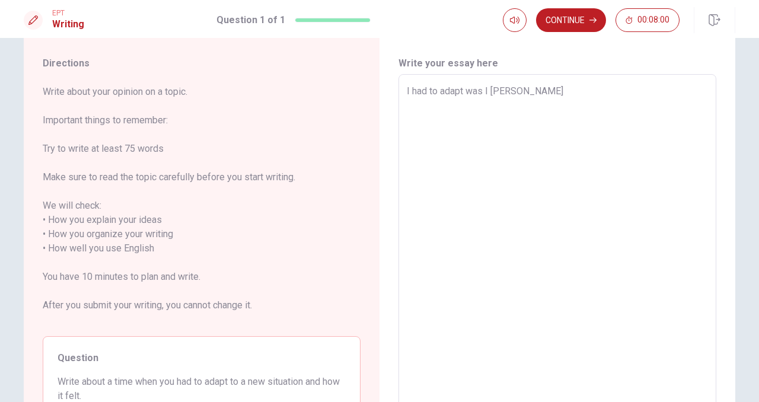
type textarea "I had to adapt was I change"
click at [485, 114] on textarea "I had to adapt was I changed my work" at bounding box center [557, 248] width 301 height 329
click at [595, 104] on textarea "I had to adapt was I changed my work" at bounding box center [557, 248] width 301 height 329
click at [675, 92] on textarea "I had to adapt was I job changed to a home office model. As a kkeader it was" at bounding box center [557, 248] width 301 height 329
click at [528, 114] on textarea "I had to adapt was I job changed to a home office model. As a leader it was" at bounding box center [557, 248] width 301 height 329
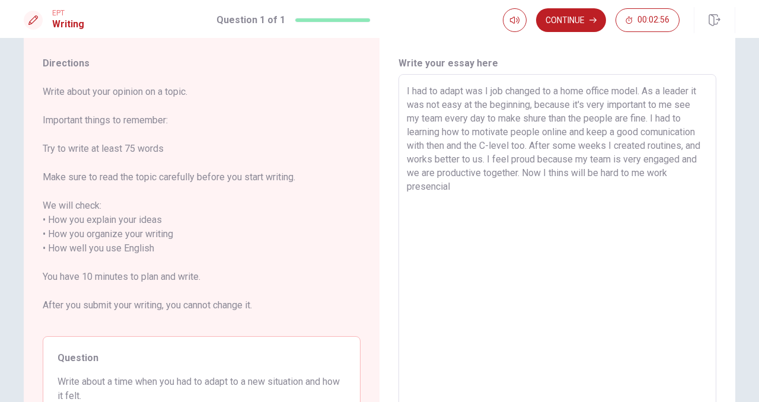
click at [497, 183] on textarea "I had to adapt was I job changed to a home office model. As a leader it was not…" at bounding box center [557, 248] width 301 height 329
click at [548, 174] on textarea "I had to adapt was I job changed to a home office model. As a leader it was not…" at bounding box center [557, 248] width 301 height 329
click at [561, 173] on textarea "I had to adapt was I job changed to a home office model. As a leader it was not…" at bounding box center [557, 248] width 301 height 329
click at [566, 172] on textarea "I had to adapt was I job changed to a home office model. As a leader it was not…" at bounding box center [557, 248] width 301 height 329
click at [573, 172] on textarea "I had to adapt was I job changed to a home office model. As a leader it was not…" at bounding box center [557, 248] width 301 height 329
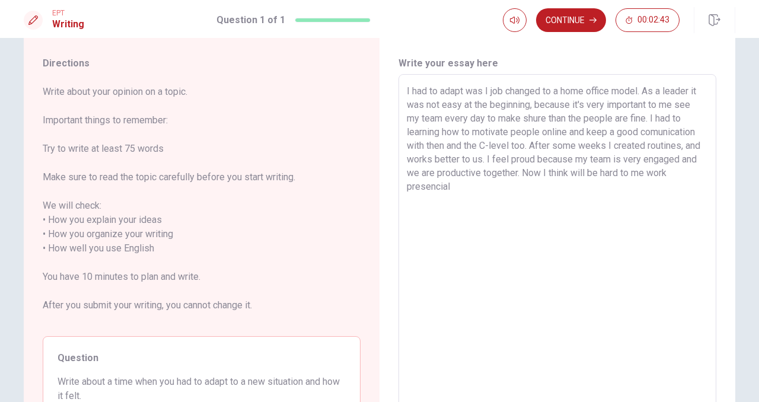
click at [573, 172] on textarea "I had to adapt was I job changed to a home office model. As a leader it was not…" at bounding box center [557, 248] width 301 height 329
drag, startPoint x: 632, startPoint y: 172, endPoint x: 685, endPoint y: 185, distance: 54.3
click at [685, 185] on textarea "I had to adapt was I job changed to a home office model. As a leader it was not…" at bounding box center [557, 248] width 301 height 329
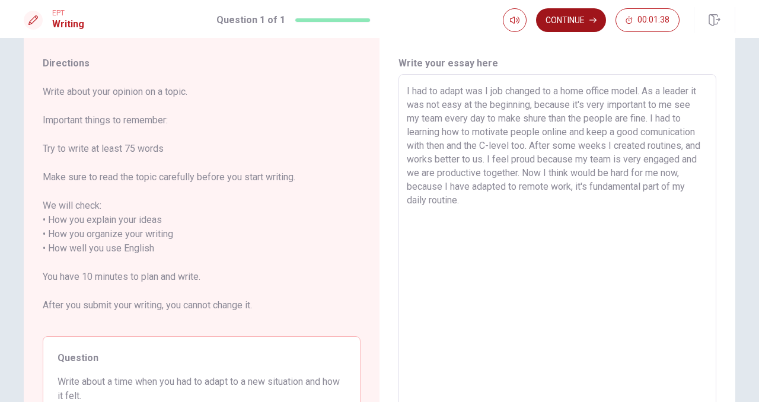
click at [598, 24] on button "Continue" at bounding box center [571, 20] width 70 height 24
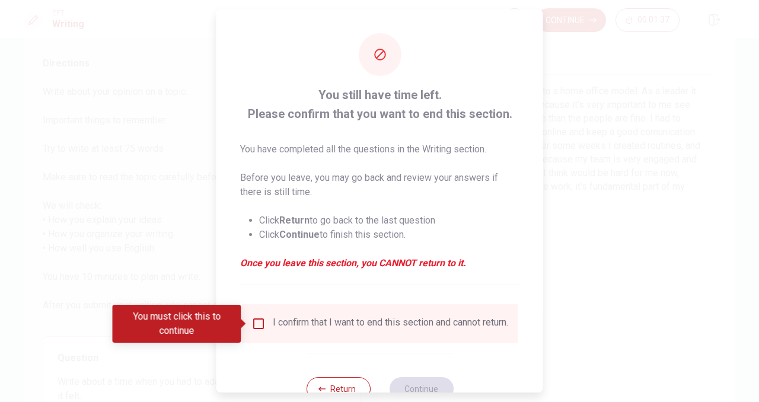
click at [262, 328] on input "You must click this to continue" at bounding box center [258, 324] width 14 height 14
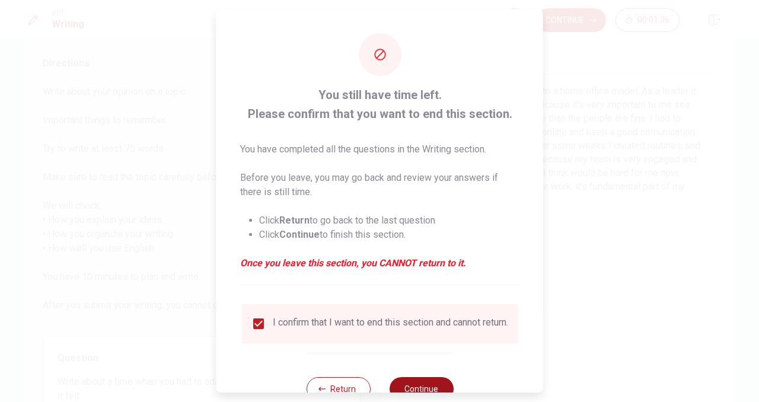
click at [418, 387] on button "Continue" at bounding box center [421, 389] width 64 height 24
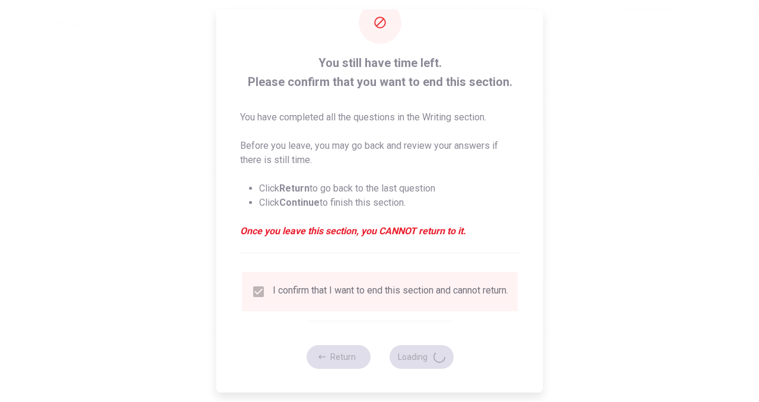
scroll to position [0, 0]
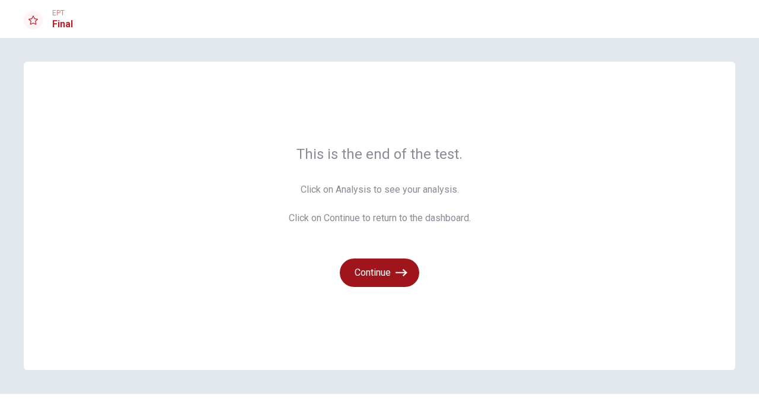
click at [384, 271] on button "Continue" at bounding box center [379, 272] width 79 height 28
